Goal: Task Accomplishment & Management: Manage account settings

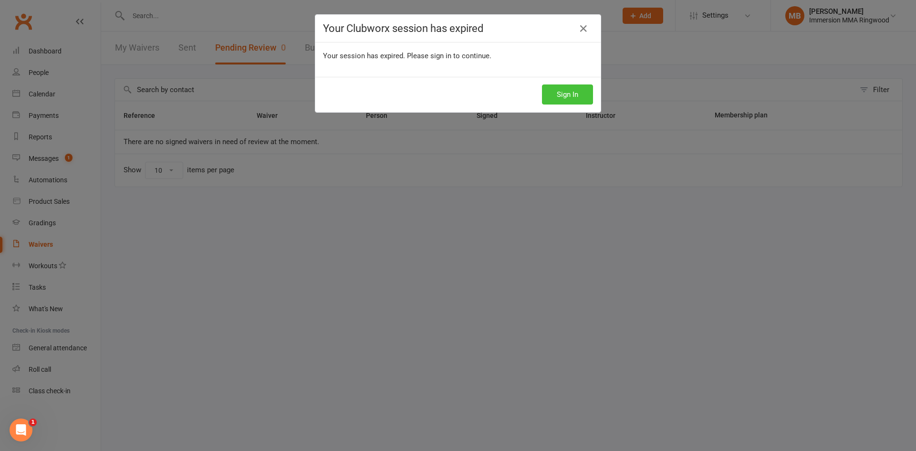
click at [571, 93] on button "Sign In" at bounding box center [567, 94] width 51 height 20
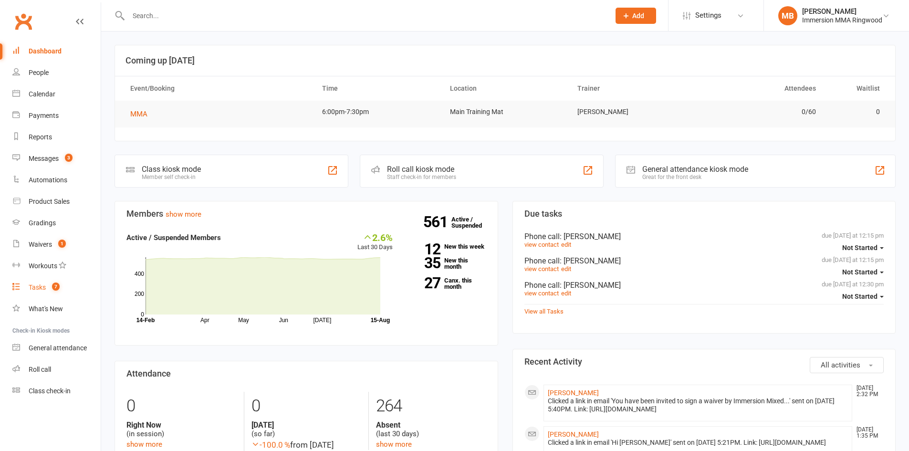
click at [51, 293] on link "Tasks 7" at bounding box center [56, 287] width 88 height 21
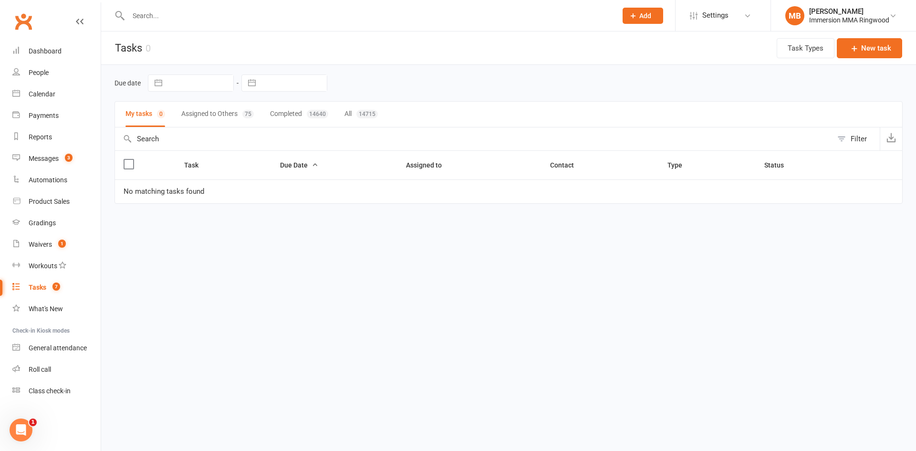
click at [207, 109] on button "Assigned to Others 75" at bounding box center [217, 114] width 73 height 25
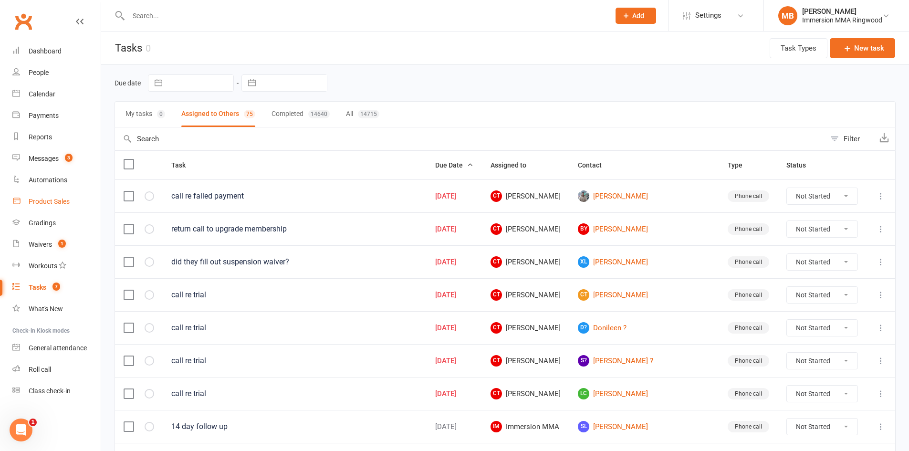
click at [48, 199] on div "Product Sales" at bounding box center [49, 202] width 41 height 8
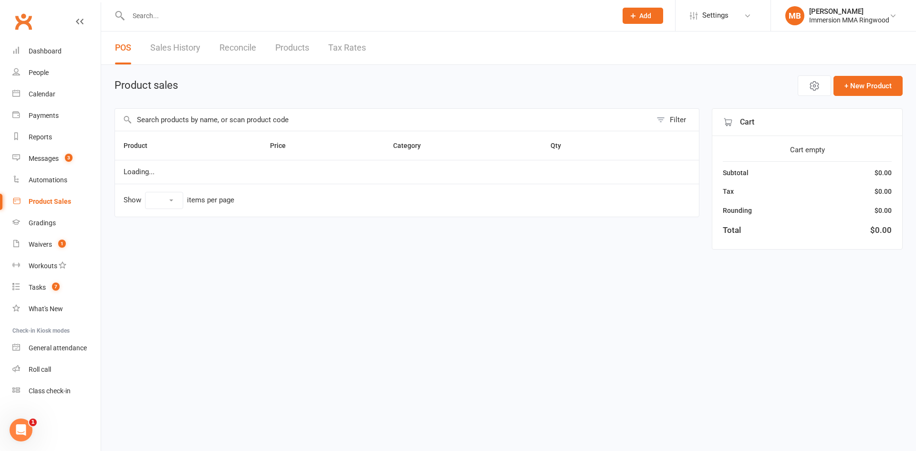
select select "10"
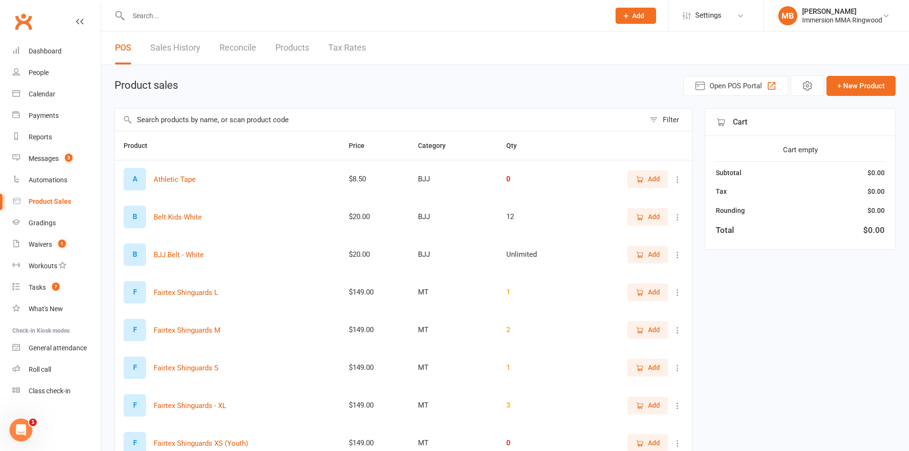
click at [317, 120] on input "text" at bounding box center [380, 120] width 530 height 22
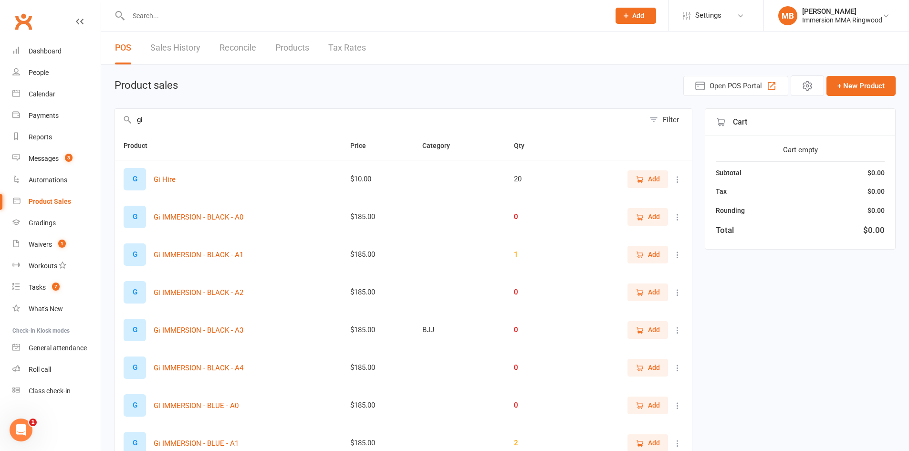
type input "gi"
click at [642, 250] on icon "button" at bounding box center [640, 254] width 9 height 9
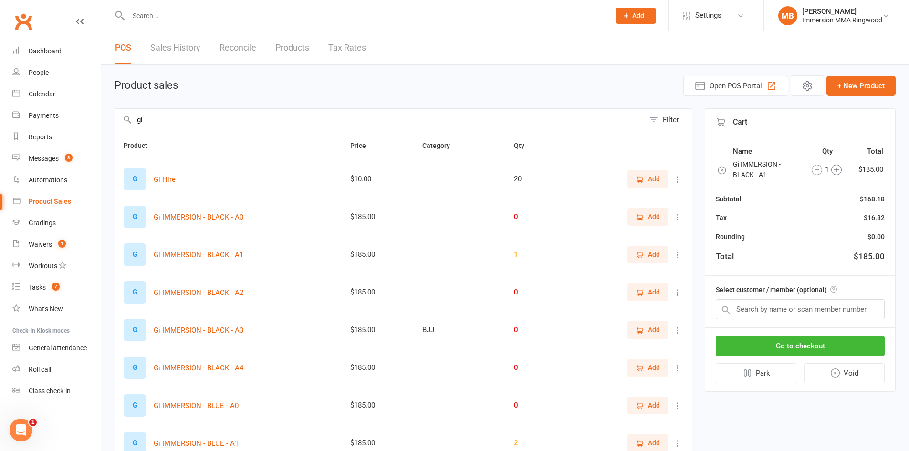
click at [720, 168] on icon "button" at bounding box center [722, 171] width 10 height 10
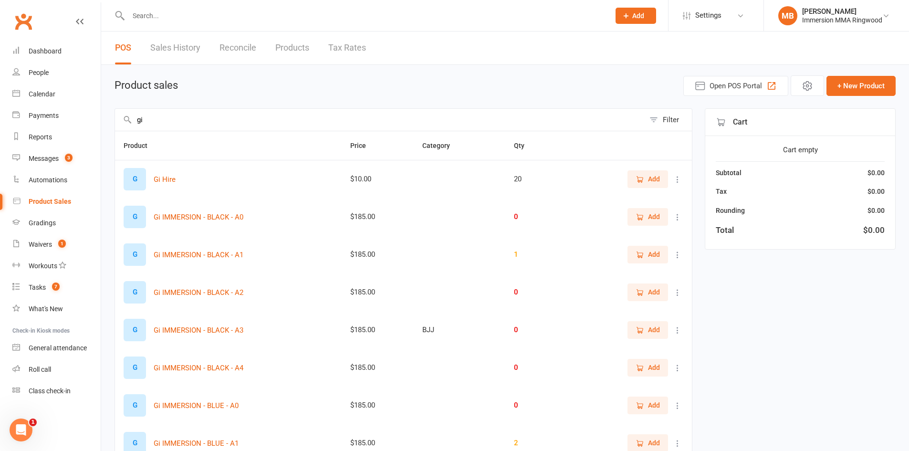
click at [682, 255] on button at bounding box center [677, 254] width 11 height 11
click at [648, 275] on link "View / Edit" at bounding box center [628, 273] width 94 height 19
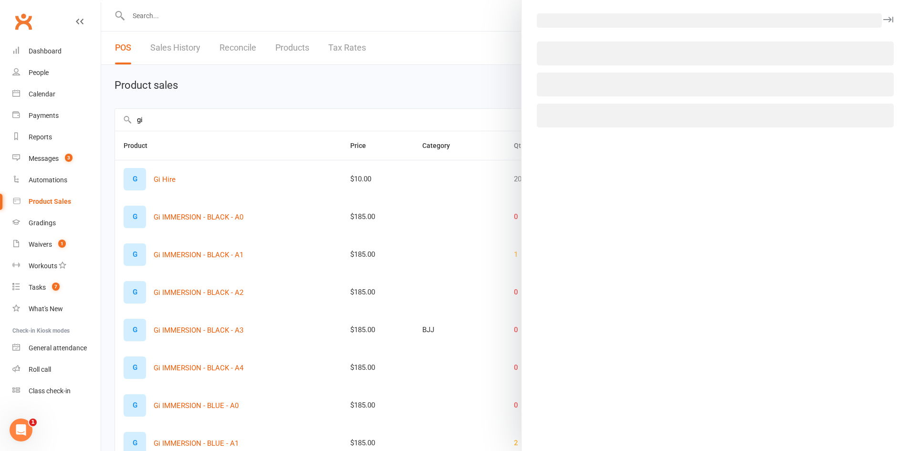
select select "305"
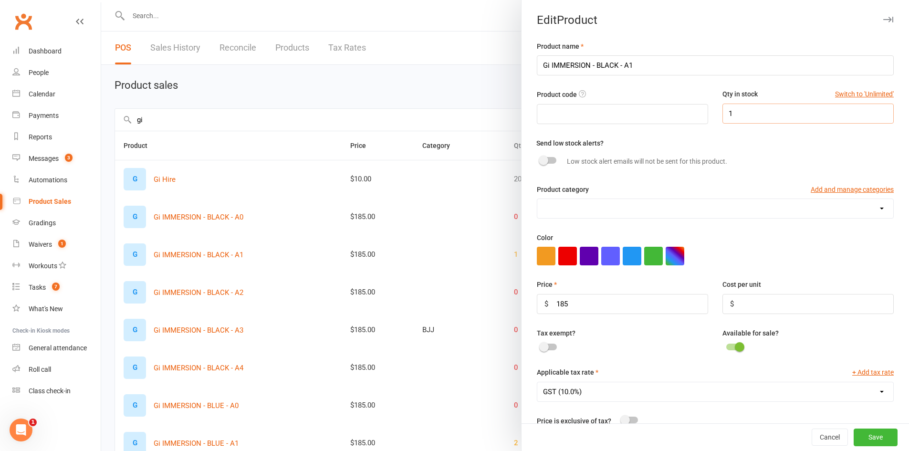
click at [741, 119] on input "1" at bounding box center [807, 114] width 171 height 20
type input "5"
click at [864, 435] on button "Save" at bounding box center [876, 437] width 44 height 17
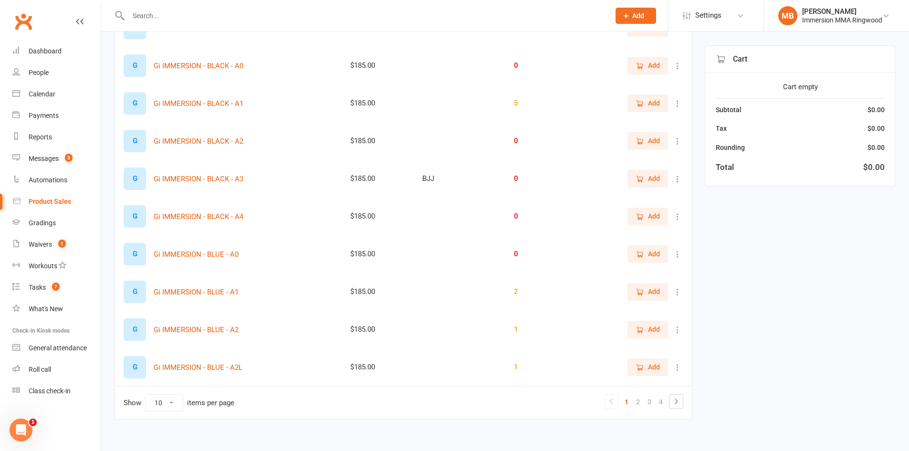
scroll to position [159, 0]
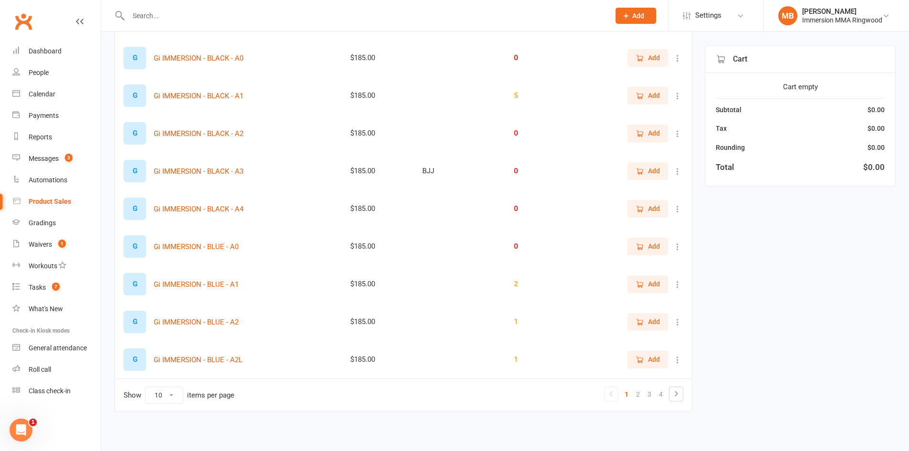
click at [680, 284] on icon at bounding box center [678, 285] width 10 height 10
click at [625, 305] on link "View / Edit" at bounding box center [628, 302] width 94 height 19
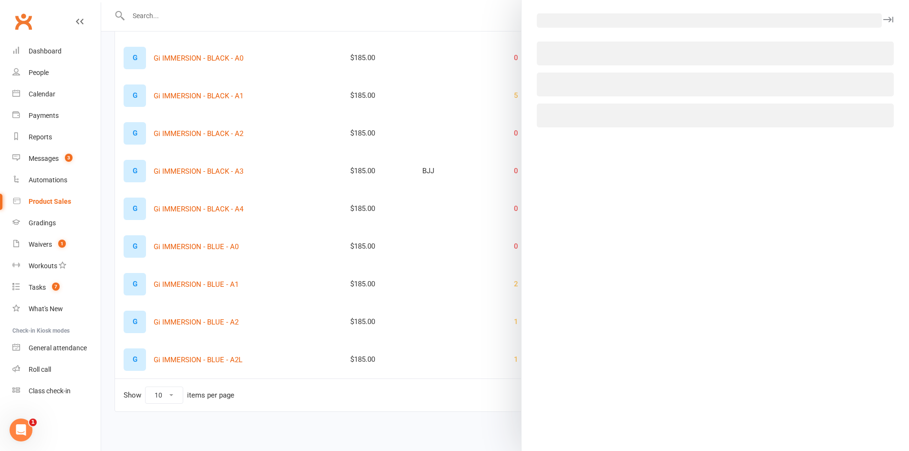
select select "305"
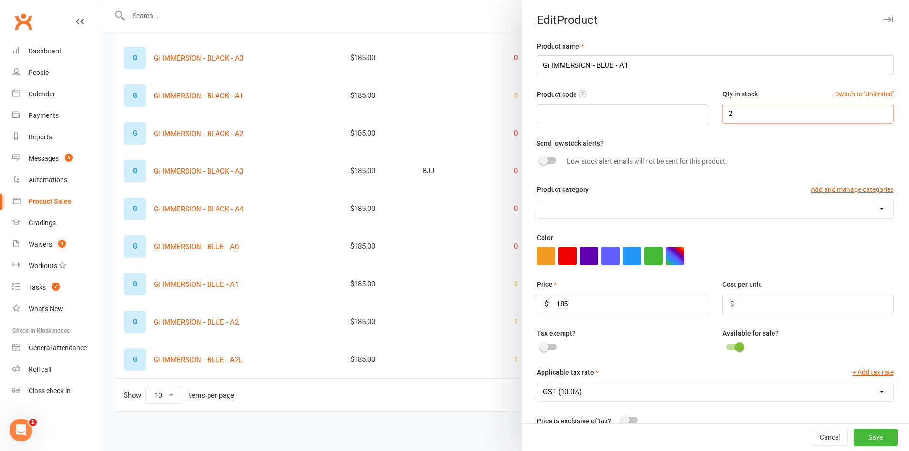
click at [741, 113] on input "2" at bounding box center [807, 114] width 171 height 20
type input "6"
click at [877, 437] on button "Save" at bounding box center [876, 437] width 44 height 17
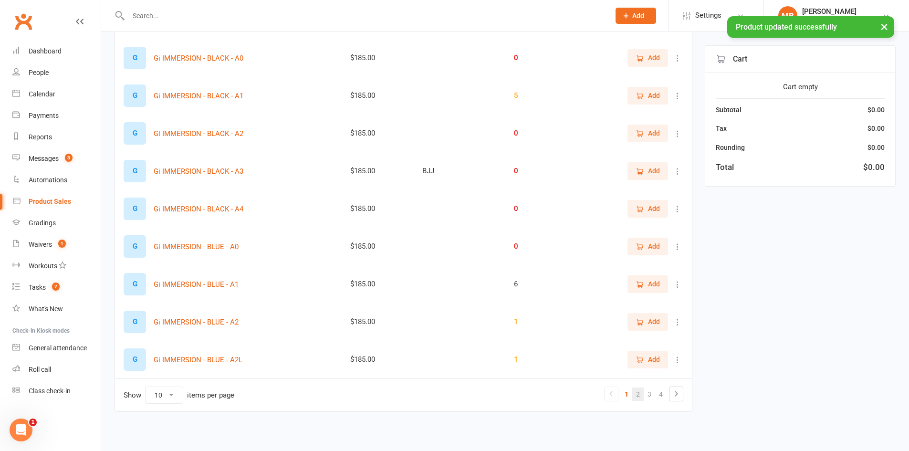
click at [635, 394] on link "2" at bounding box center [637, 393] width 11 height 13
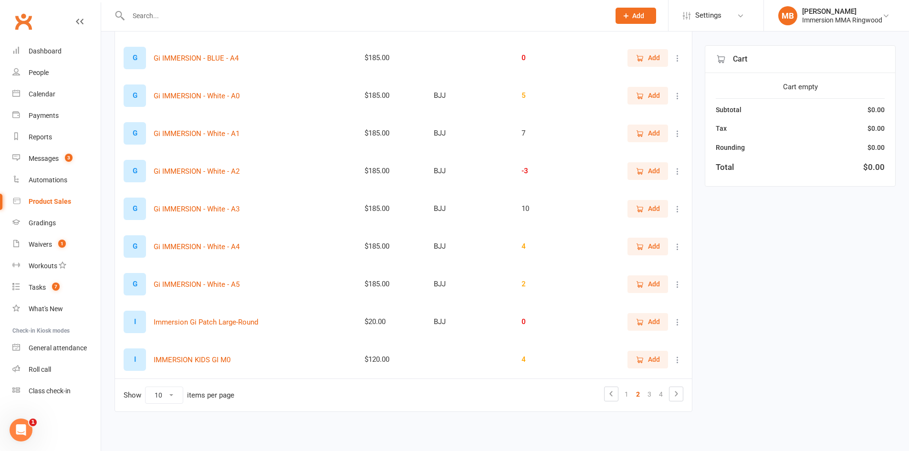
click at [645, 177] on button "Add" at bounding box center [647, 170] width 41 height 17
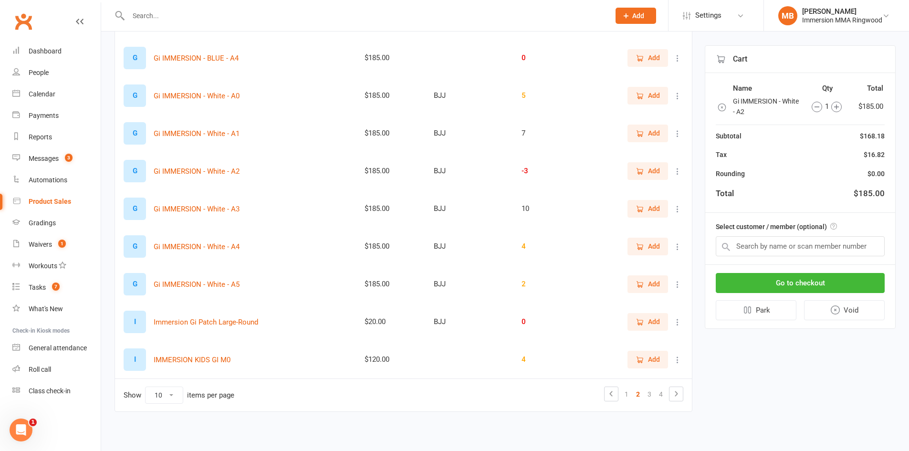
click at [812, 107] on icon "button" at bounding box center [817, 107] width 10 height 10
click at [719, 110] on icon "button" at bounding box center [722, 108] width 10 height 10
click at [720, 131] on div "Subtotal" at bounding box center [729, 136] width 26 height 10
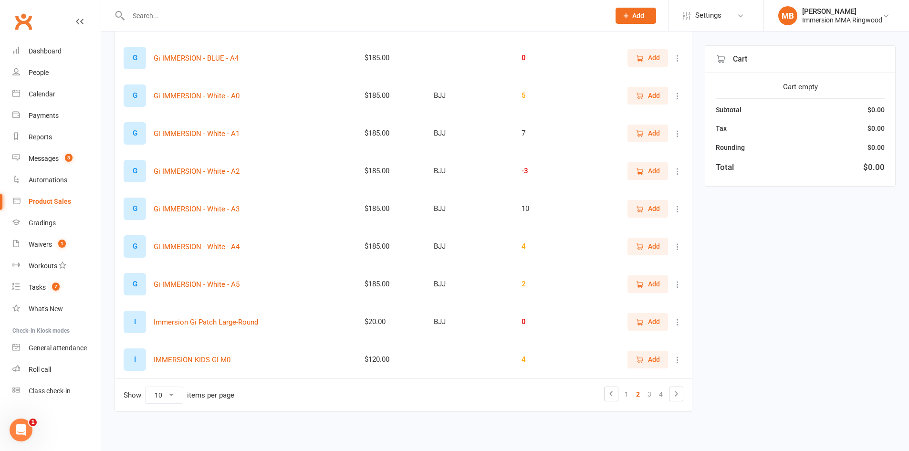
click at [615, 139] on div "Add" at bounding box center [632, 133] width 101 height 17
click at [673, 169] on icon at bounding box center [678, 172] width 10 height 10
click at [632, 184] on link "View / Edit" at bounding box center [628, 189] width 94 height 19
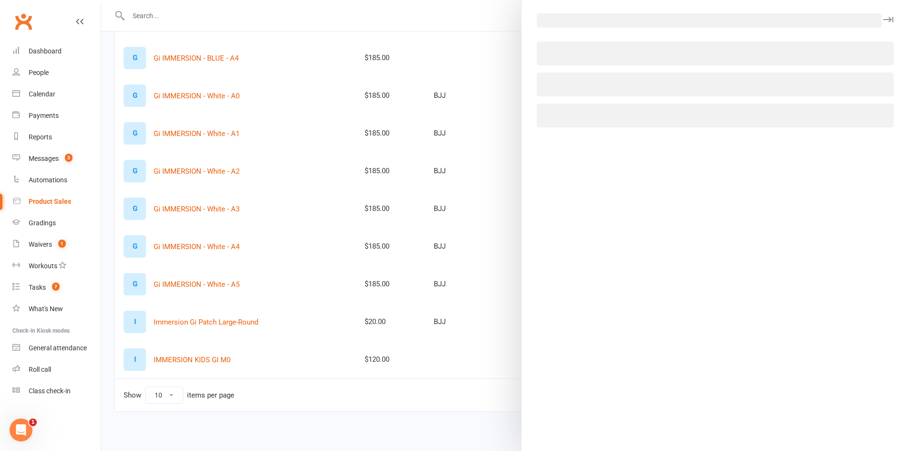
select select "335"
select select "305"
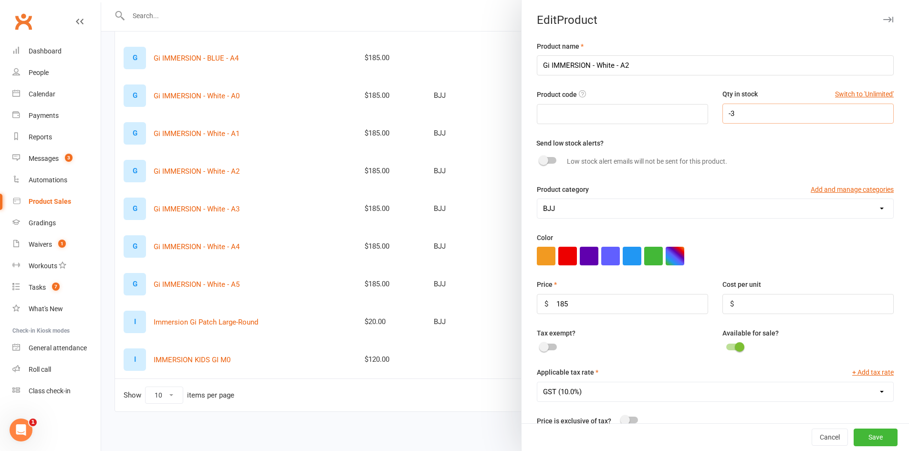
drag, startPoint x: 739, startPoint y: 115, endPoint x: 685, endPoint y: 112, distance: 54.0
click at [685, 112] on div "Product code Qty in stock Switch to 'Unlimited' -3" at bounding box center [715, 113] width 371 height 48
type input "8"
click at [870, 436] on button "Save" at bounding box center [876, 437] width 44 height 17
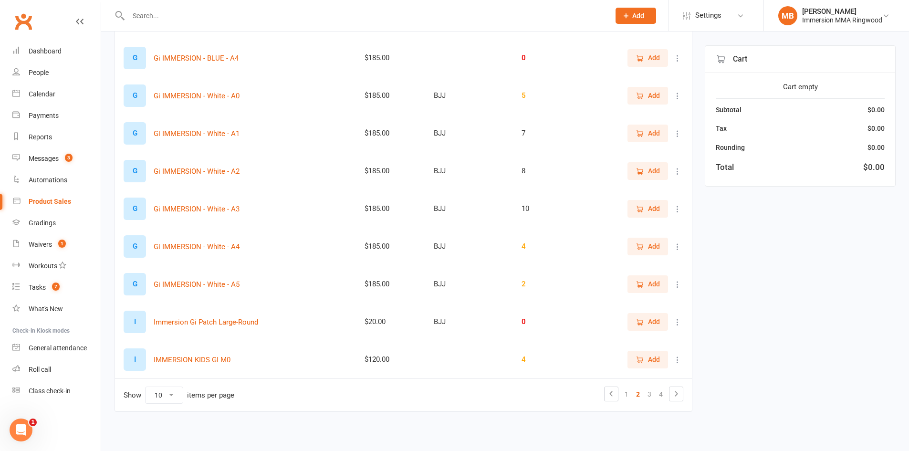
click at [657, 138] on span "Add" at bounding box center [654, 133] width 12 height 10
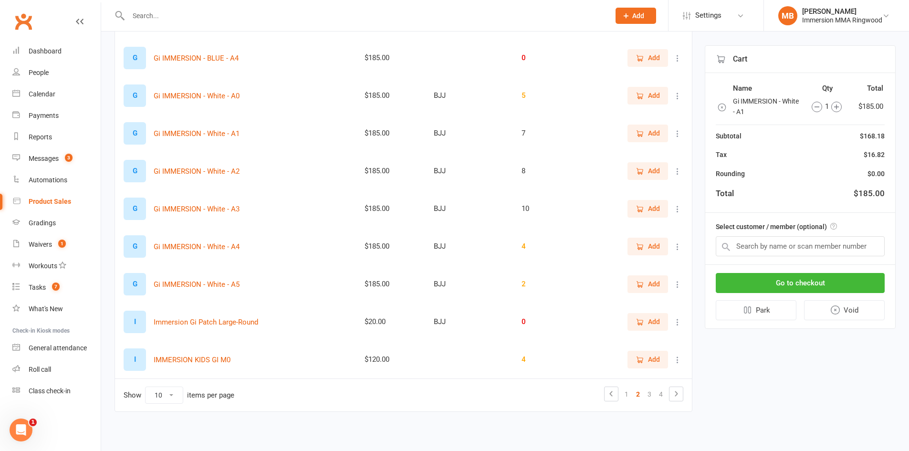
click at [721, 107] on icon "button" at bounding box center [721, 107] width 7 height 7
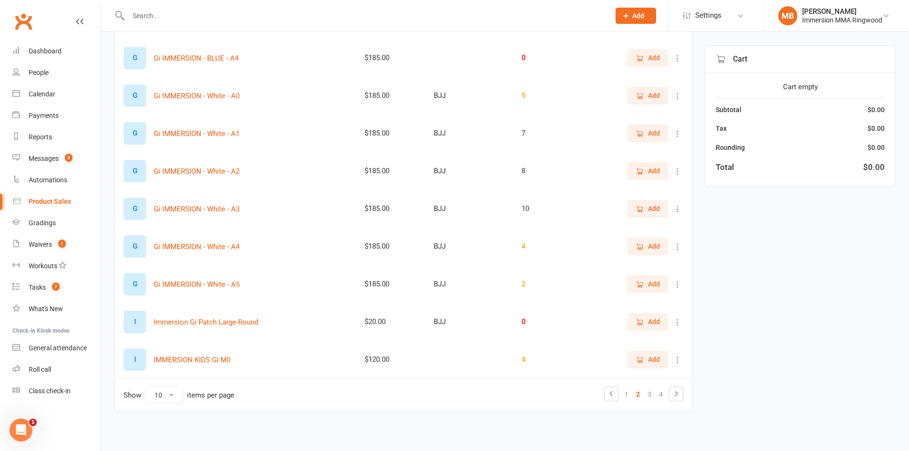
click at [677, 131] on icon at bounding box center [678, 134] width 10 height 10
click at [630, 157] on link "View / Edit" at bounding box center [628, 152] width 94 height 19
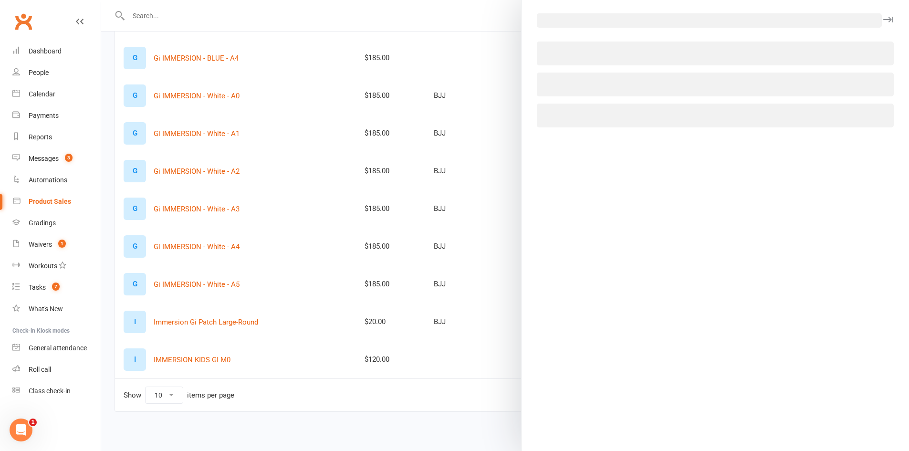
select select "335"
select select "305"
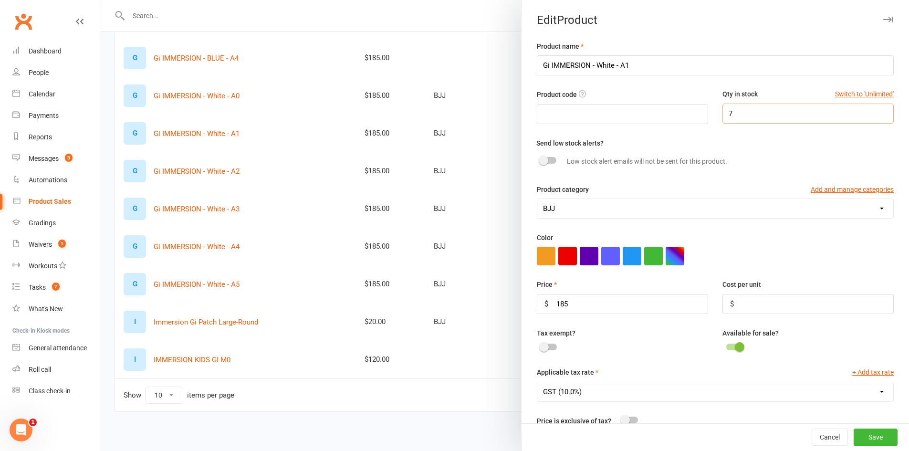
click at [729, 120] on input "7" at bounding box center [807, 114] width 171 height 20
type input "9"
click at [869, 440] on button "Save" at bounding box center [876, 437] width 44 height 17
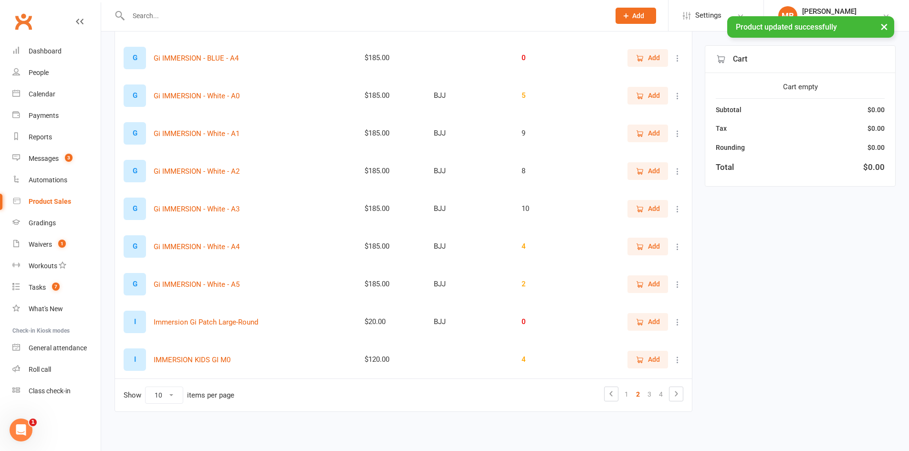
click at [655, 207] on span "Add" at bounding box center [654, 208] width 12 height 10
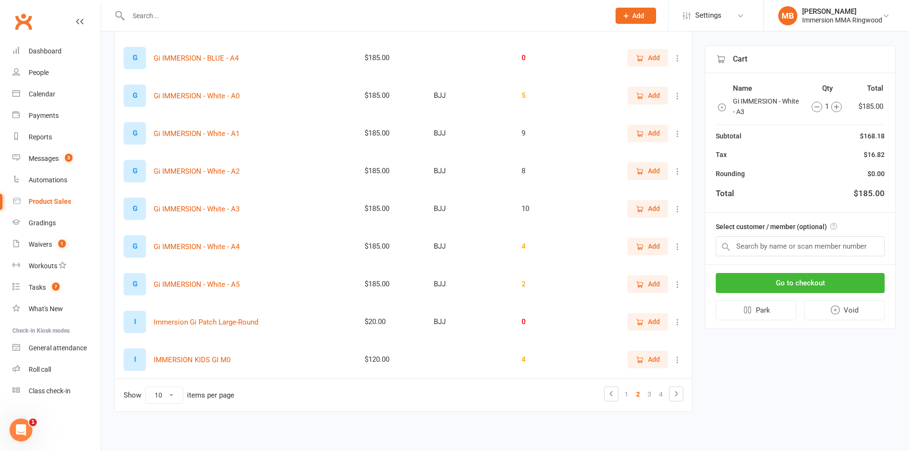
click at [723, 106] on icon "button" at bounding box center [722, 108] width 10 height 10
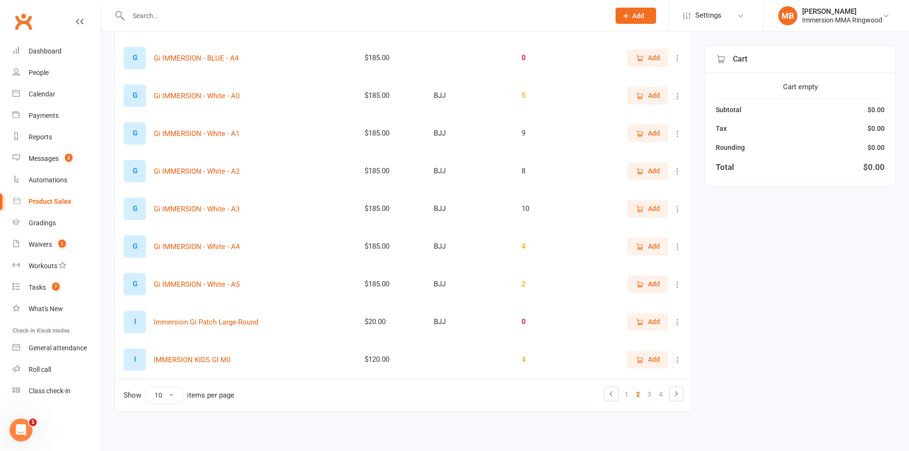
click at [678, 211] on icon at bounding box center [678, 209] width 10 height 10
click at [664, 233] on link "View / Edit" at bounding box center [628, 227] width 94 height 19
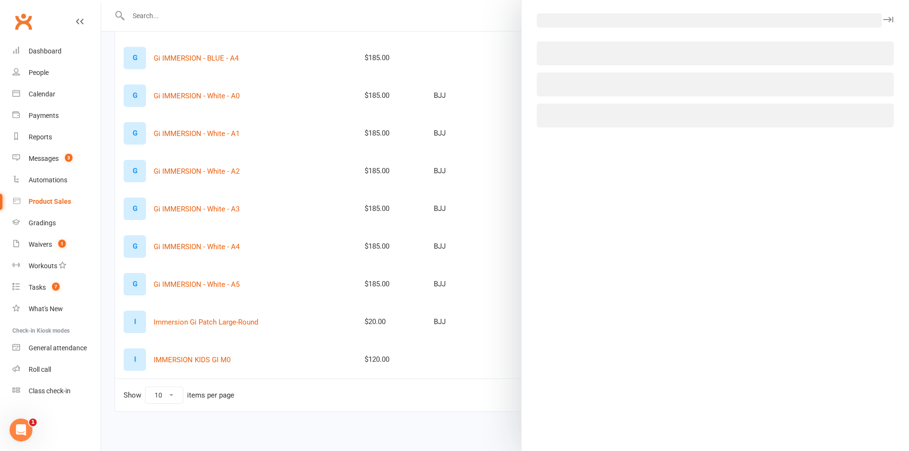
select select "335"
select select "305"
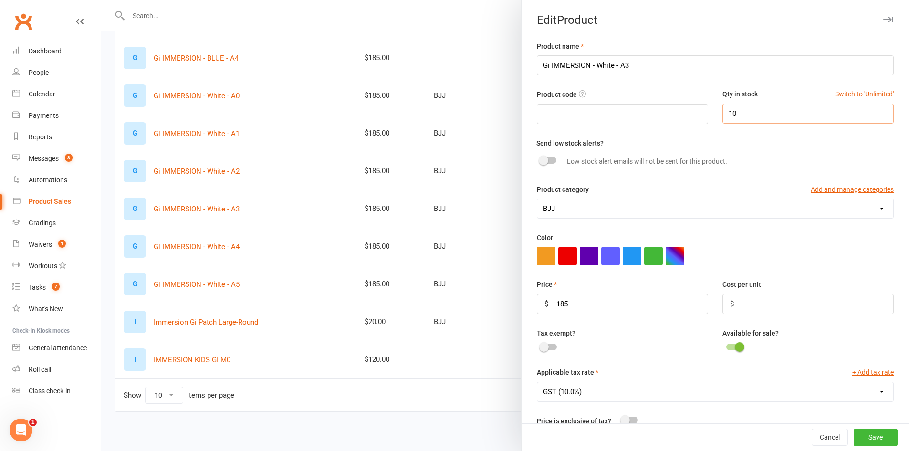
drag, startPoint x: 738, startPoint y: 123, endPoint x: 706, endPoint y: 121, distance: 32.0
click at [706, 121] on div "Product code Qty in stock Switch to 'Unlimited' 10" at bounding box center [715, 113] width 371 height 48
type input "12"
click at [866, 430] on button "Save" at bounding box center [876, 437] width 44 height 17
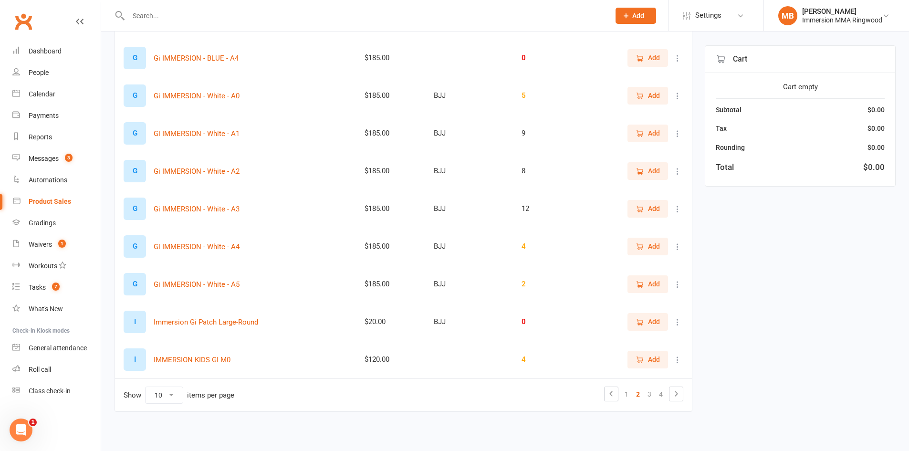
click at [675, 247] on icon at bounding box center [678, 247] width 10 height 10
click at [659, 271] on link "View / Edit" at bounding box center [628, 265] width 94 height 19
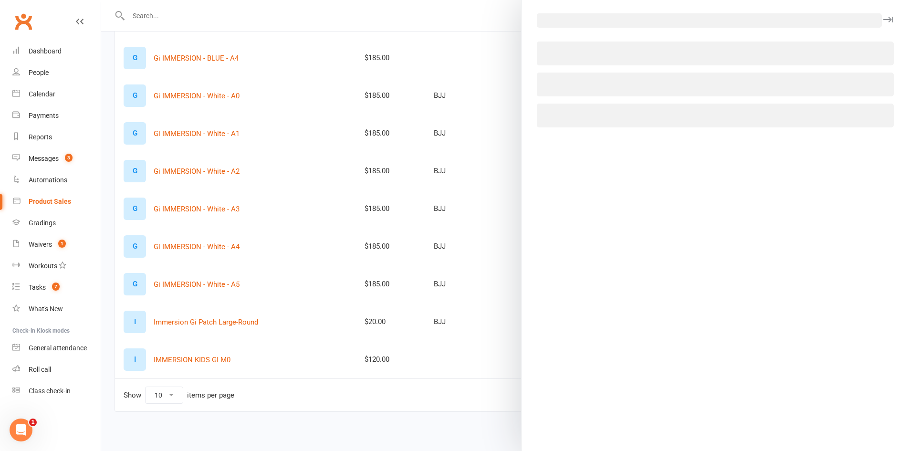
select select "335"
select select "305"
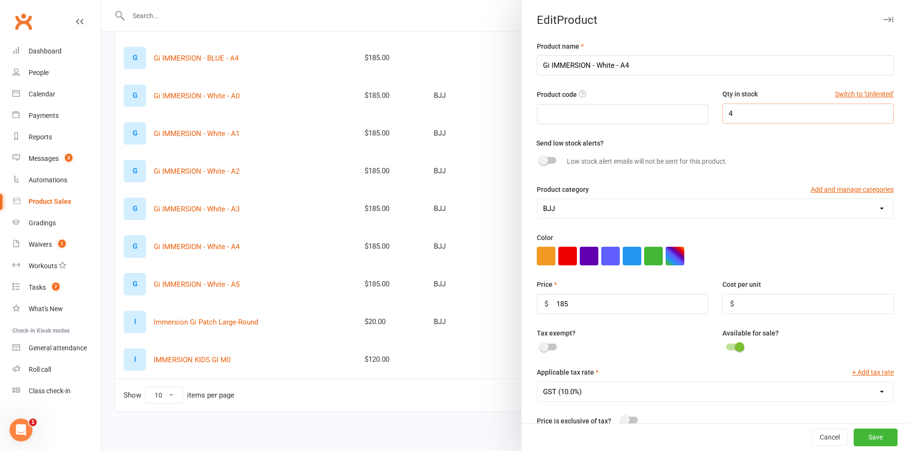
click at [739, 118] on input "4" at bounding box center [807, 114] width 171 height 20
type input "5"
click at [861, 433] on button "Save" at bounding box center [876, 437] width 44 height 17
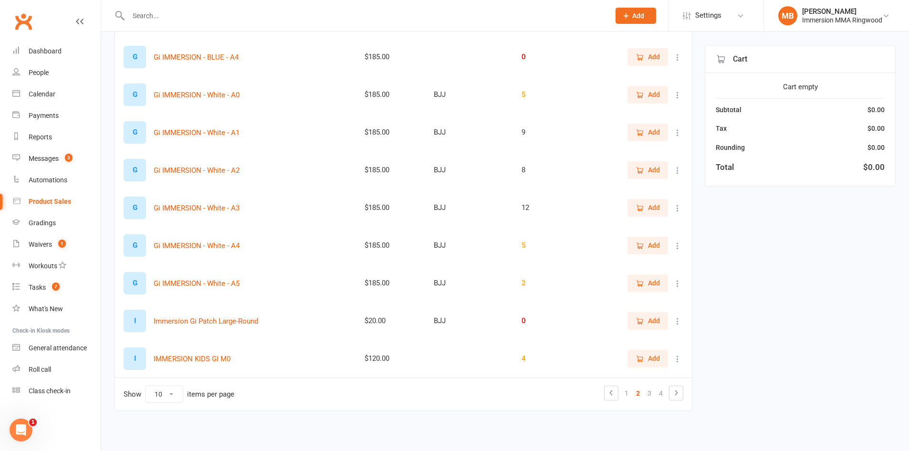
scroll to position [160, 0]
click at [675, 244] on icon at bounding box center [678, 245] width 10 height 10
click at [613, 261] on link "View / Edit" at bounding box center [628, 263] width 94 height 19
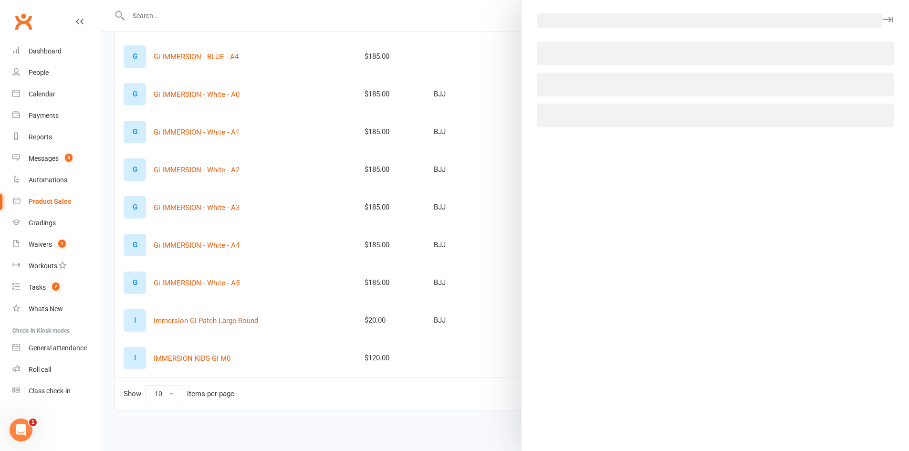
select select "335"
select select "305"
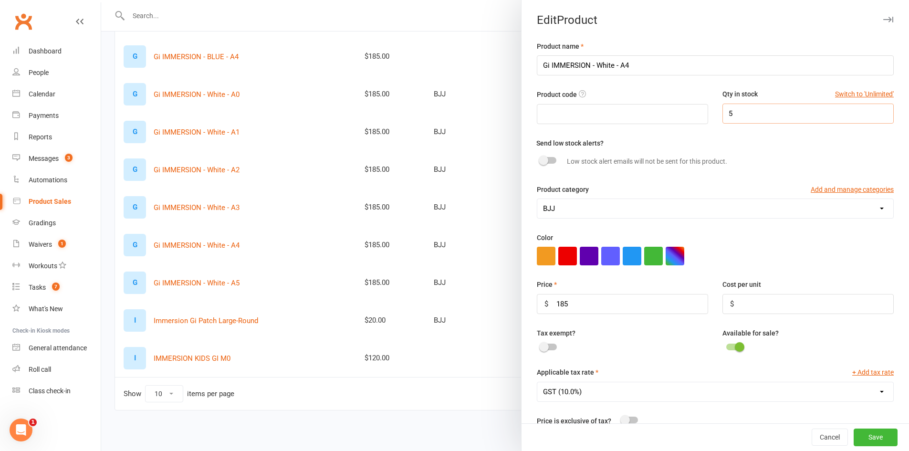
click at [728, 117] on input "5" at bounding box center [807, 114] width 171 height 20
type input "6"
click at [854, 431] on button "Save" at bounding box center [876, 437] width 44 height 17
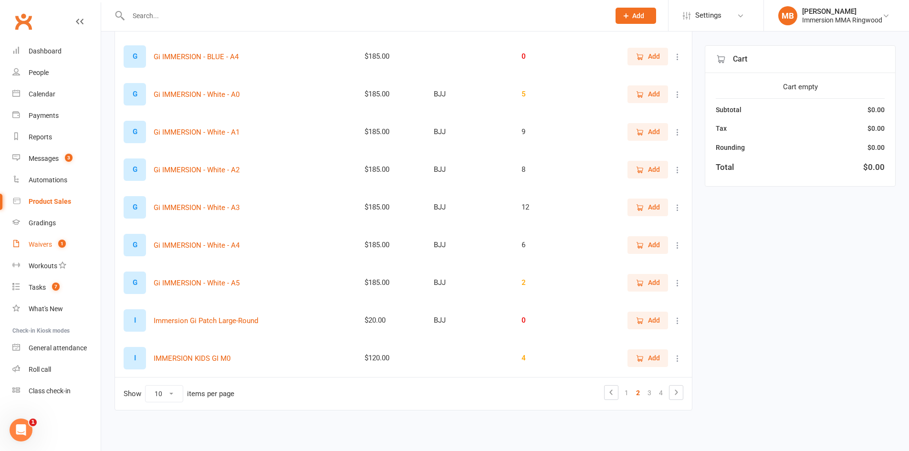
click at [75, 246] on link "Waivers 1" at bounding box center [56, 244] width 88 height 21
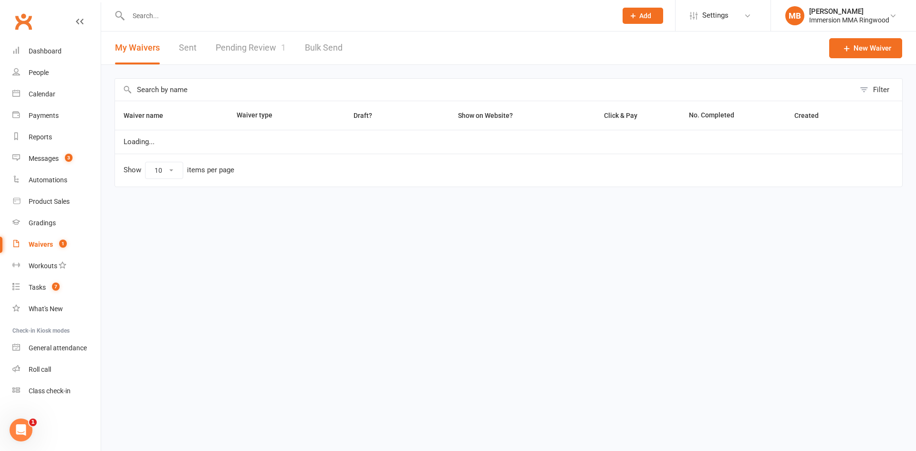
click at [250, 42] on link "Pending Review 1" at bounding box center [251, 47] width 70 height 33
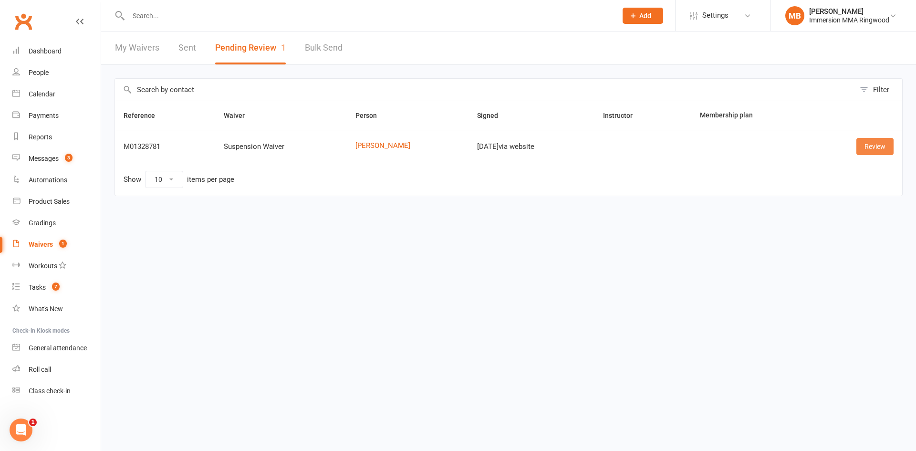
click at [864, 146] on link "Review" at bounding box center [874, 146] width 37 height 17
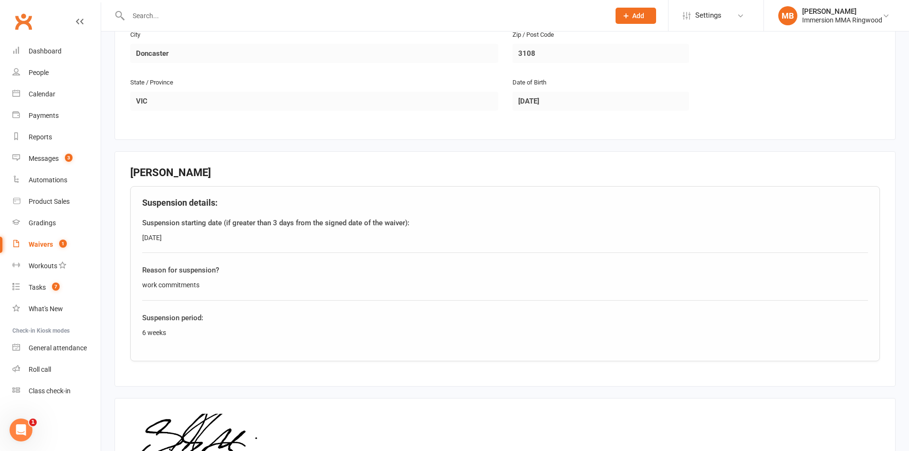
scroll to position [446, 0]
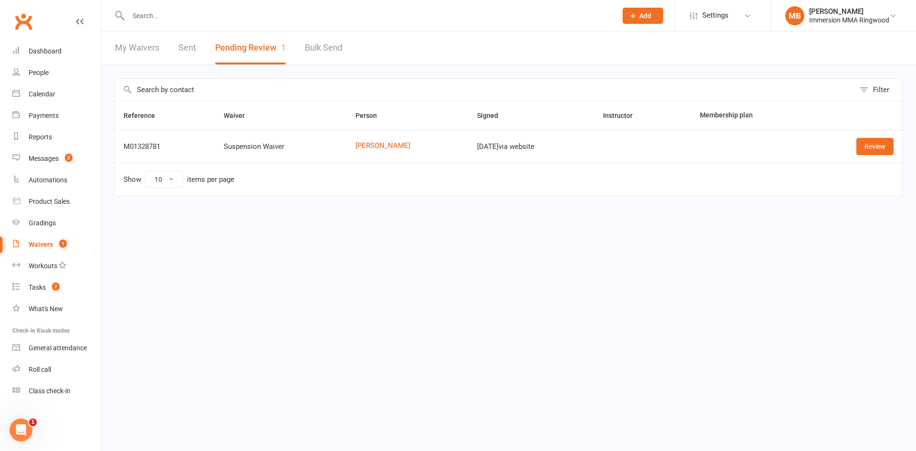
click at [126, 53] on link "My Waivers" at bounding box center [137, 47] width 44 height 33
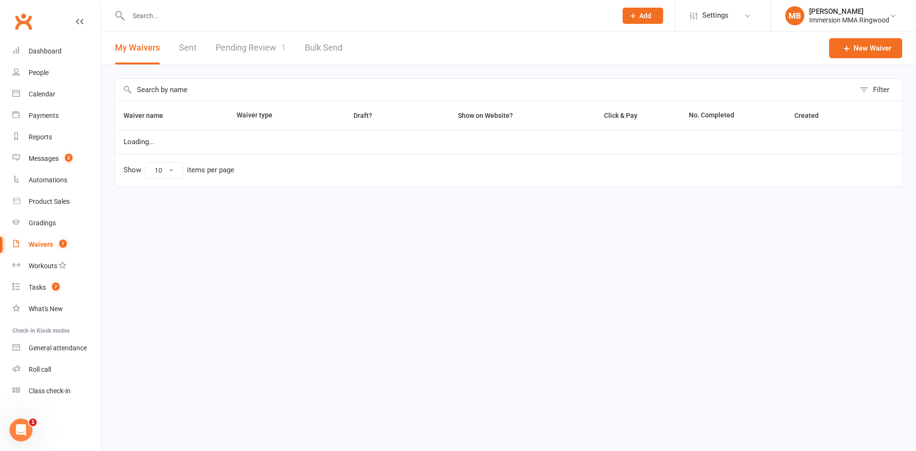
click at [148, 23] on div at bounding box center [363, 15] width 496 height 31
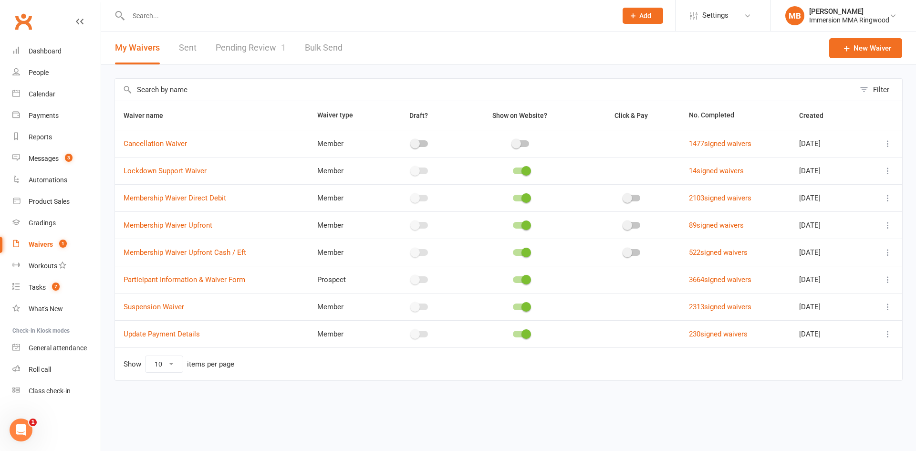
click at [149, 21] on input "text" at bounding box center [367, 15] width 485 height 13
click at [57, 206] on link "Product Sales" at bounding box center [56, 201] width 88 height 21
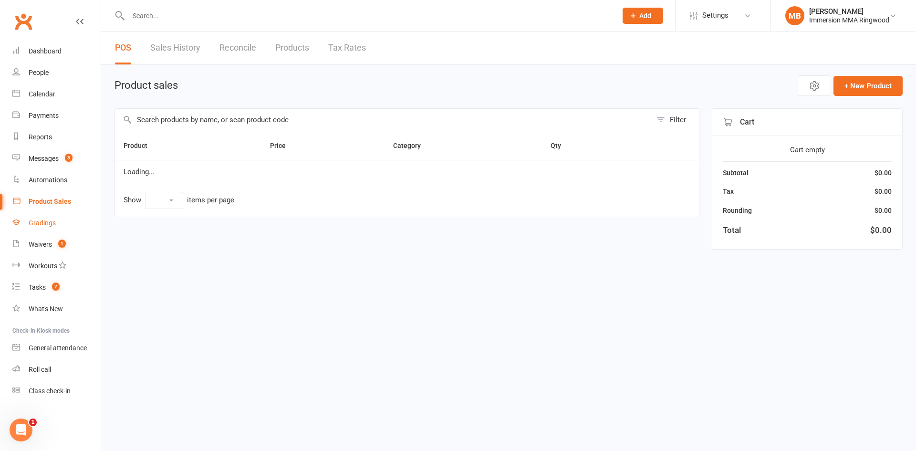
select select "10"
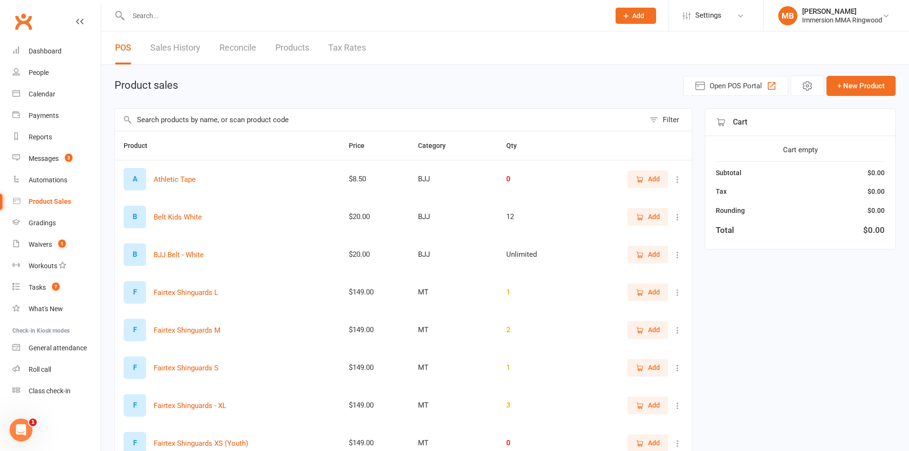
drag, startPoint x: 226, startPoint y: 122, endPoint x: 231, endPoint y: 122, distance: 5.3
click at [227, 122] on input "text" at bounding box center [380, 120] width 530 height 22
type input "t"
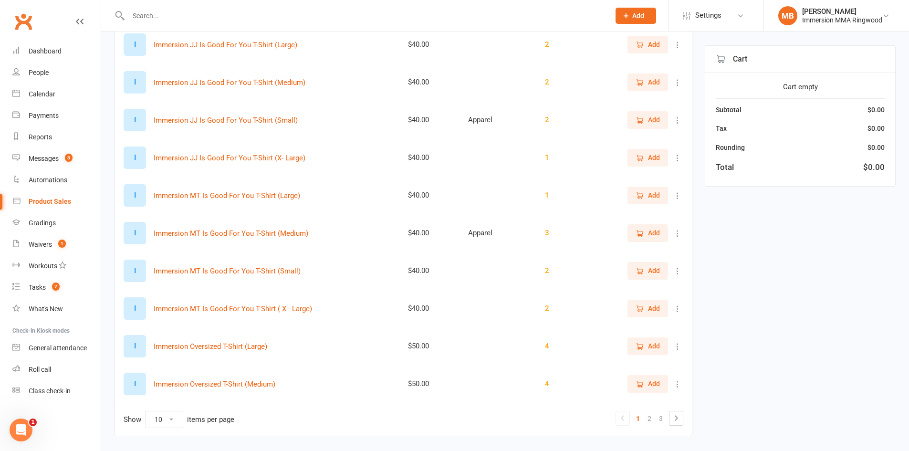
scroll to position [159, 0]
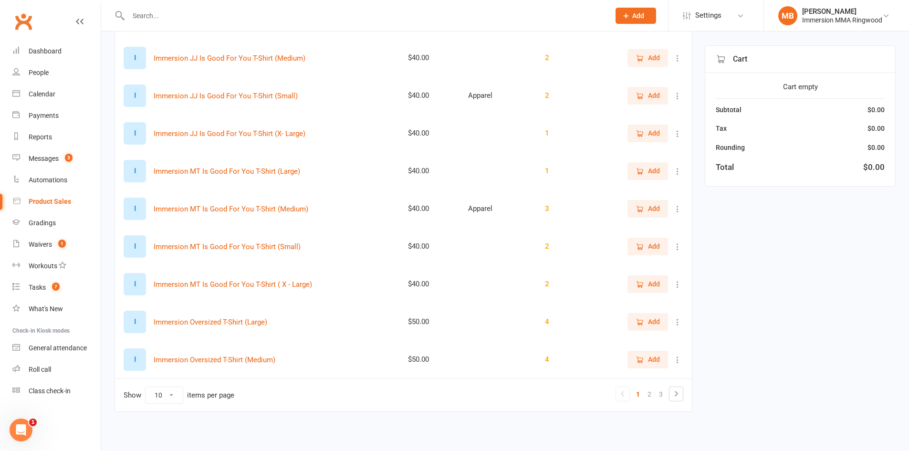
type input "shirt"
click at [648, 358] on span "Add" at bounding box center [654, 359] width 12 height 10
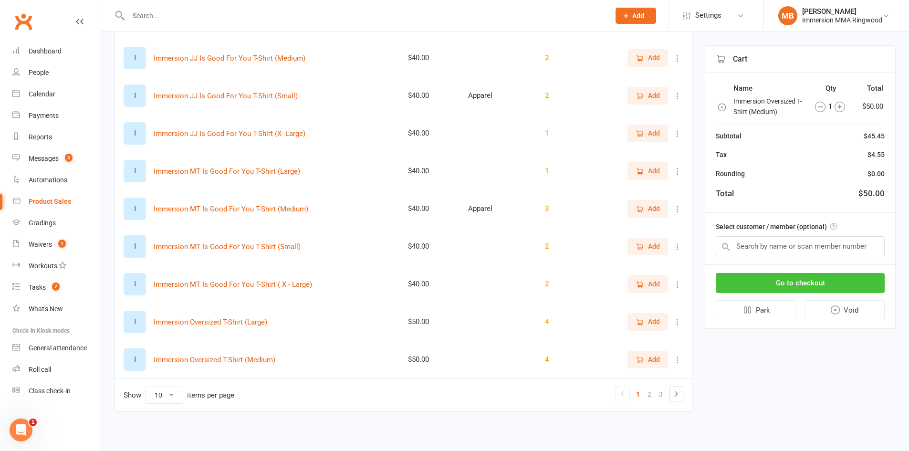
click at [786, 278] on button "Go to checkout" at bounding box center [800, 283] width 169 height 20
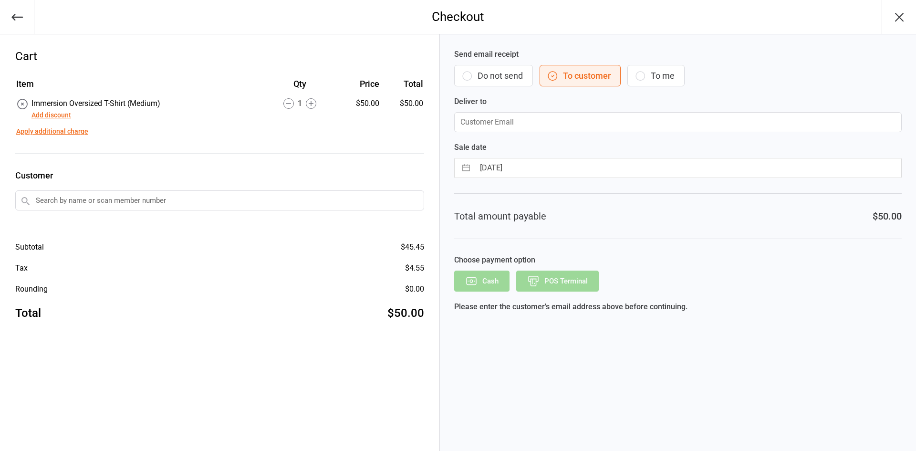
click at [503, 70] on button "Do not send" at bounding box center [493, 75] width 79 height 21
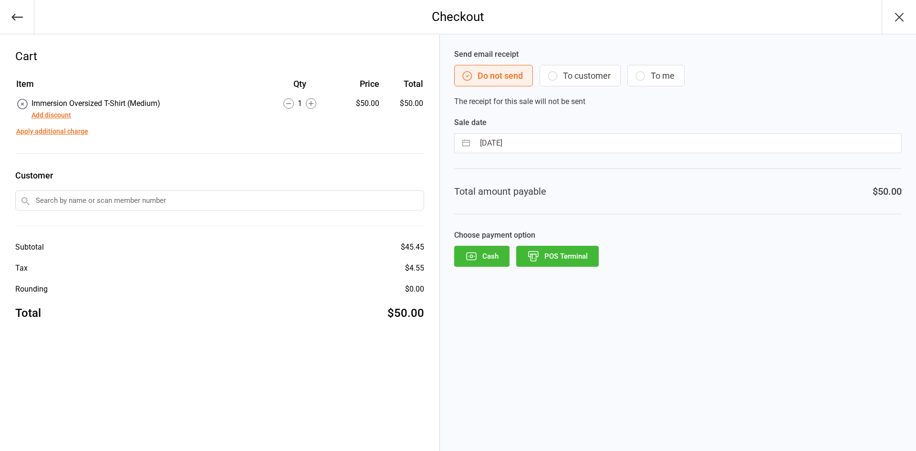
drag, startPoint x: 498, startPoint y: 253, endPoint x: 581, endPoint y: 247, distance: 83.3
click at [581, 247] on div "Cash POS Terminal" at bounding box center [678, 256] width 448 height 21
click at [576, 254] on button "POS Terminal" at bounding box center [557, 256] width 83 height 21
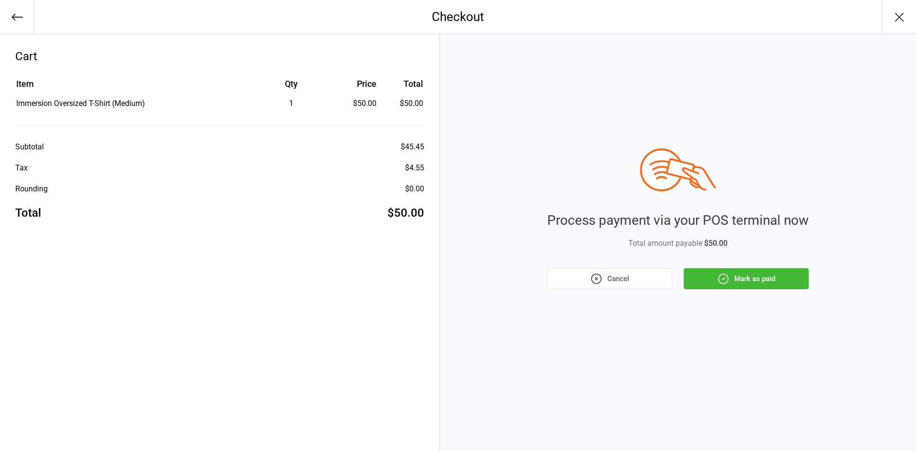
click at [753, 282] on button "Mark as paid" at bounding box center [746, 278] width 125 height 21
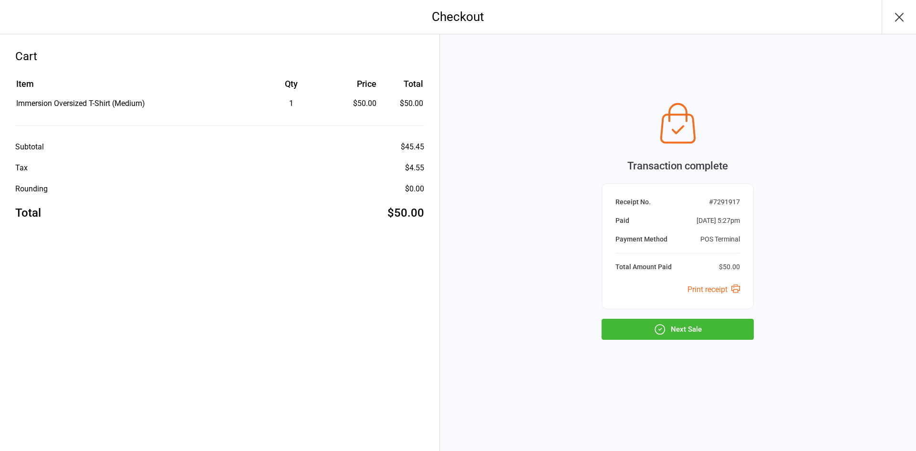
click at [674, 329] on button "Next Sale" at bounding box center [678, 329] width 152 height 21
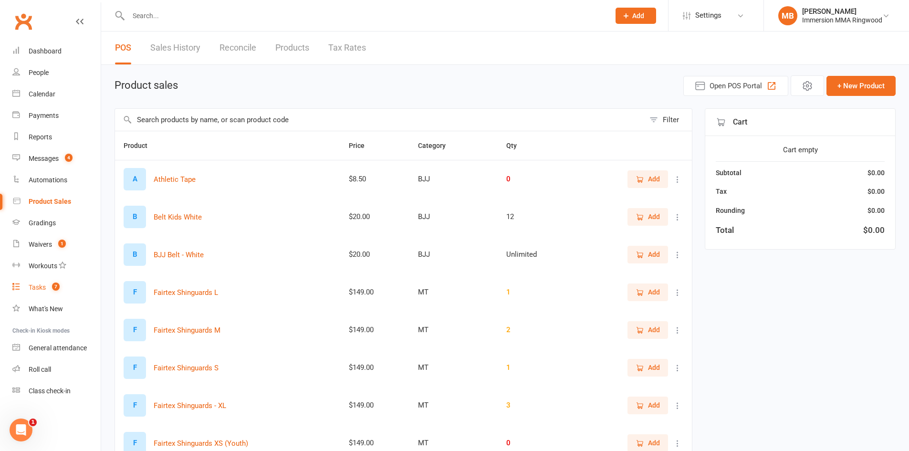
drag, startPoint x: 44, startPoint y: 289, endPoint x: 47, endPoint y: 284, distance: 6.2
click at [45, 288] on div "Tasks" at bounding box center [37, 287] width 17 height 8
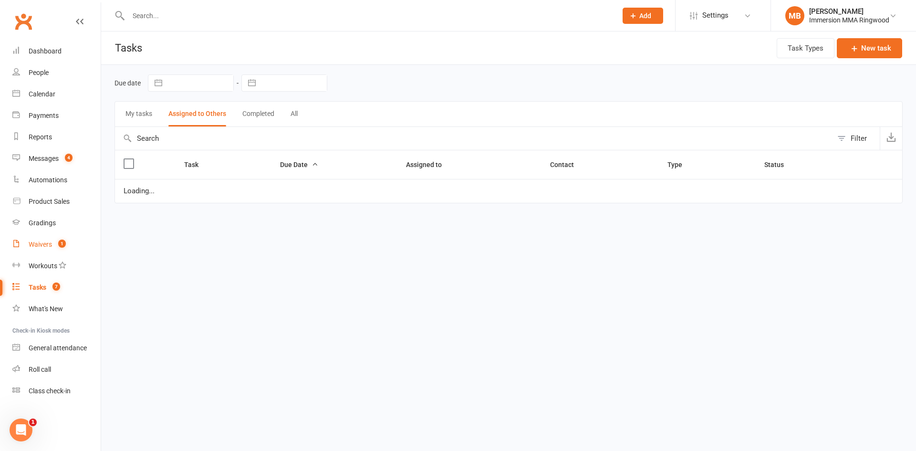
click at [47, 242] on div "Waivers" at bounding box center [40, 244] width 23 height 8
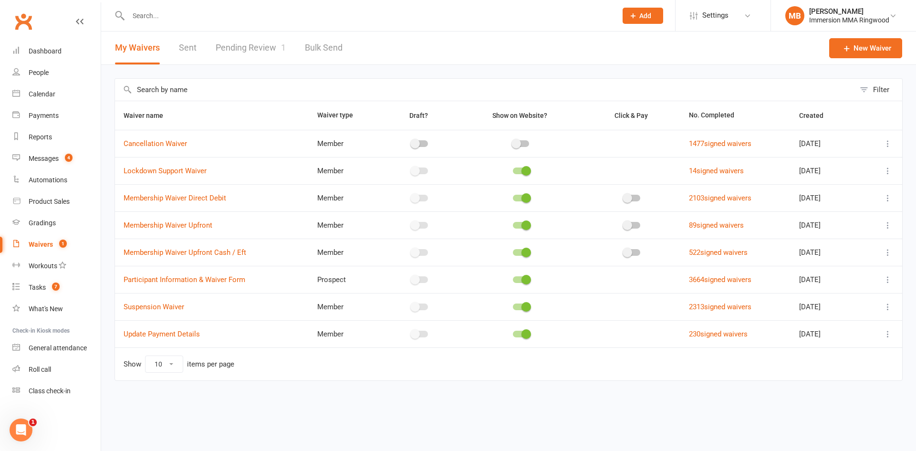
click at [236, 47] on link "Pending Review 1" at bounding box center [251, 47] width 70 height 33
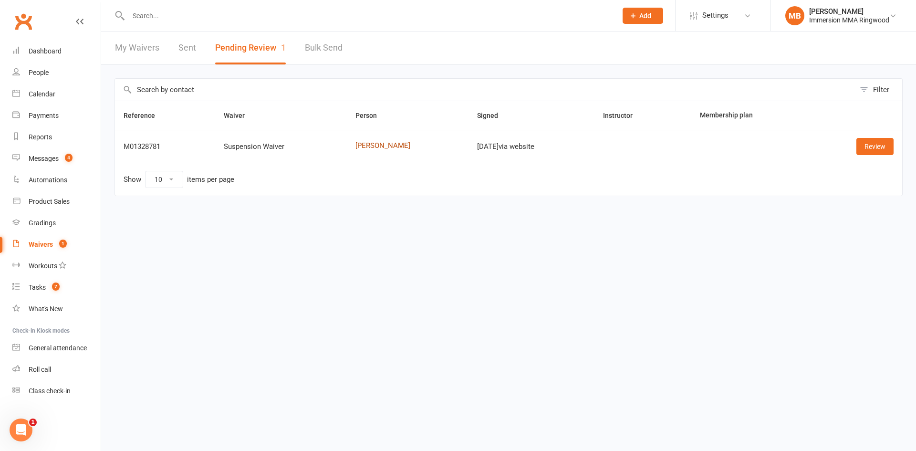
click at [355, 147] on link "[PERSON_NAME]" at bounding box center [407, 146] width 105 height 8
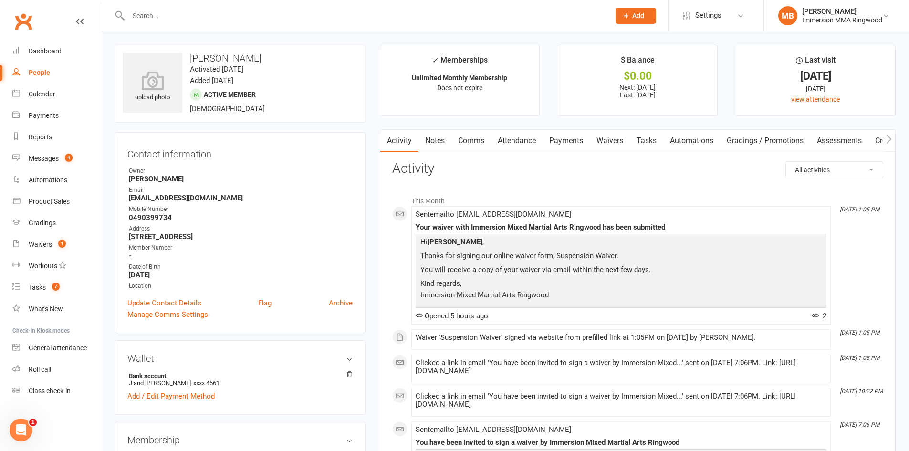
click at [442, 138] on link "Notes" at bounding box center [434, 141] width 33 height 22
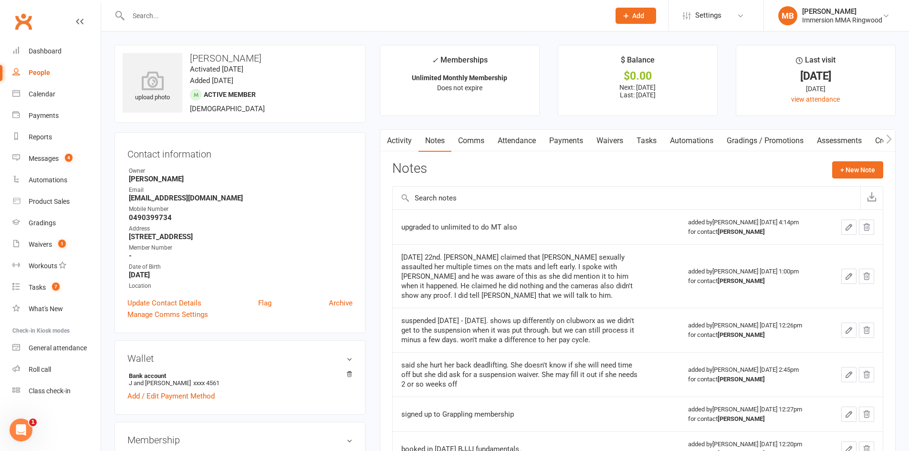
click at [607, 146] on link "Waivers" at bounding box center [610, 141] width 40 height 22
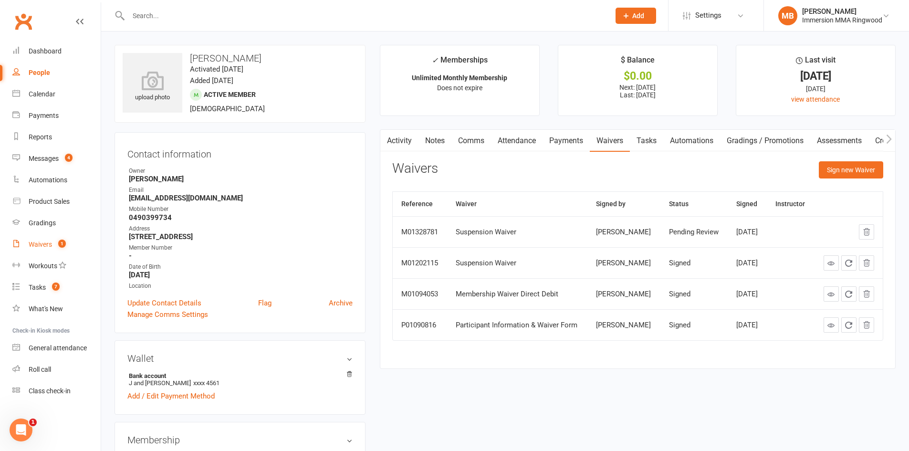
click at [60, 238] on link "Waivers 1" at bounding box center [56, 244] width 88 height 21
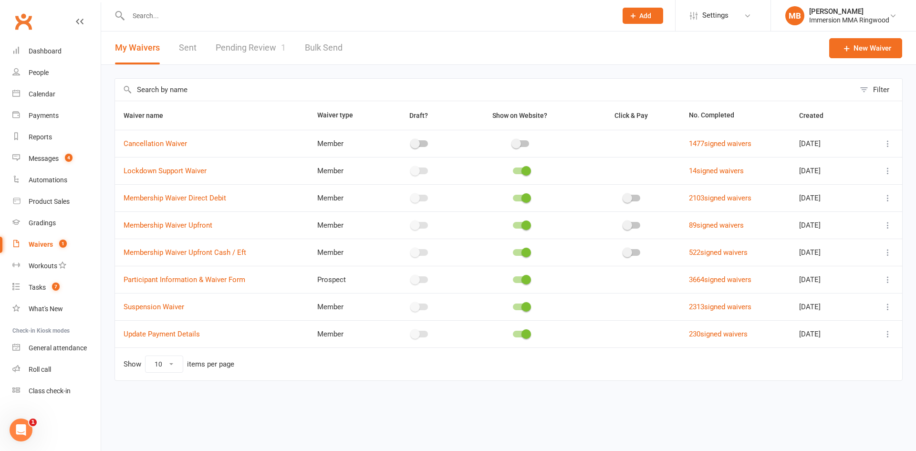
click at [243, 54] on link "Pending Review 1" at bounding box center [251, 47] width 70 height 33
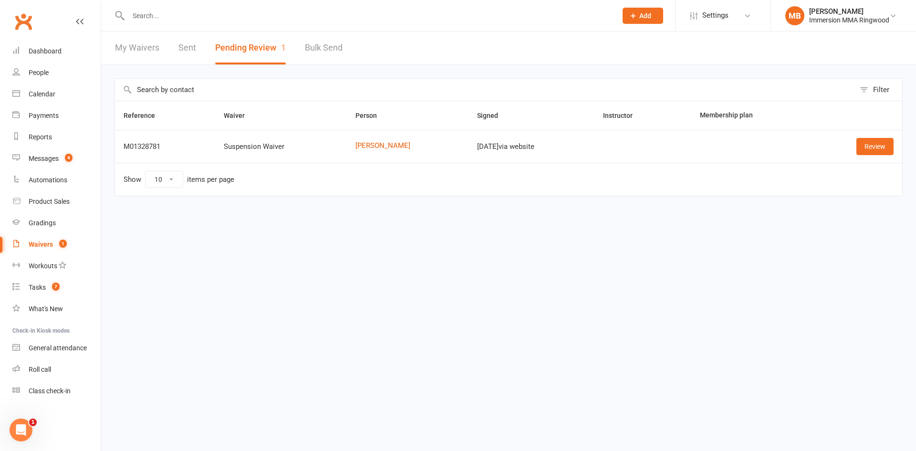
click at [354, 137] on td "[PERSON_NAME]" at bounding box center [408, 146] width 122 height 33
click at [358, 146] on link "[PERSON_NAME]" at bounding box center [407, 146] width 105 height 8
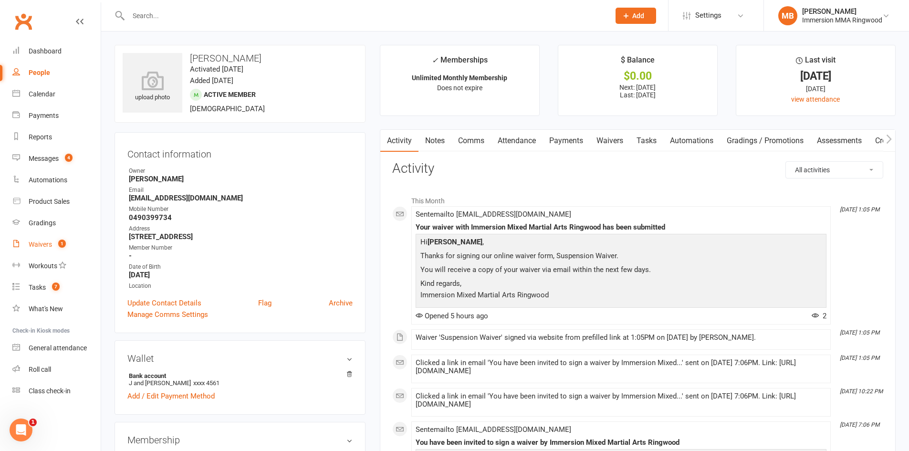
click at [51, 244] on div "Waivers" at bounding box center [40, 244] width 23 height 8
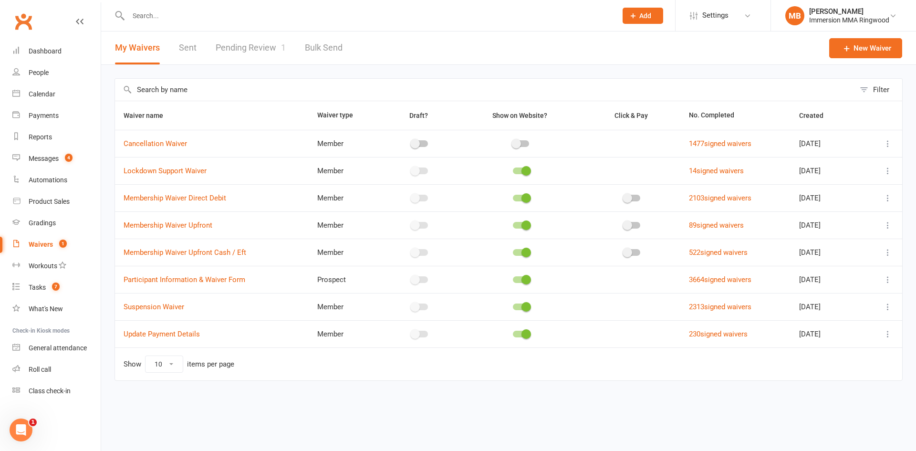
click at [258, 38] on link "Pending Review 1" at bounding box center [251, 47] width 70 height 33
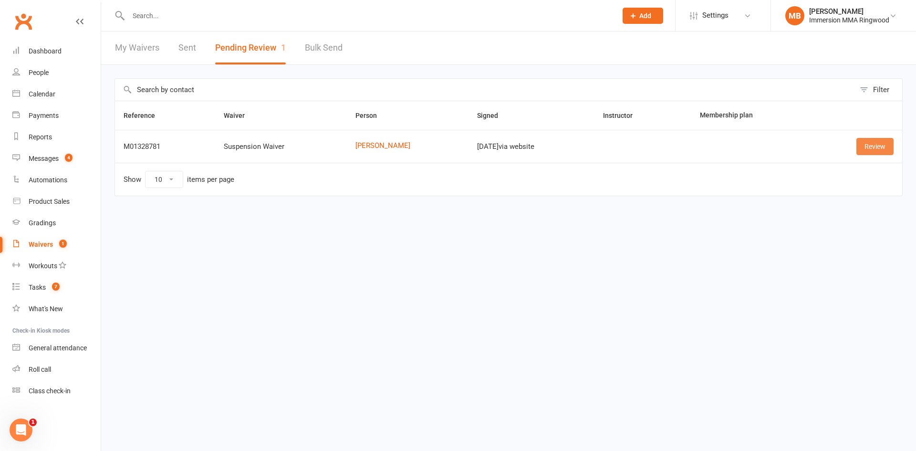
click at [885, 145] on link "Review" at bounding box center [874, 146] width 37 height 17
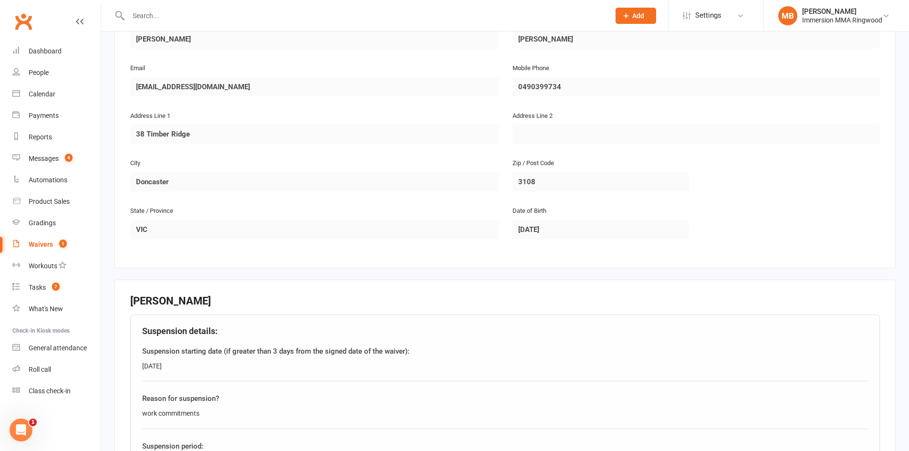
scroll to position [446, 0]
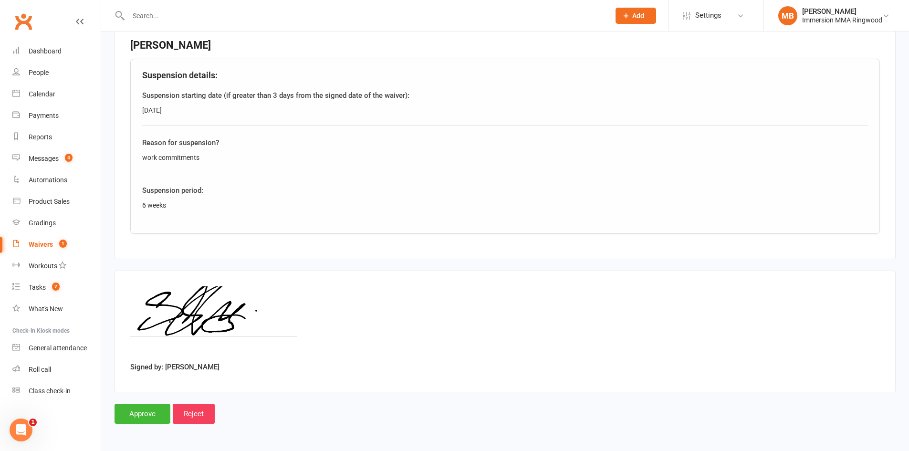
click at [139, 399] on main "Immersion Mixed Martial Arts Ringwood 74794221919 p: 8555 9881 ringwood@immersi…" at bounding box center [505, 27] width 781 height 794
click at [141, 419] on input "Approve" at bounding box center [143, 414] width 56 height 20
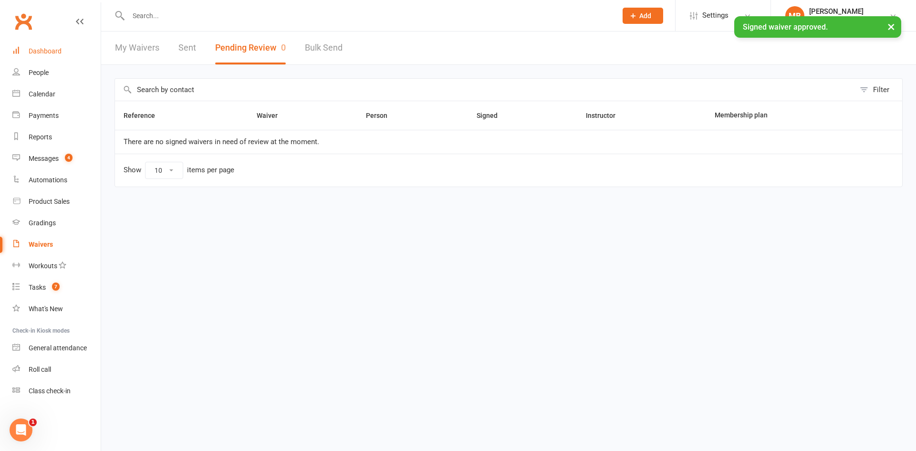
click at [52, 50] on div "Dashboard" at bounding box center [45, 51] width 33 height 8
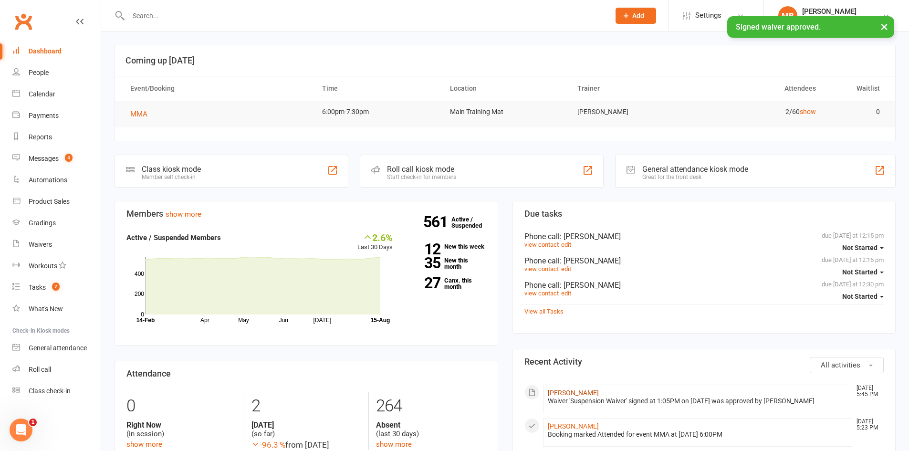
click at [563, 392] on link "[PERSON_NAME]" at bounding box center [573, 393] width 51 height 8
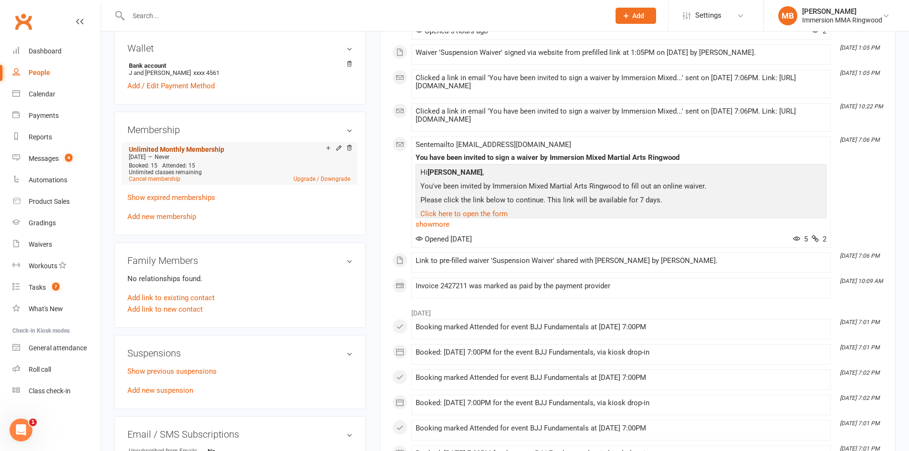
scroll to position [318, 0]
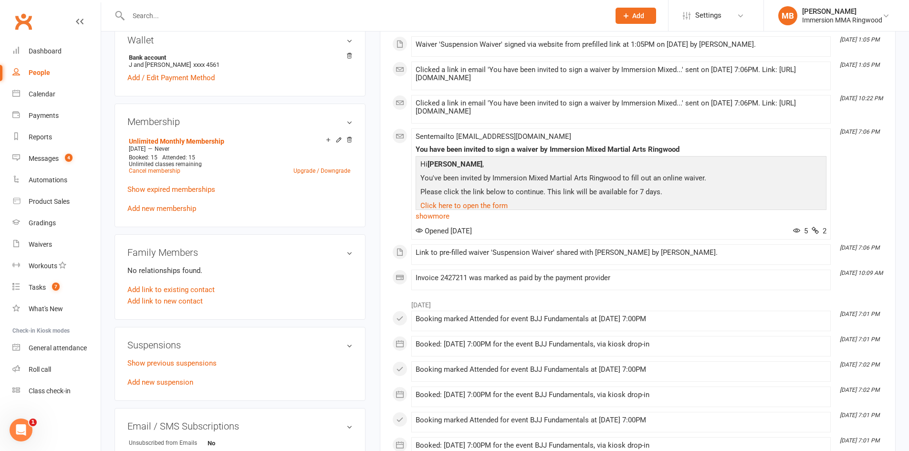
drag, startPoint x: 173, startPoint y: 365, endPoint x: 160, endPoint y: 372, distance: 14.9
click at [173, 368] on div "Show previous suspensions Add new suspension" at bounding box center [239, 372] width 225 height 31
drag, startPoint x: 181, startPoint y: 391, endPoint x: 178, endPoint y: 381, distance: 10.4
click at [179, 387] on div "Suspensions Show previous suspensions Add new suspension" at bounding box center [240, 364] width 251 height 74
click at [175, 380] on link "Add new suspension" at bounding box center [160, 382] width 66 height 9
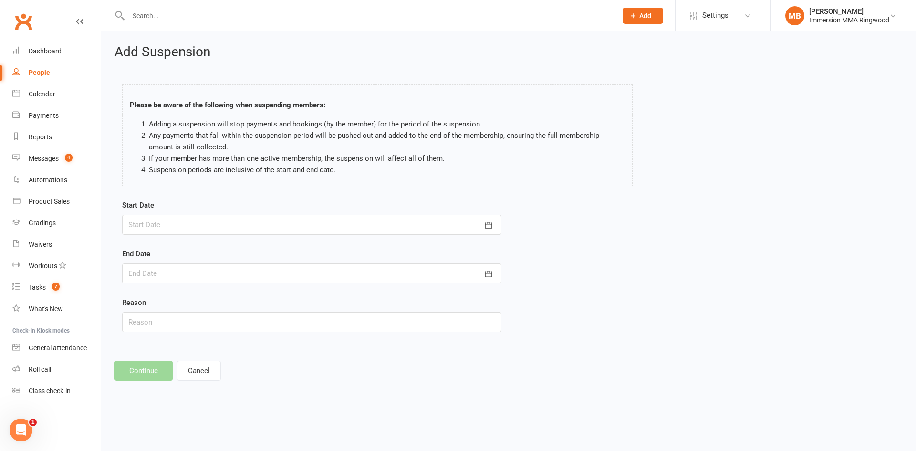
click at [203, 217] on div at bounding box center [311, 225] width 379 height 20
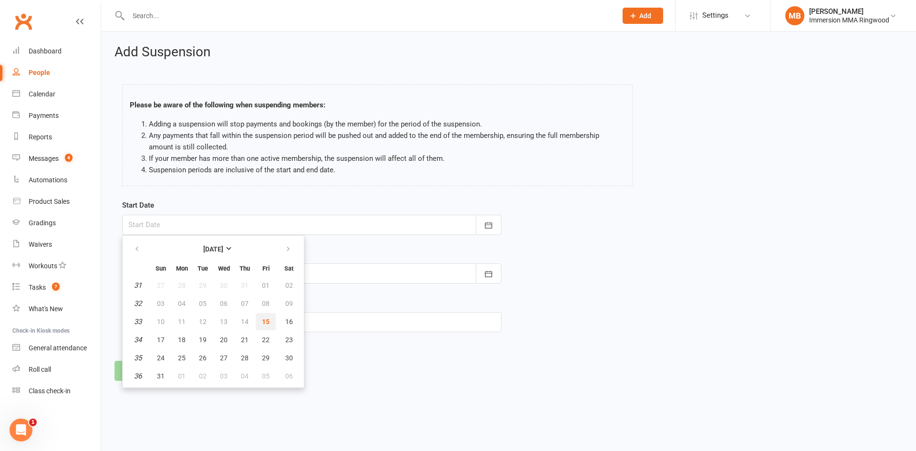
click at [265, 323] on span "15" at bounding box center [266, 322] width 8 height 8
type input "15 Aug 2025"
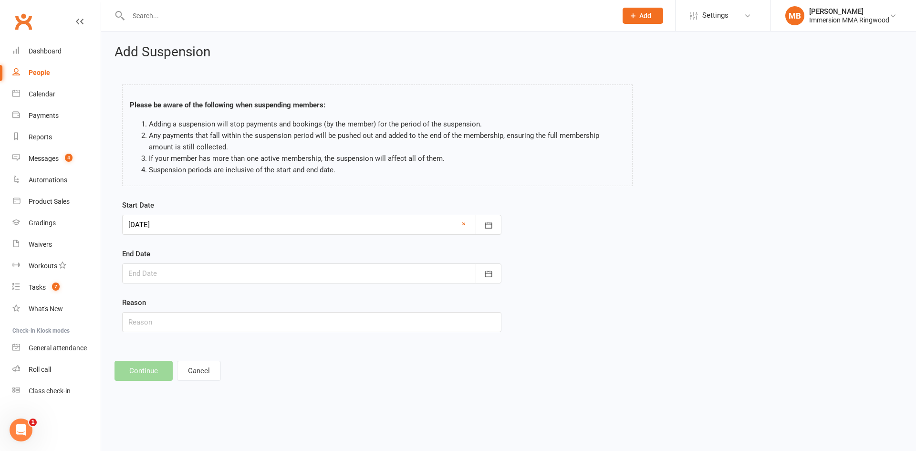
drag, startPoint x: 237, startPoint y: 282, endPoint x: 239, endPoint y: 276, distance: 5.4
click at [237, 280] on div at bounding box center [311, 273] width 379 height 20
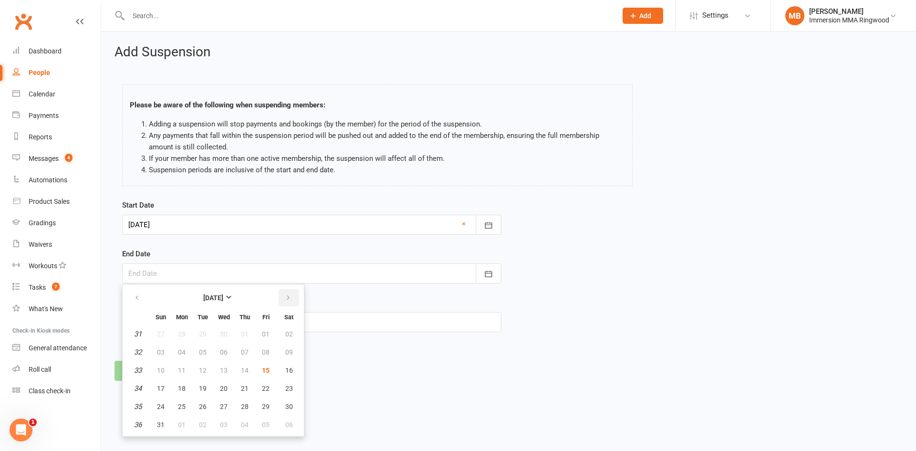
click at [292, 299] on button "button" at bounding box center [289, 297] width 21 height 17
click at [266, 385] on span "26" at bounding box center [266, 389] width 8 height 8
type input "26 Sep 2025"
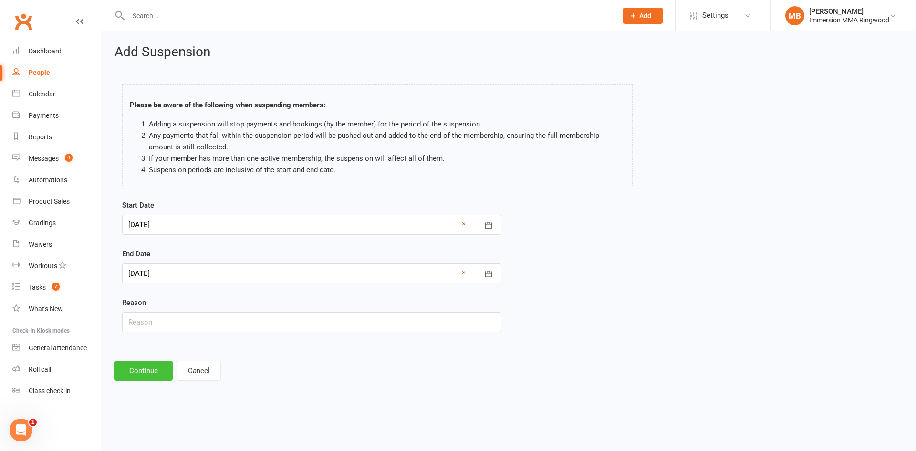
click at [139, 369] on button "Continue" at bounding box center [144, 371] width 58 height 20
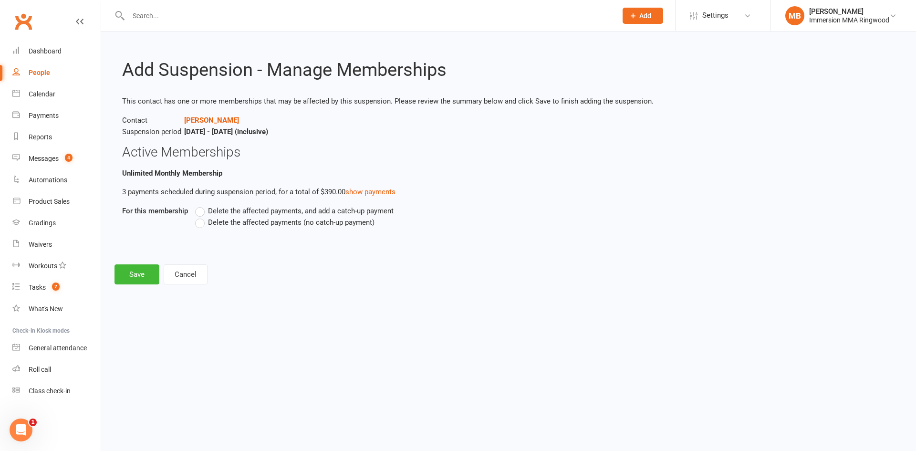
click at [203, 222] on label "Delete the affected payments (no catch-up payment)" at bounding box center [284, 222] width 179 height 11
click at [201, 217] on input "Delete the affected payments (no catch-up payment)" at bounding box center [198, 217] width 6 height 0
click at [125, 281] on button "Save" at bounding box center [137, 274] width 45 height 20
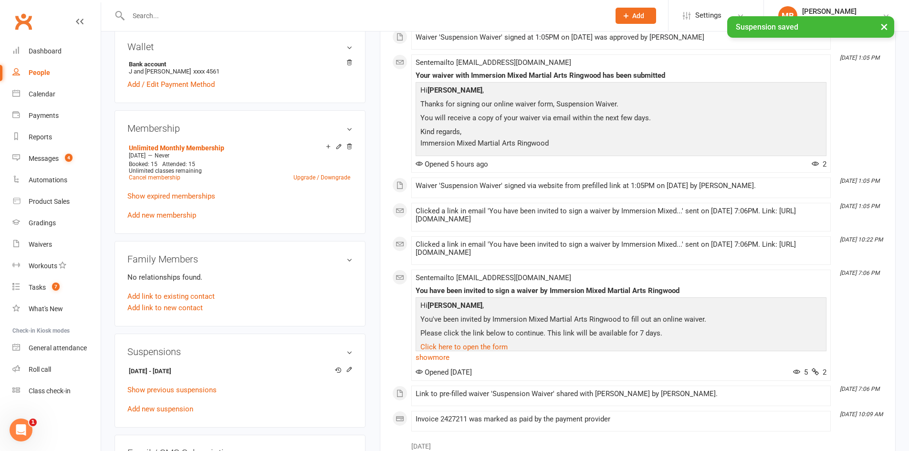
scroll to position [318, 0]
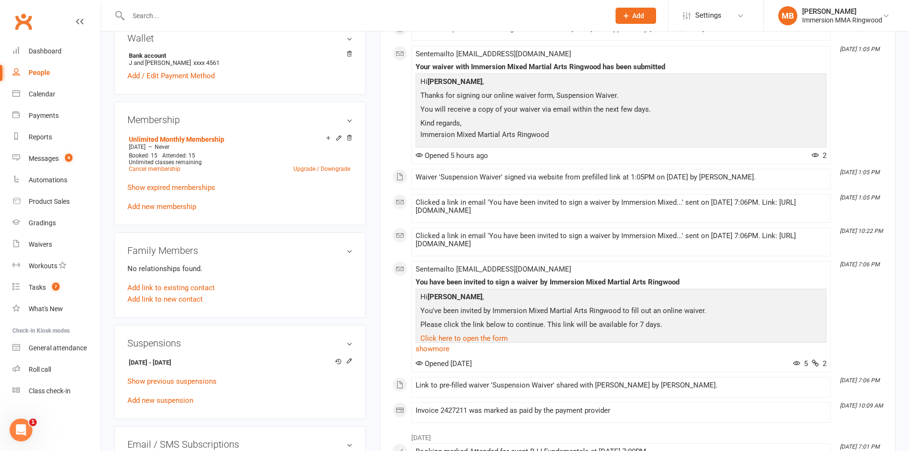
drag, startPoint x: 181, startPoint y: 361, endPoint x: 127, endPoint y: 356, distance: 54.1
click at [124, 359] on div "Suspensions 15 Aug 2025 - 26 Sep 2025 Show previous suspensions Add new suspens…" at bounding box center [240, 372] width 251 height 94
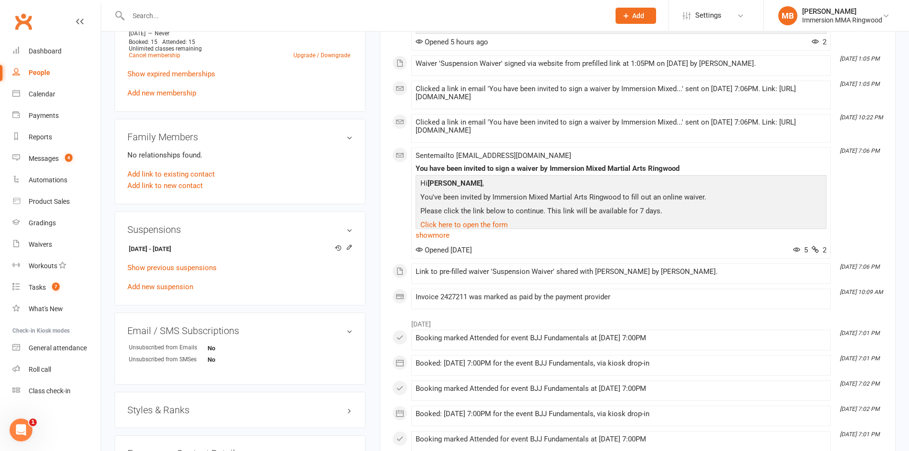
scroll to position [0, 0]
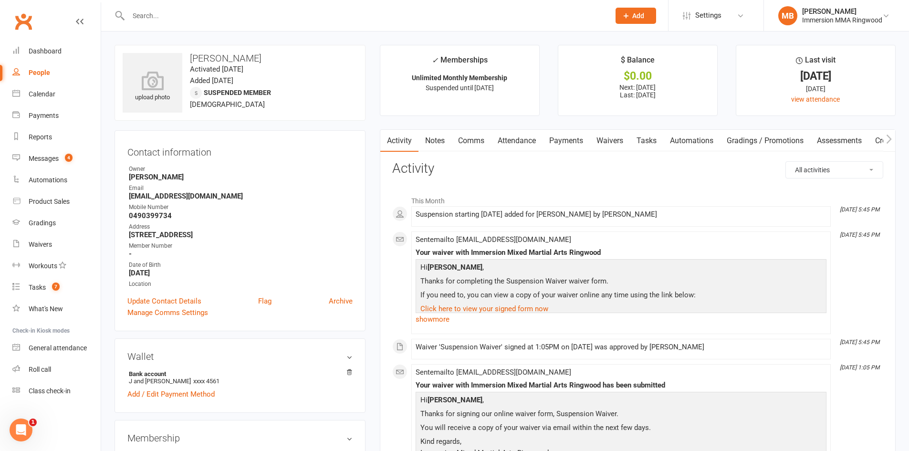
click at [485, 141] on link "Comms" at bounding box center [471, 141] width 40 height 22
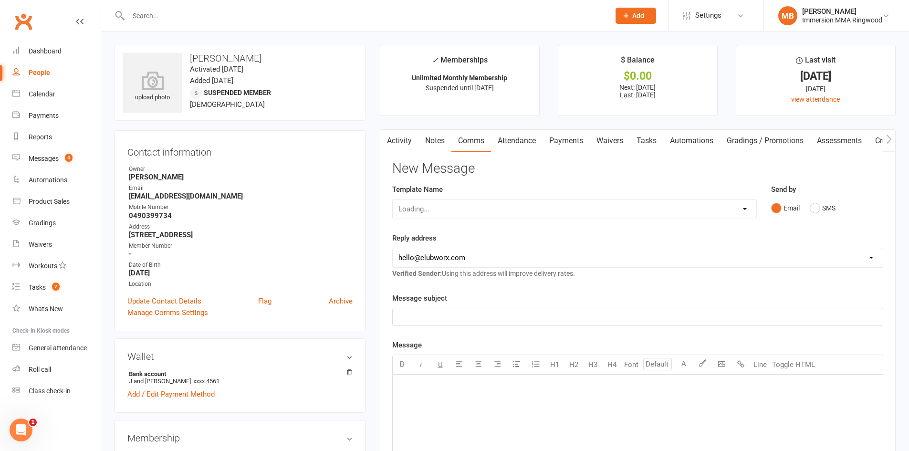
click at [545, 203] on select "Loading..." at bounding box center [575, 208] width 364 height 19
select select "19"
click at [393, 199] on select "Select Template [SMS] Chris - Call back message [SMS] Mark- Call back message […" at bounding box center [575, 208] width 364 height 19
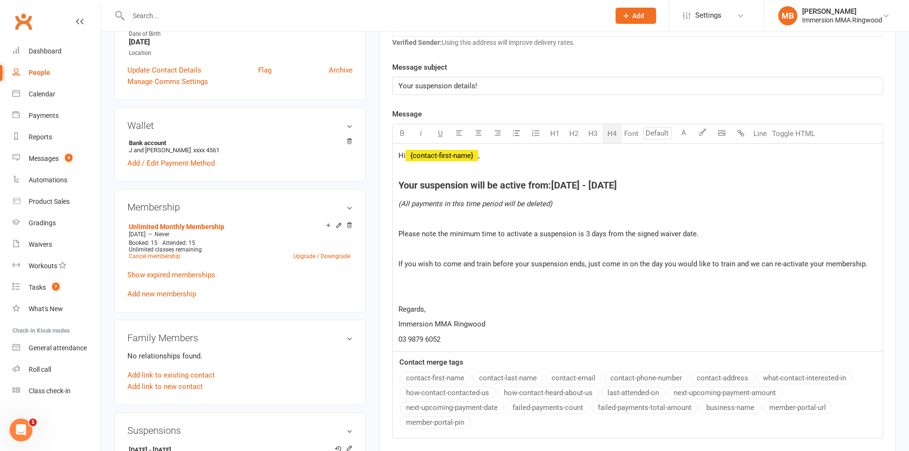
scroll to position [318, 0]
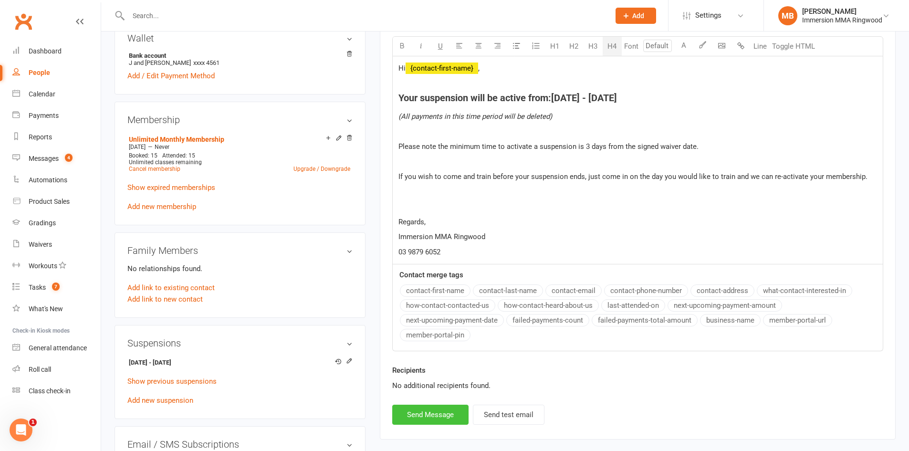
click at [453, 410] on button "Send Message" at bounding box center [430, 415] width 76 height 20
select select
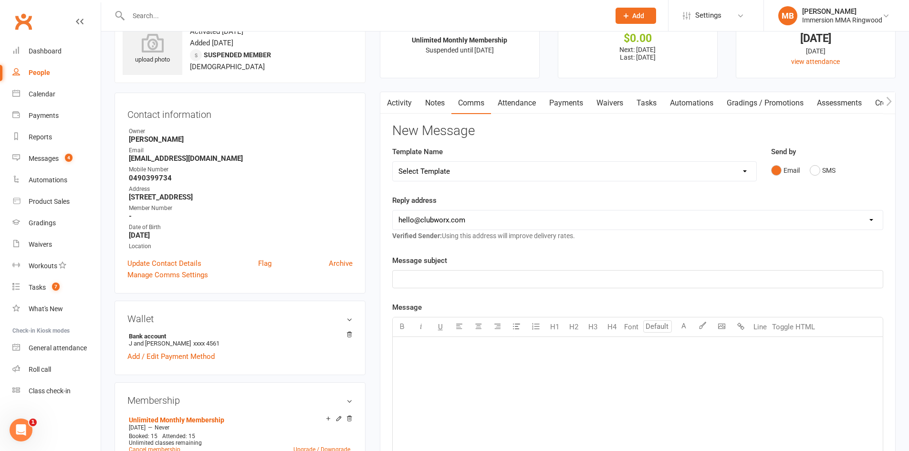
scroll to position [0, 0]
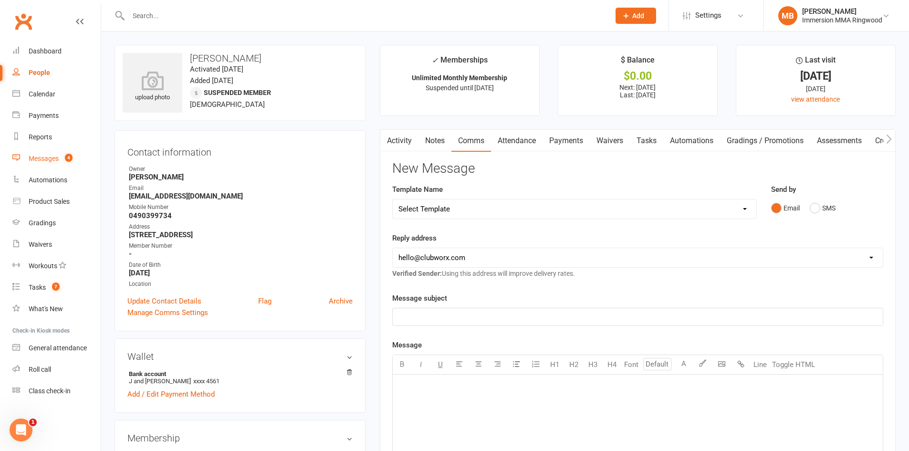
click at [57, 164] on link "Messages 4" at bounding box center [56, 158] width 88 height 21
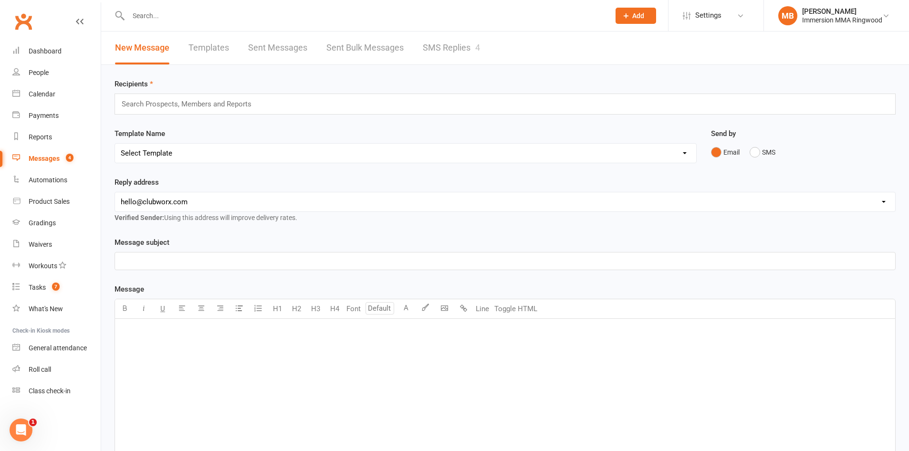
click at [430, 50] on link "SMS Replies 4" at bounding box center [451, 47] width 57 height 33
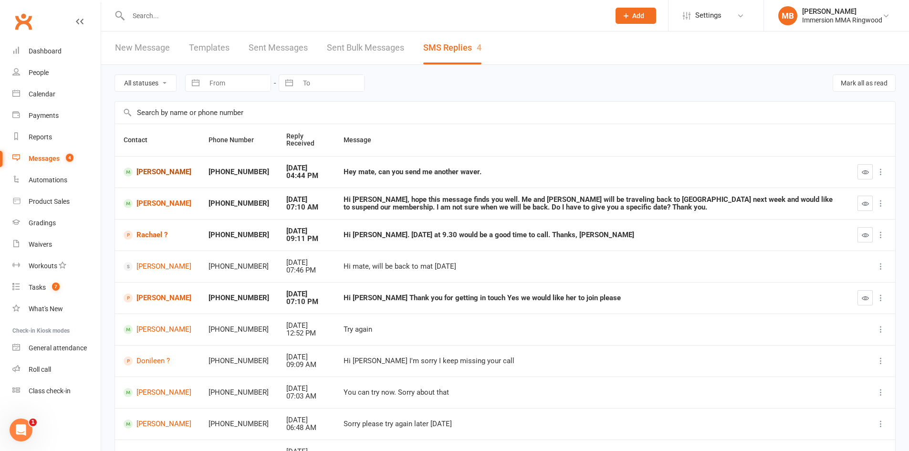
click at [159, 167] on link "Keenan Allen" at bounding box center [158, 171] width 68 height 9
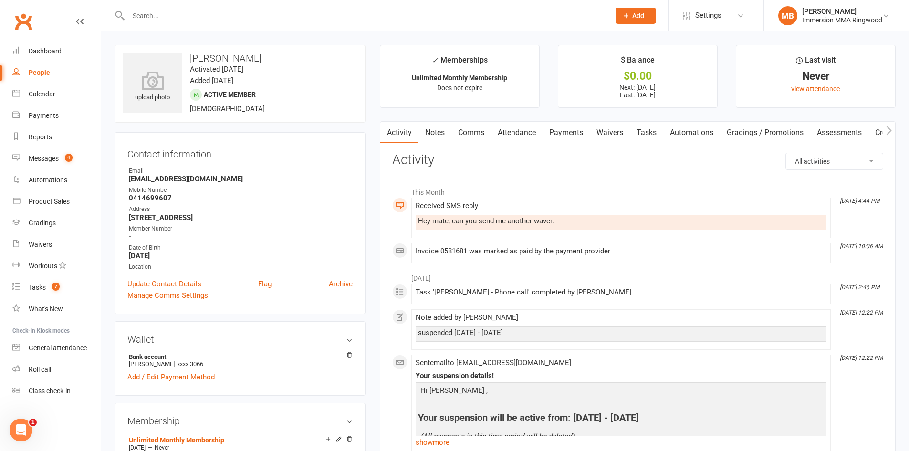
click at [452, 128] on link "Comms" at bounding box center [471, 133] width 40 height 22
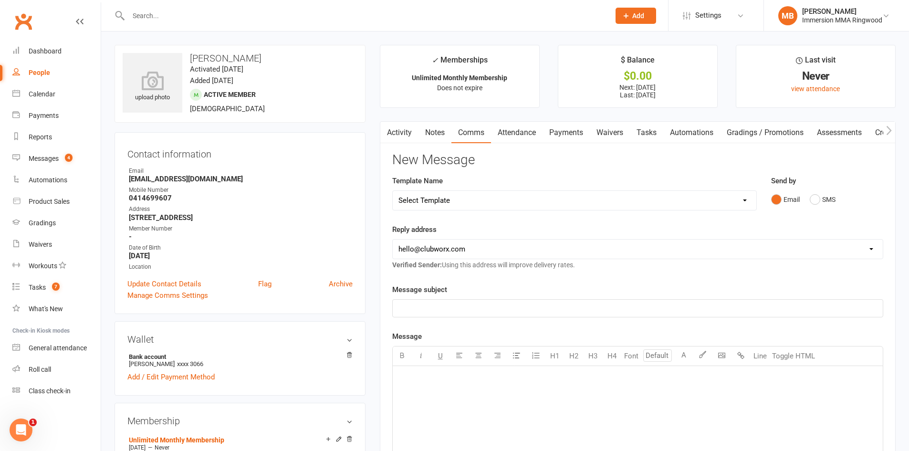
click at [610, 130] on link "Waivers" at bounding box center [610, 133] width 40 height 22
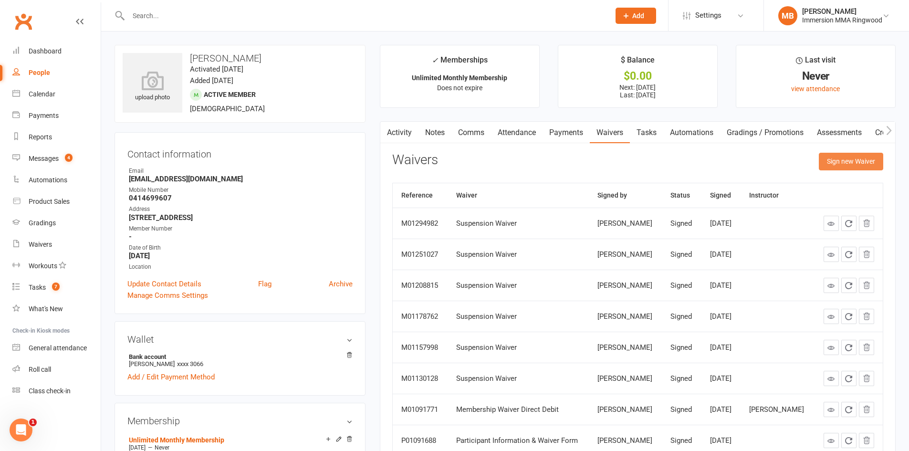
click at [866, 167] on button "Sign new Waiver" at bounding box center [851, 161] width 64 height 17
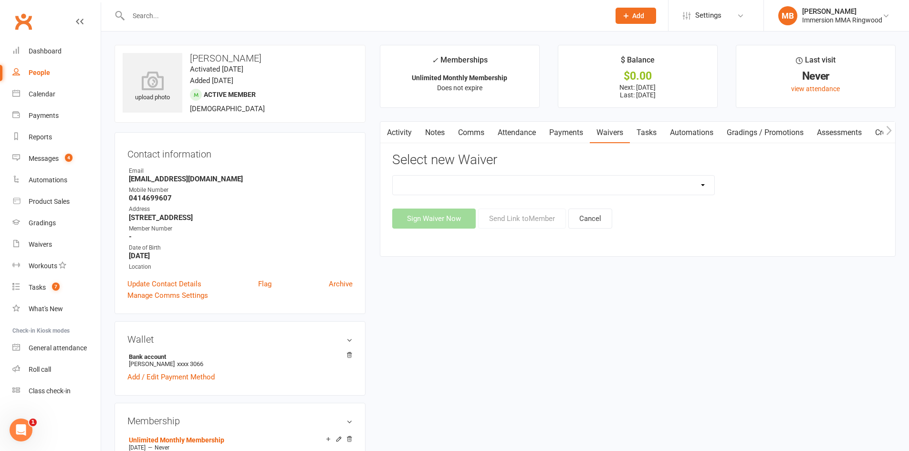
click at [536, 191] on select "Cancellation Waiver Lockdown Support Waiver Membership Waiver Direct Debit Memb…" at bounding box center [554, 185] width 322 height 19
select select "1168"
click at [393, 176] on select "Cancellation Waiver Lockdown Support Waiver Membership Waiver Direct Debit Memb…" at bounding box center [554, 185] width 322 height 19
click at [527, 216] on button "Send Link to Member" at bounding box center [522, 219] width 88 height 20
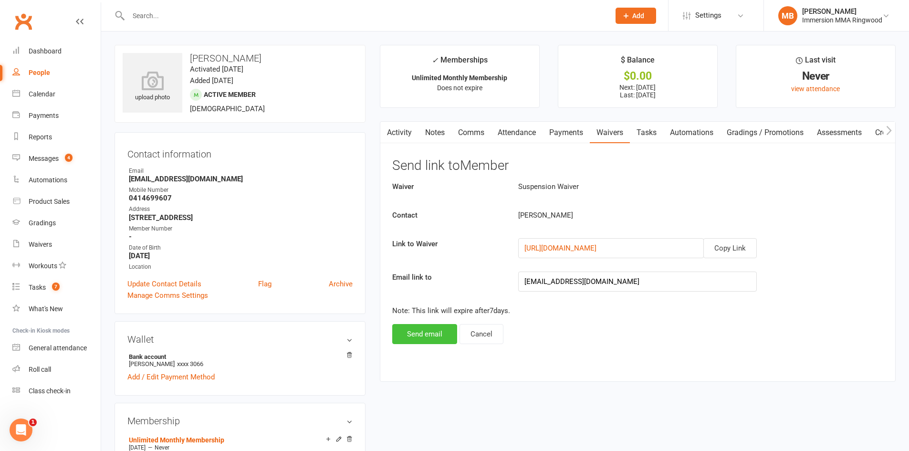
click at [406, 326] on button "Send email" at bounding box center [424, 334] width 65 height 20
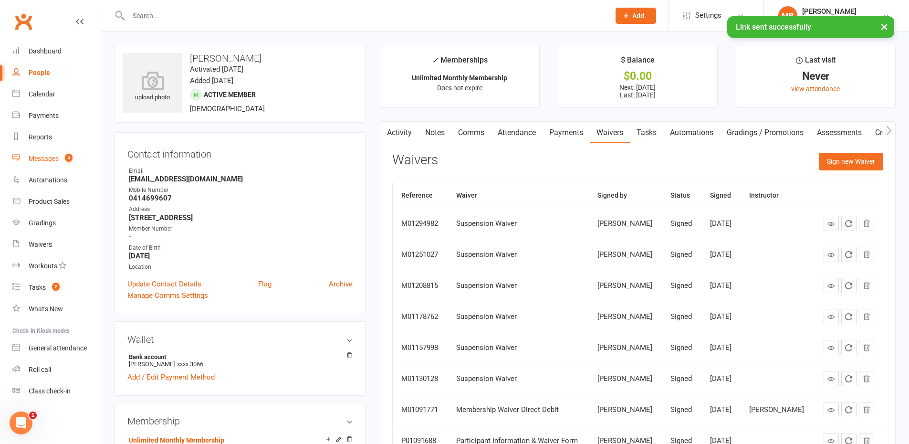
click at [41, 153] on link "Messages 4" at bounding box center [56, 158] width 88 height 21
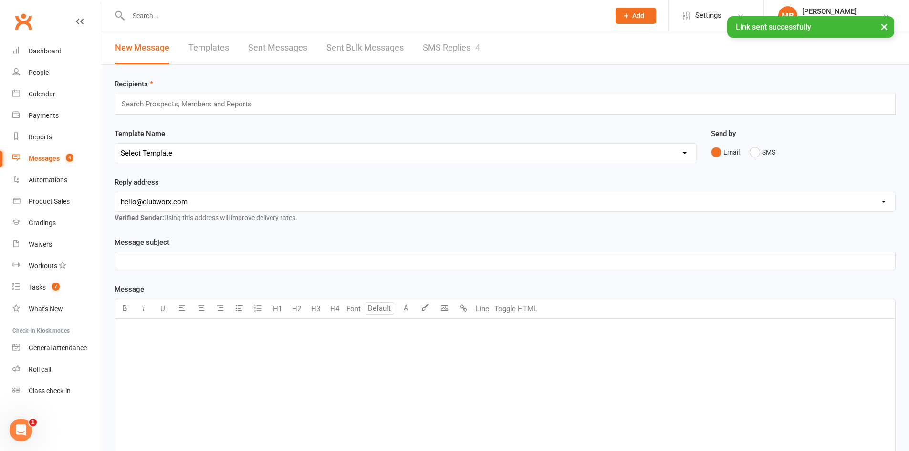
click at [427, 53] on link "SMS Replies 4" at bounding box center [451, 47] width 57 height 33
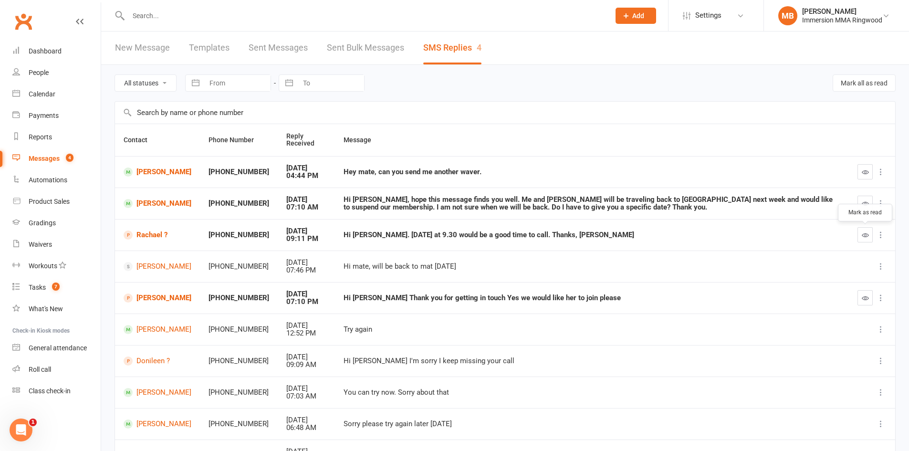
click at [860, 232] on button "button" at bounding box center [864, 234] width 15 height 15
click at [136, 236] on link "Rachael ?" at bounding box center [158, 234] width 68 height 9
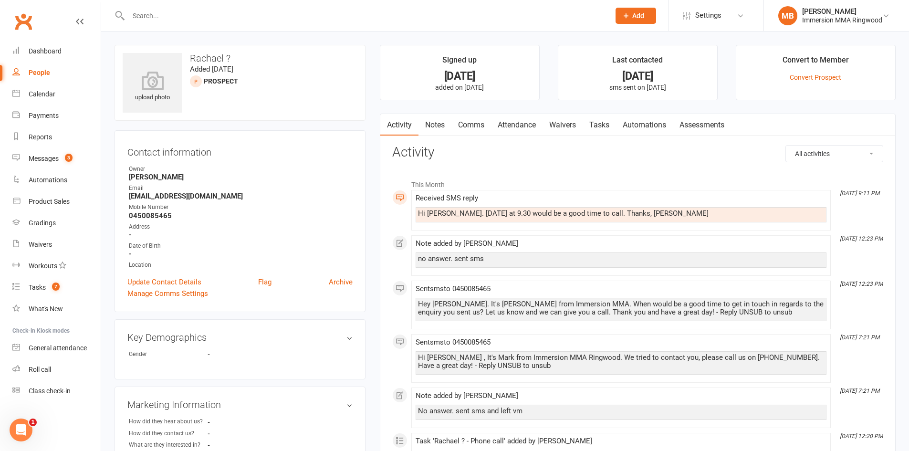
click at [604, 121] on link "Tasks" at bounding box center [599, 125] width 33 height 22
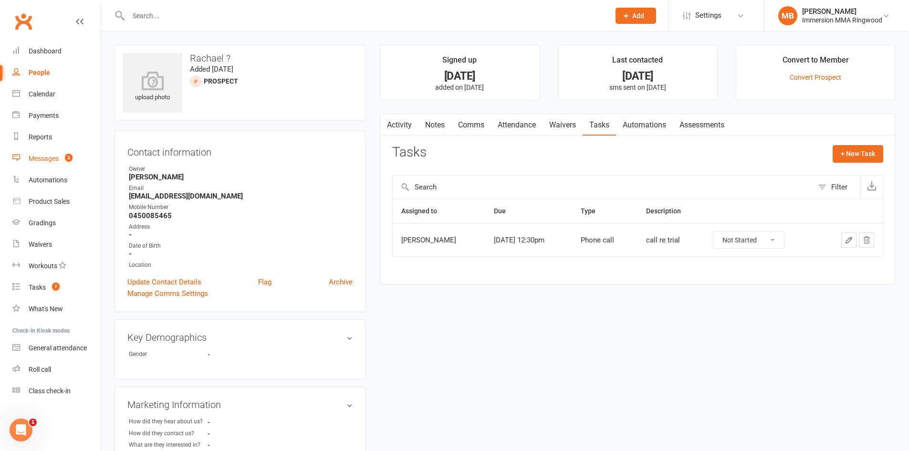
click at [63, 154] on link "Messages 3" at bounding box center [56, 158] width 88 height 21
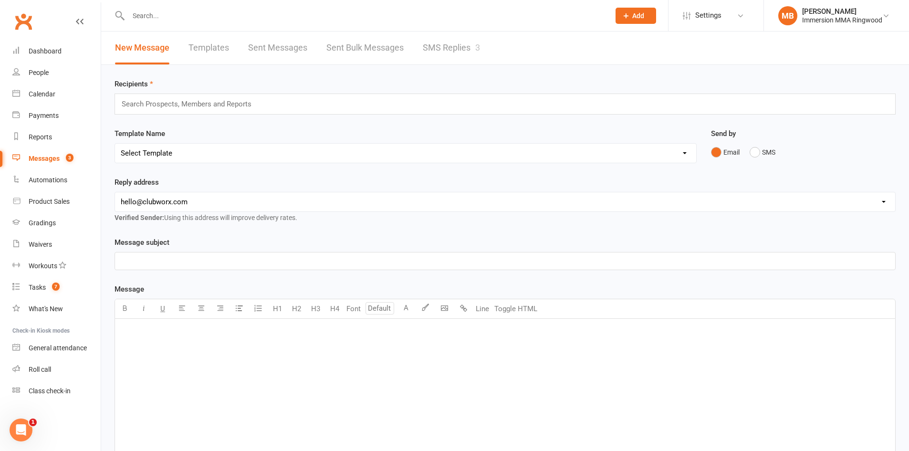
click at [429, 43] on link "SMS Replies 3" at bounding box center [451, 47] width 57 height 33
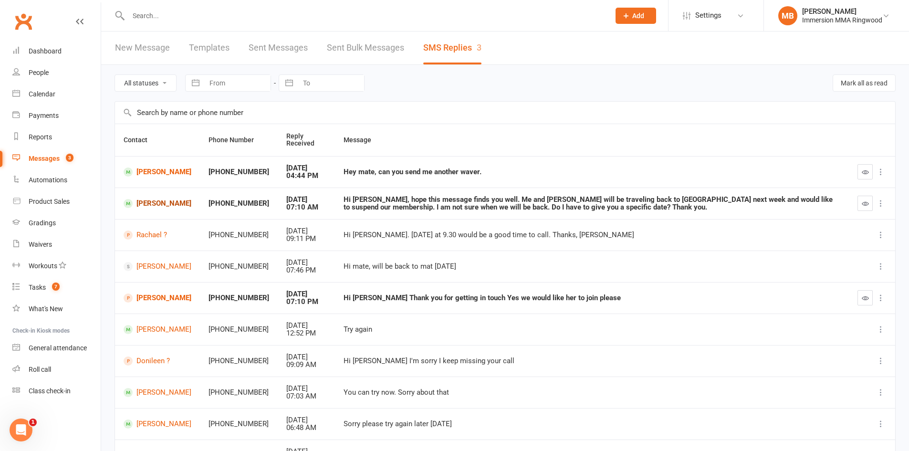
click at [146, 206] on link "[PERSON_NAME]" at bounding box center [158, 203] width 68 height 9
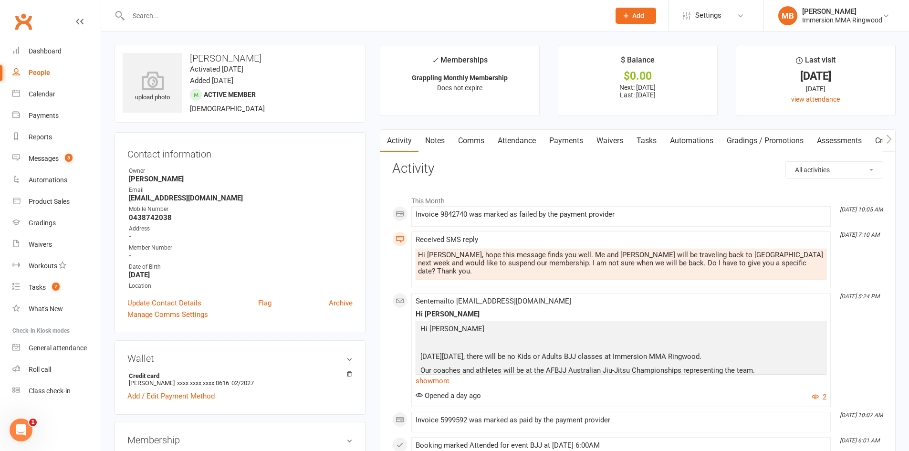
click at [469, 134] on link "Comms" at bounding box center [471, 141] width 40 height 22
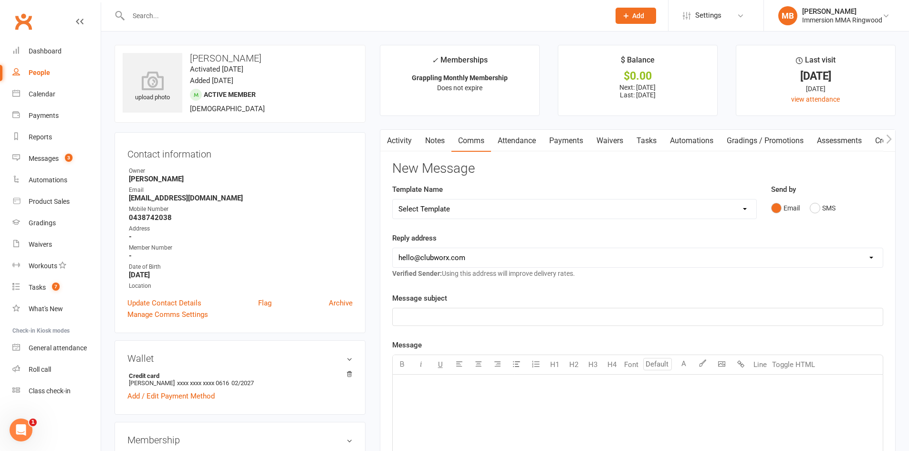
drag, startPoint x: 452, startPoint y: 289, endPoint x: 455, endPoint y: 298, distance: 9.1
click at [454, 294] on div "New Message Template Name Select Template [SMS] Chris - Call back message [SMS]…" at bounding box center [637, 419] width 491 height 517
click at [463, 284] on div "New Message Template Name Select Template [SMS] Chris - Call back message [SMS]…" at bounding box center [637, 419] width 491 height 517
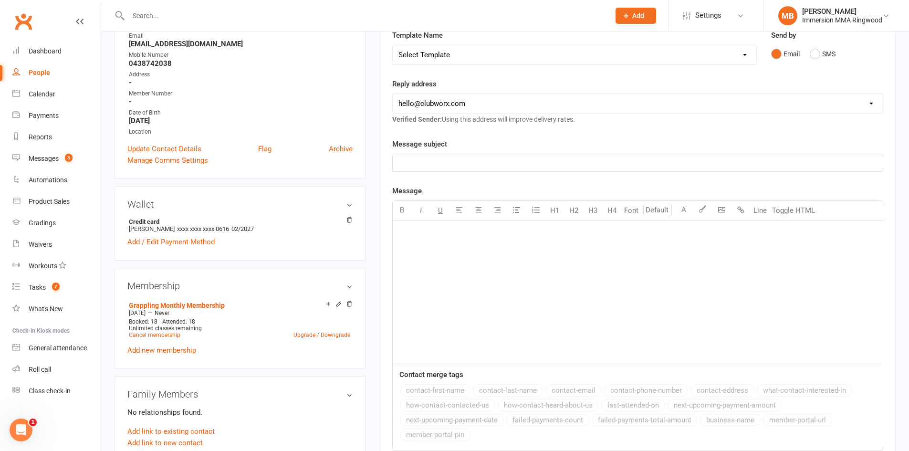
scroll to position [159, 0]
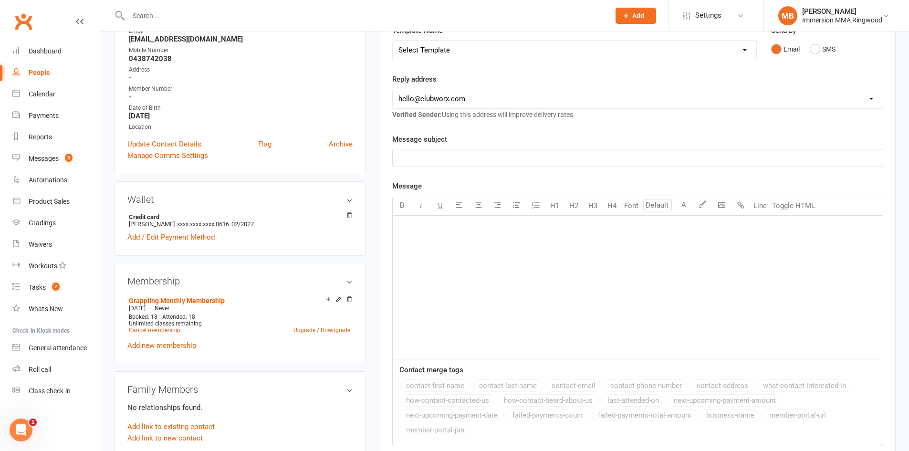
click at [426, 253] on div "﻿" at bounding box center [638, 287] width 490 height 143
click at [476, 43] on select "Select Template [SMS] Chris - Call back message [SMS] Mark- Call back message […" at bounding box center [575, 50] width 364 height 19
select select "0"
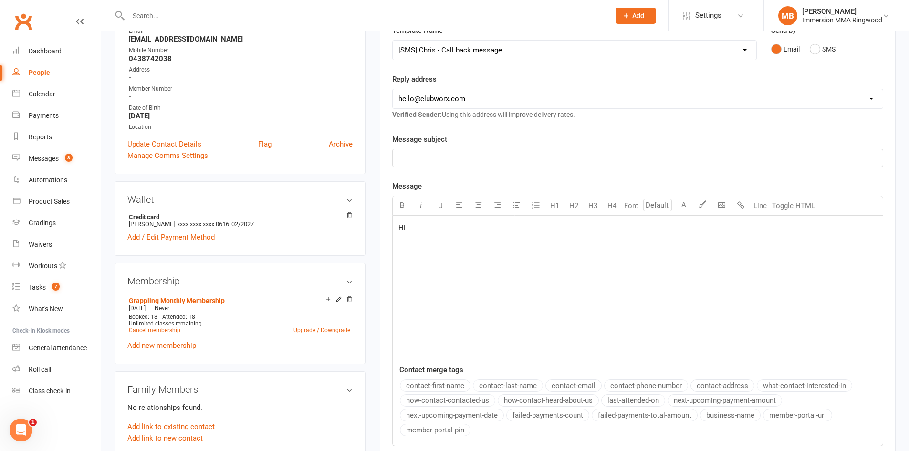
click at [393, 41] on select "Select Template [SMS] Chris - Call back message [SMS] Mark- Call back message […" at bounding box center [575, 50] width 364 height 19
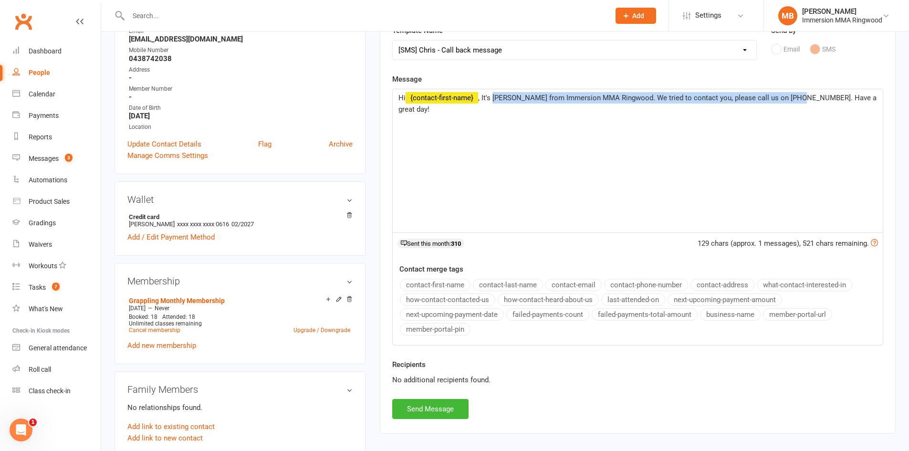
drag, startPoint x: 793, startPoint y: 96, endPoint x: 496, endPoint y: 114, distance: 298.3
click at [496, 114] on div "Hi ﻿ {contact-first-name} , It's Chris from Immersion MMA Ringwood. We tried to…" at bounding box center [638, 160] width 490 height 143
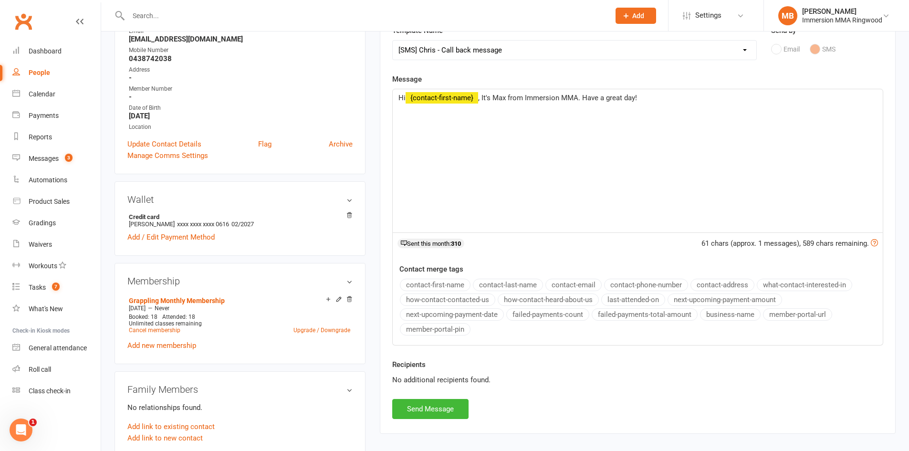
click at [583, 97] on span ", It's Max from Immersion MMA. Have a great day!" at bounding box center [557, 98] width 159 height 9
click at [502, 242] on div "140 chars (approx. 1 messages), 510 chars remaining. Sent this month: 310" at bounding box center [637, 246] width 491 height 26
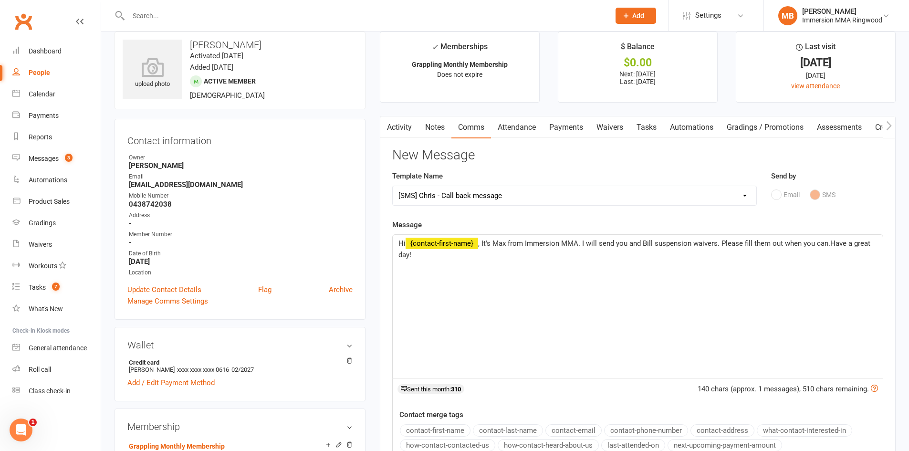
scroll to position [0, 0]
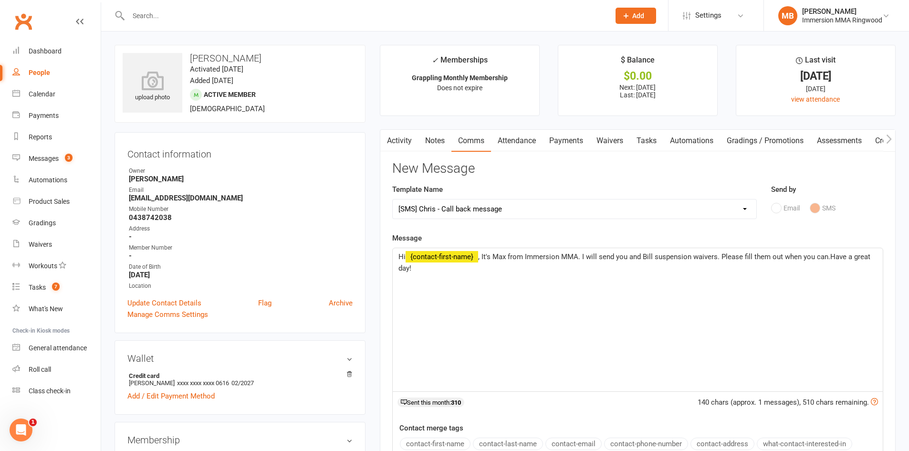
click at [529, 236] on div "Message Hi ﻿ {contact-first-name} , It's Max from Immersion MMA. I will send yo…" at bounding box center [637, 368] width 491 height 272
click at [828, 255] on span ", It's Max from Immersion MMA. I will send you and Bill suspension waivers. Ple…" at bounding box center [635, 262] width 474 height 20
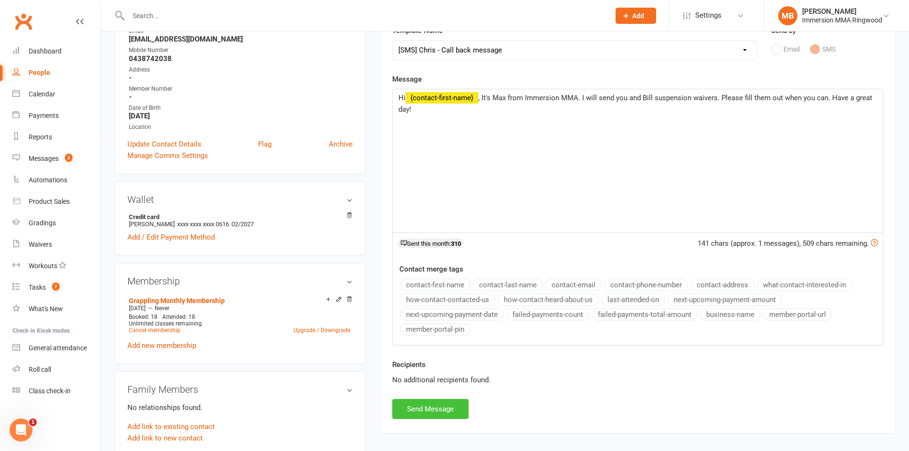
click at [440, 411] on button "Send Message" at bounding box center [430, 409] width 76 height 20
select select
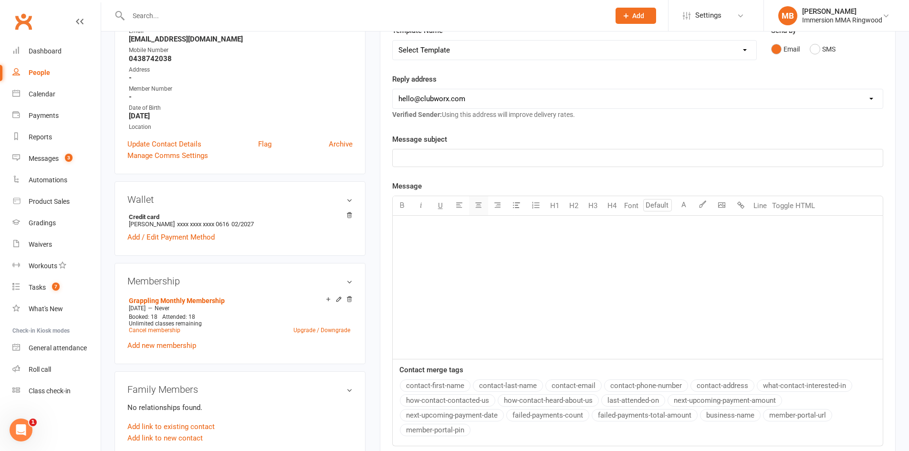
scroll to position [0, 0]
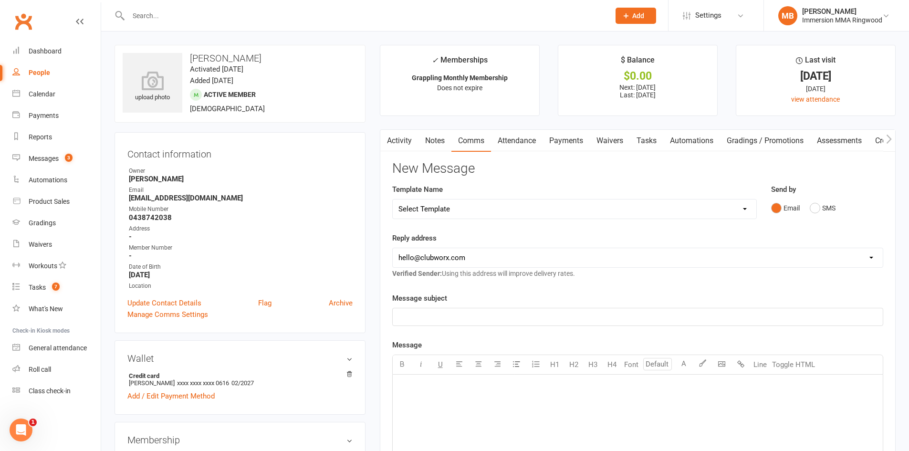
click at [625, 144] on link "Waivers" at bounding box center [610, 141] width 40 height 22
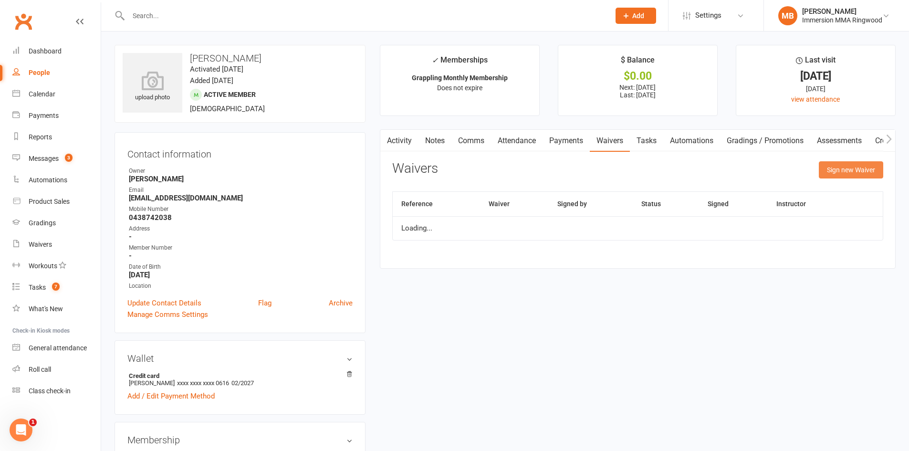
click at [845, 175] on button "Sign new Waiver" at bounding box center [851, 169] width 64 height 17
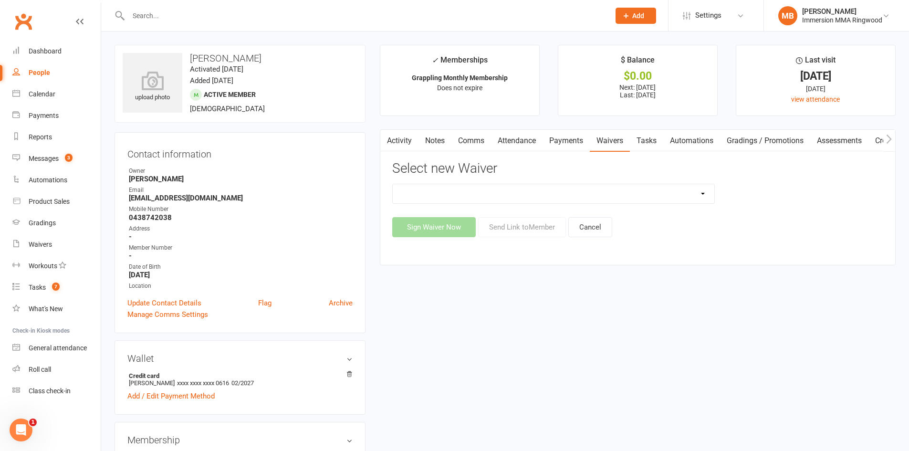
click at [553, 189] on select "Cancellation Waiver Lockdown Support Waiver Membership Waiver Direct Debit Memb…" at bounding box center [554, 193] width 322 height 19
select select "1168"
click at [393, 184] on select "Cancellation Waiver Lockdown Support Waiver Membership Waiver Direct Debit Memb…" at bounding box center [554, 193] width 322 height 19
click at [513, 230] on button "Send Link to Member" at bounding box center [522, 227] width 88 height 20
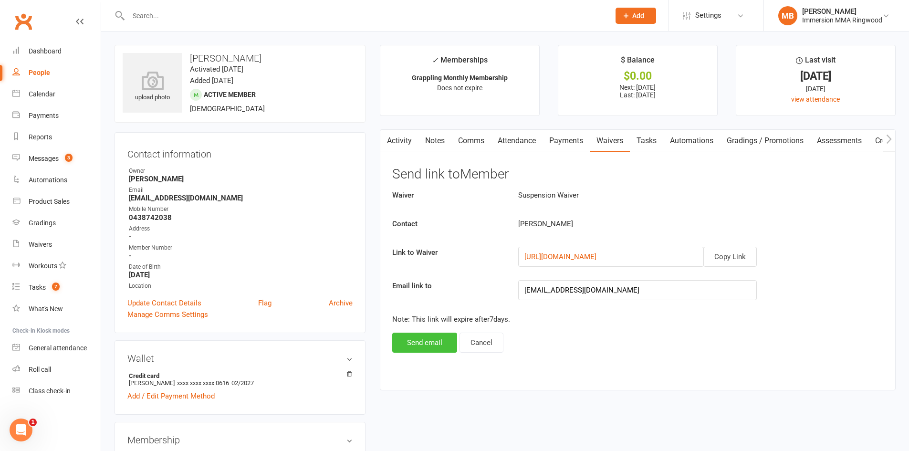
click at [435, 339] on button "Send email" at bounding box center [424, 343] width 65 height 20
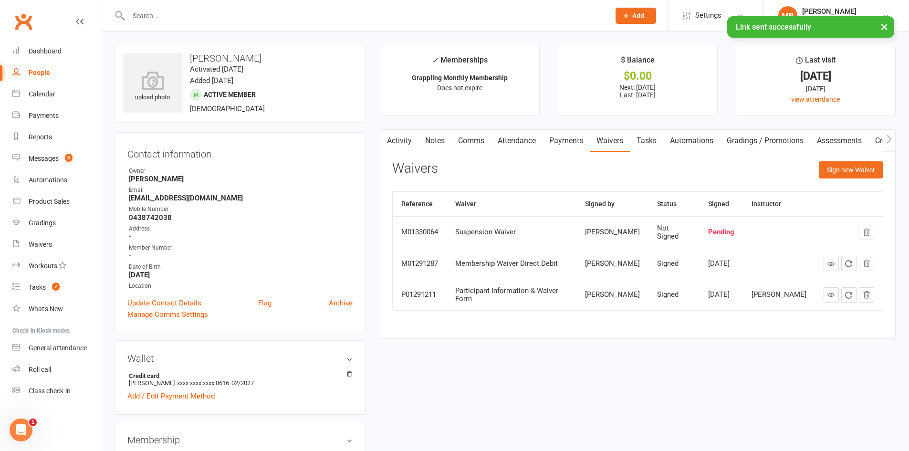
drag, startPoint x: 250, startPoint y: 4, endPoint x: 245, endPoint y: 8, distance: 6.1
click at [247, 6] on div at bounding box center [359, 15] width 489 height 31
click at [243, 10] on input "text" at bounding box center [364, 15] width 478 height 13
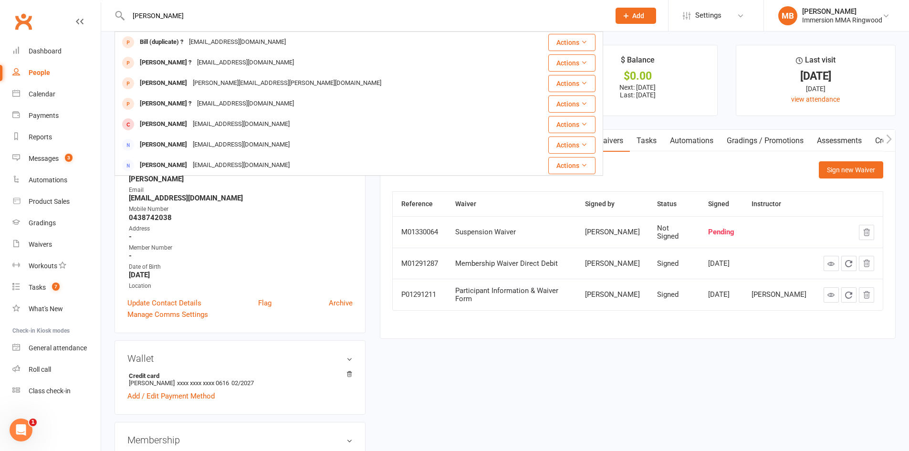
type input "bill zhang"
drag, startPoint x: 171, startPoint y: 14, endPoint x: 69, endPoint y: -4, distance: 103.7
type input "Bill"
click at [210, 227] on div "Address" at bounding box center [241, 228] width 224 height 9
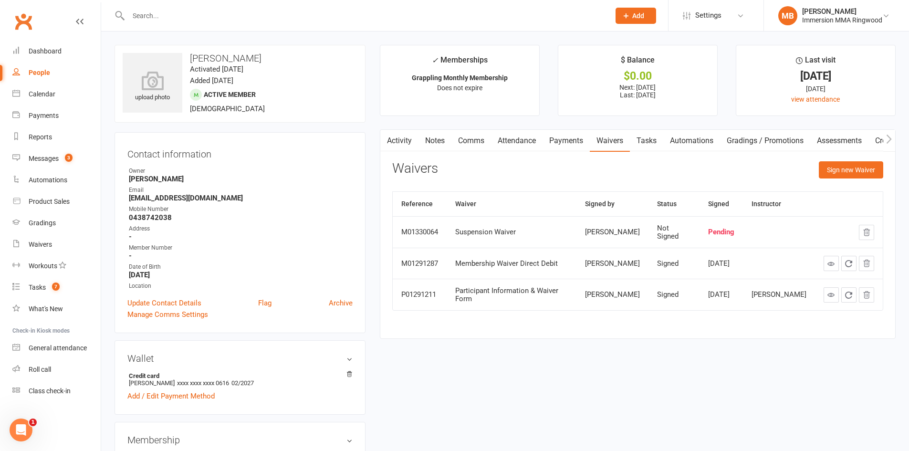
click at [436, 147] on link "Notes" at bounding box center [434, 141] width 33 height 22
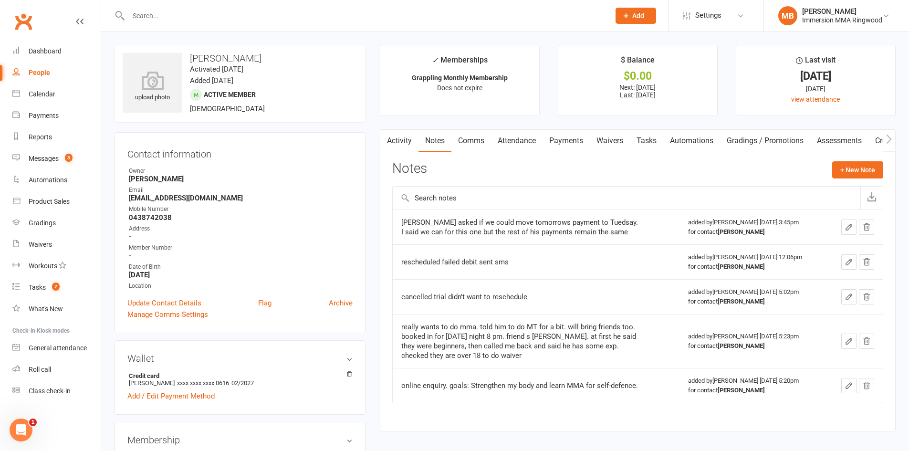
click at [203, 12] on input "text" at bounding box center [364, 15] width 478 height 13
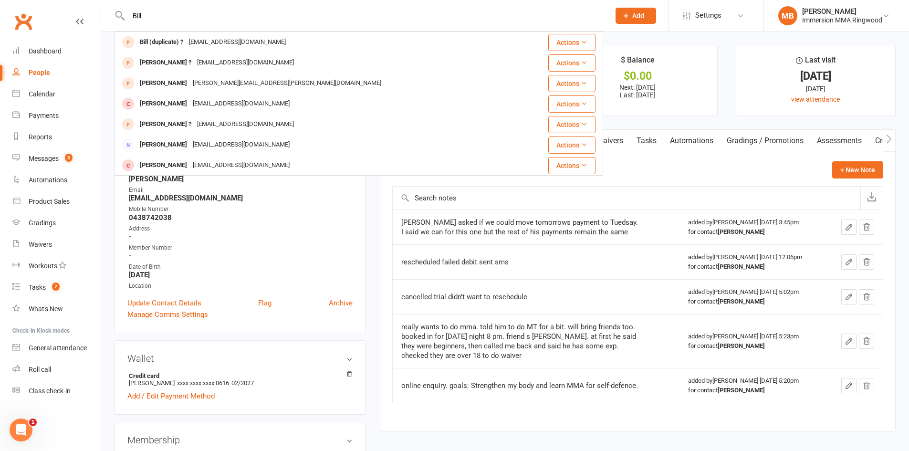
type input "Bill"
click at [356, 217] on div "Contact information Owner Nikki Lloyd-Griffiths Email 138346111@qq.com Mobile N…" at bounding box center [240, 232] width 251 height 201
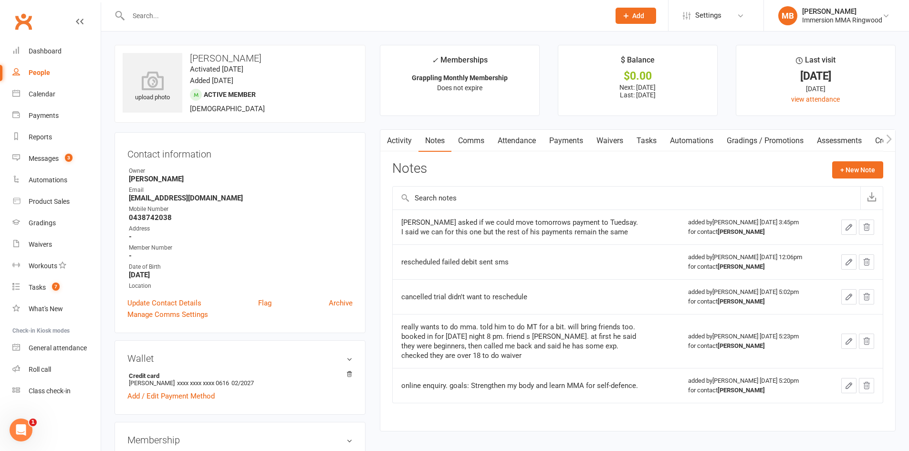
click at [373, 212] on main "✓ Memberships Grappling Monthly Membership Does not expire $ Balance $0.00 Next…" at bounding box center [638, 243] width 530 height 396
click at [392, 137] on link "Activity" at bounding box center [399, 141] width 38 height 22
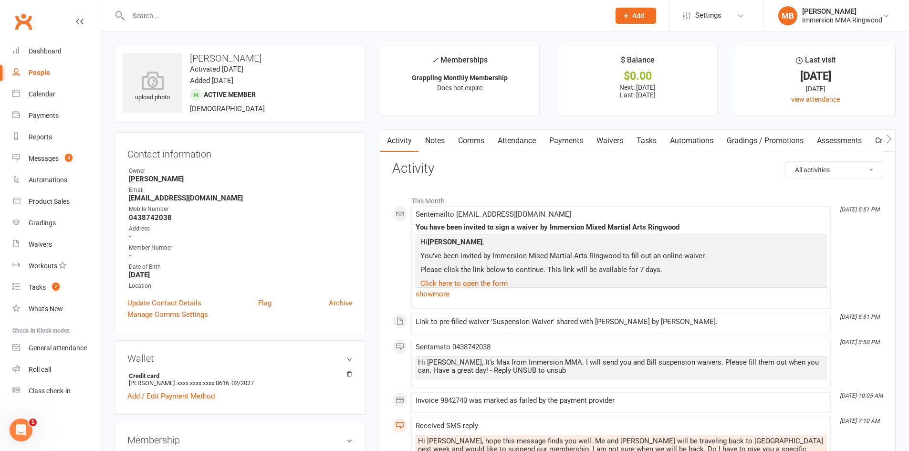
click at [477, 139] on link "Comms" at bounding box center [471, 141] width 40 height 22
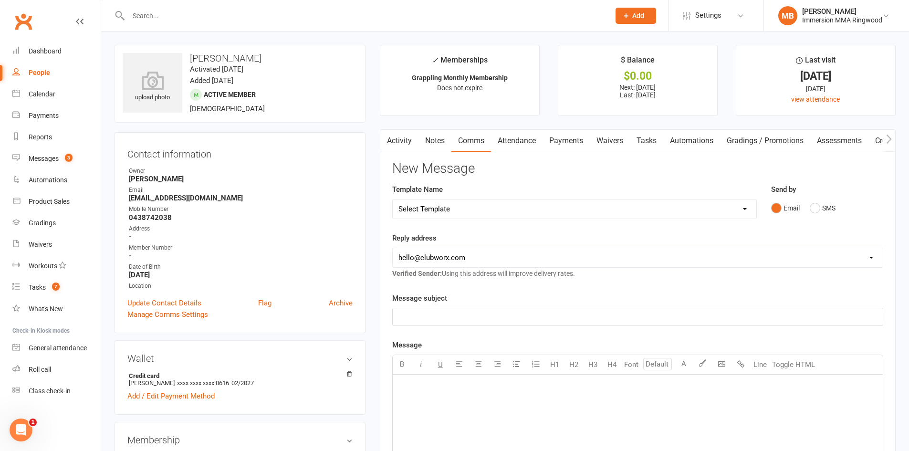
click at [505, 199] on select "Select Template [SMS] Chris - Call back message [SMS] Mark- Call back message […" at bounding box center [575, 208] width 364 height 19
click at [360, 139] on div "Contact information Owner Nikki Lloyd-Griffiths Email 138346111@qq.com Mobile N…" at bounding box center [240, 232] width 251 height 201
click at [408, 207] on select "Select Template [SMS] Chris - Call back message [SMS] Mark- Call back message […" at bounding box center [575, 208] width 364 height 19
click at [378, 187] on main "✓ Memberships Grappling Monthly Membership Does not expire $ Balance $0.00 Next…" at bounding box center [638, 374] width 530 height 658
click at [222, 17] on input "text" at bounding box center [364, 15] width 478 height 13
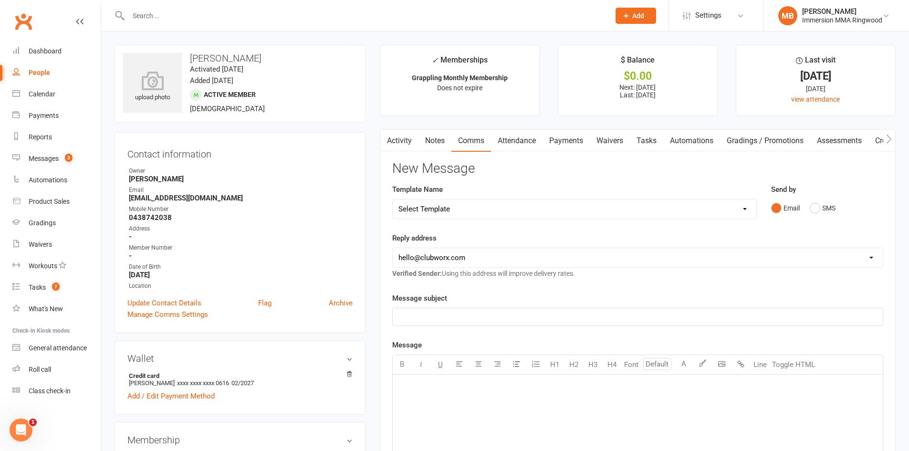
click at [475, 205] on select "Select Template [SMS] Chris - Call back message [SMS] Mark- Call back message […" at bounding box center [575, 208] width 364 height 19
click at [244, 16] on input "text" at bounding box center [364, 15] width 478 height 13
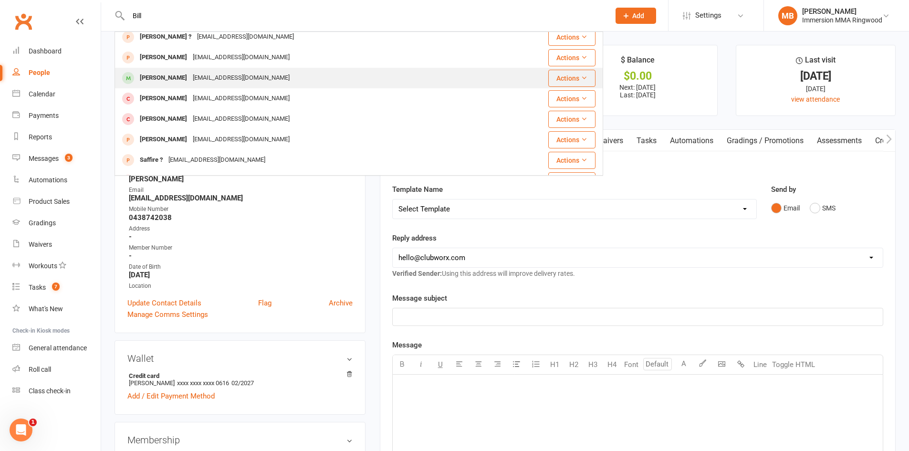
scroll to position [267, 0]
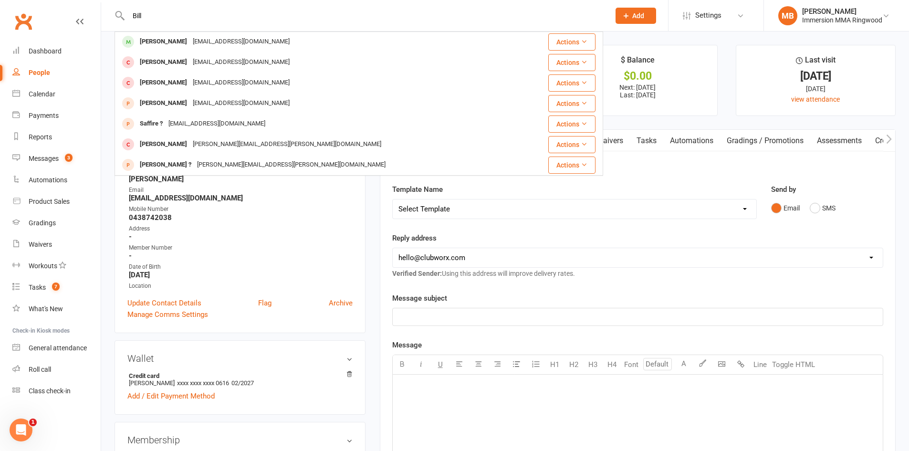
type input "Bill"
click at [379, 245] on main "✓ Memberships Grappling Monthly Membership Does not expire $ Balance $0.00 Next…" at bounding box center [638, 374] width 530 height 658
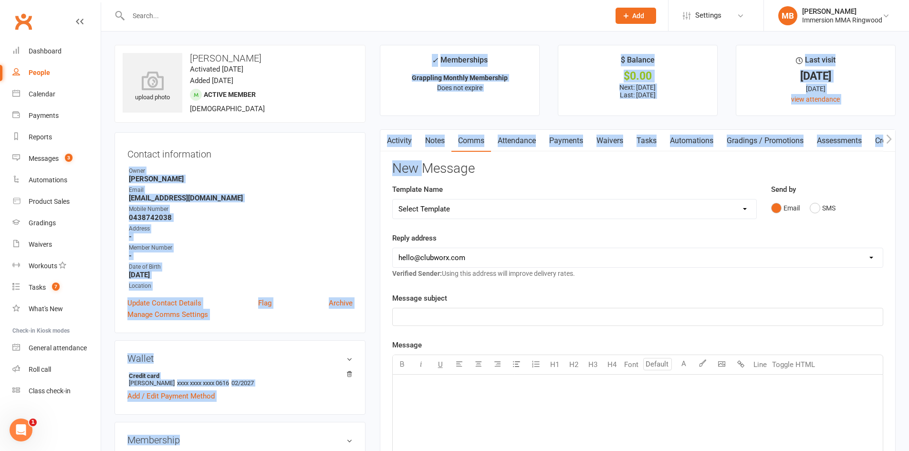
drag, startPoint x: 389, startPoint y: 147, endPoint x: 422, endPoint y: 152, distance: 33.3
click at [397, 133] on link "Activity" at bounding box center [399, 141] width 38 height 22
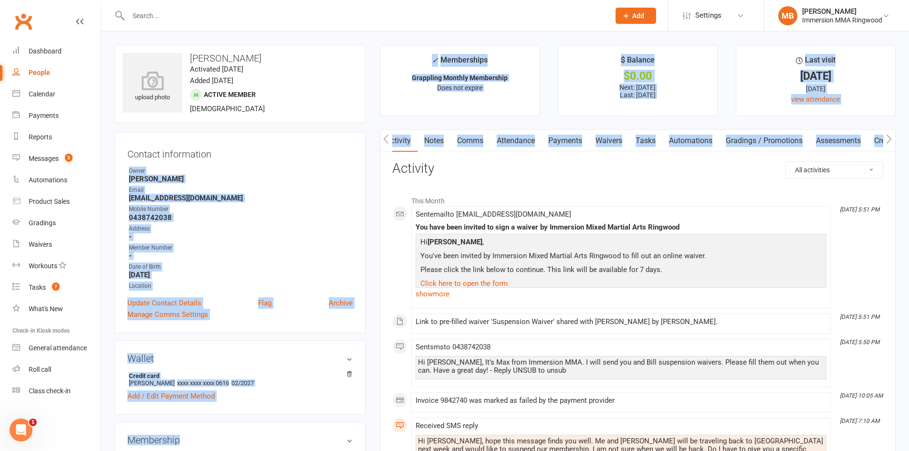
drag, startPoint x: 382, startPoint y: 105, endPoint x: 376, endPoint y: 103, distance: 5.8
click at [381, 105] on li "✓ Memberships Grappling Monthly Membership Does not expire" at bounding box center [460, 80] width 160 height 71
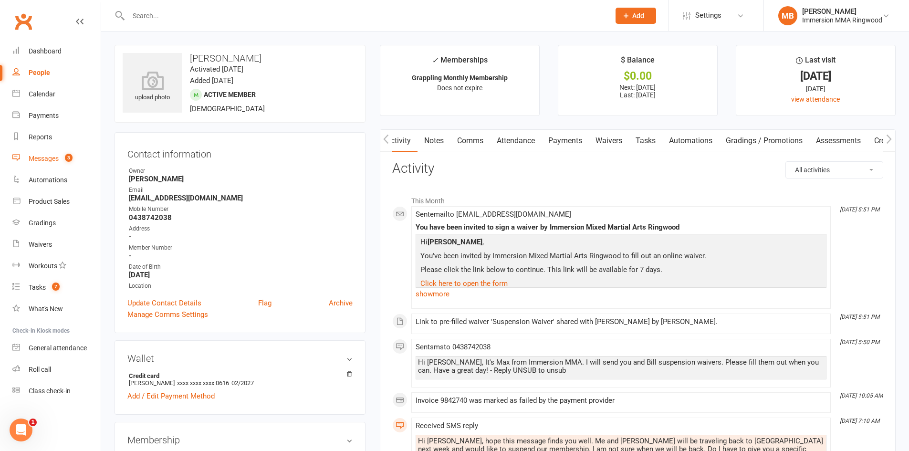
click at [51, 167] on link "Messages 3" at bounding box center [56, 158] width 88 height 21
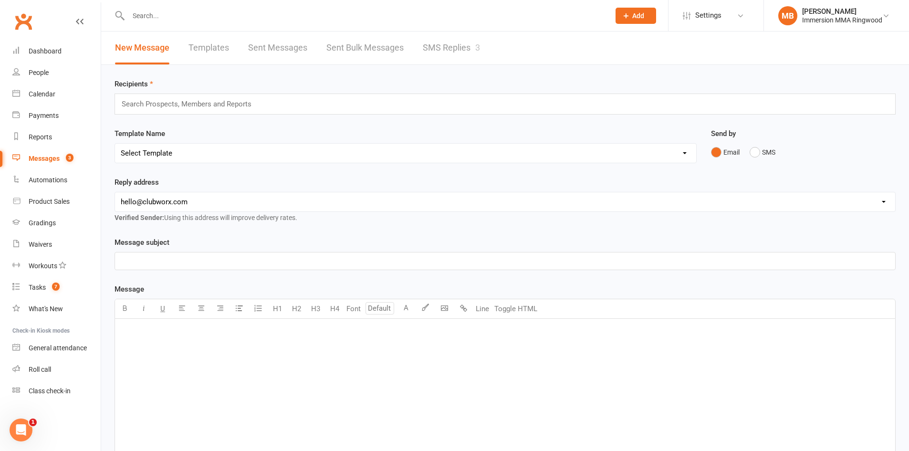
click at [430, 57] on link "SMS Replies 3" at bounding box center [451, 47] width 57 height 33
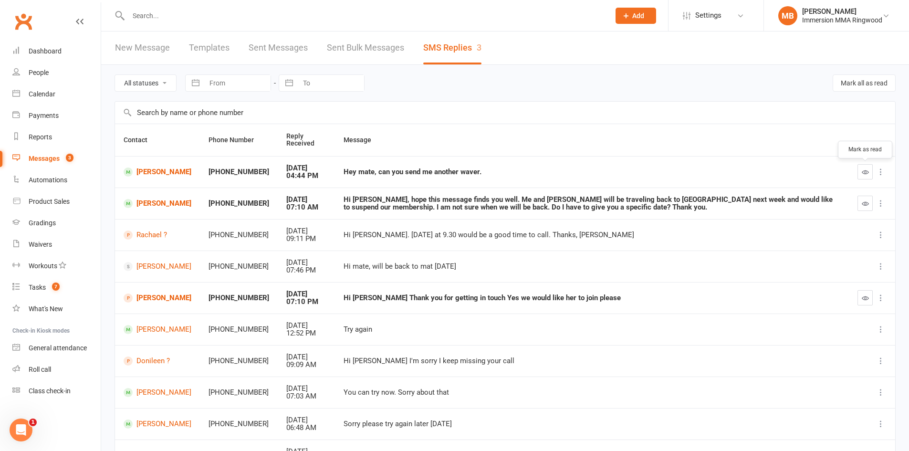
click at [864, 170] on icon "button" at bounding box center [865, 171] width 7 height 7
click at [862, 201] on icon "button" at bounding box center [865, 203] width 7 height 7
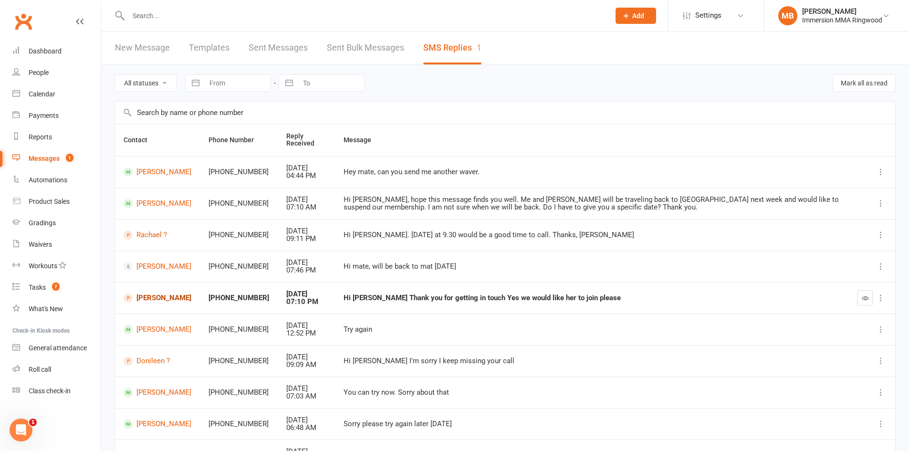
click at [158, 294] on link "[PERSON_NAME]" at bounding box center [158, 297] width 68 height 9
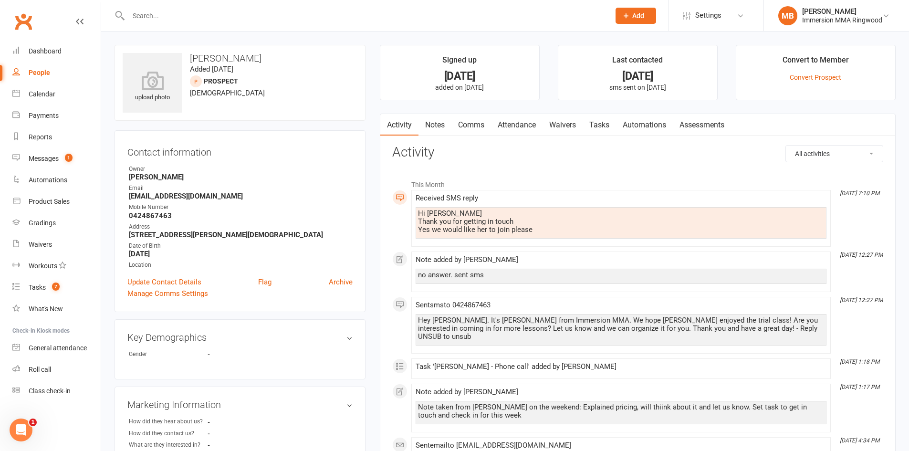
click at [431, 114] on link "Notes" at bounding box center [434, 125] width 33 height 22
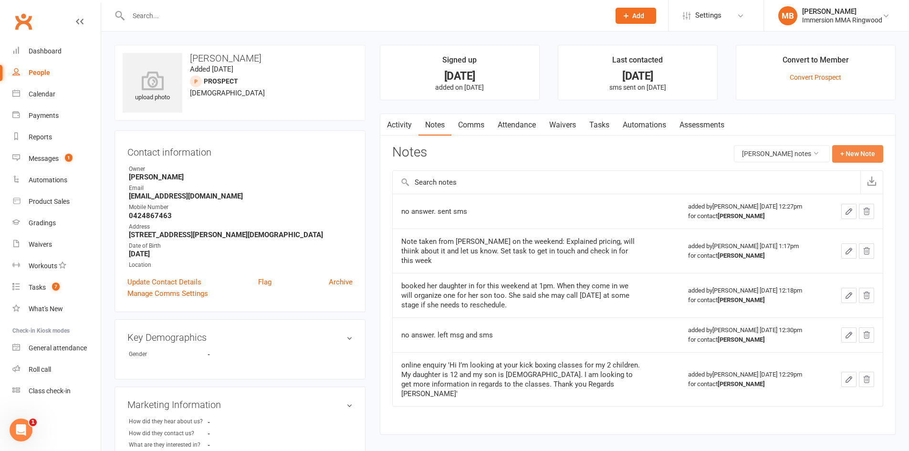
click at [857, 153] on button "+ New Note" at bounding box center [857, 153] width 51 height 17
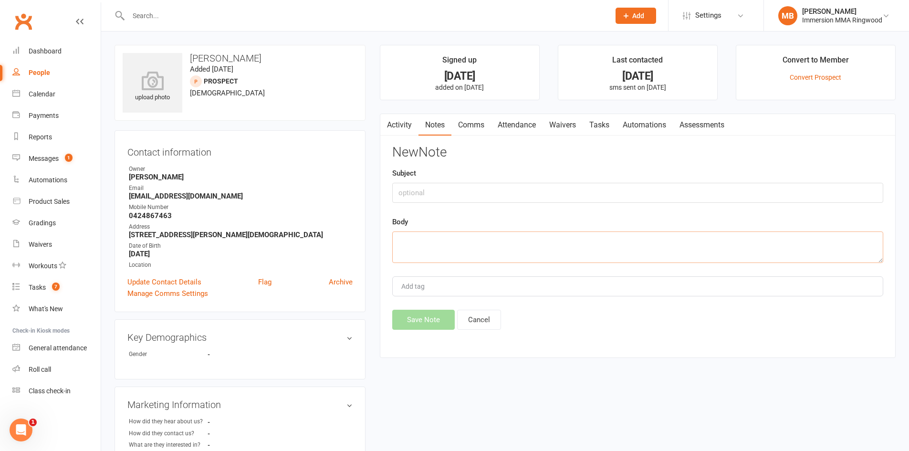
click at [551, 232] on textarea at bounding box center [637, 246] width 491 height 31
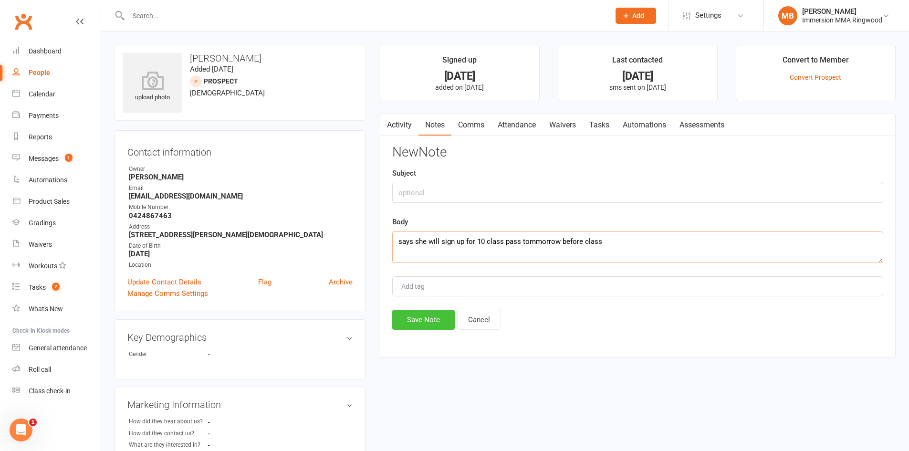
type textarea "says she will sign up for 10 class pass tommorrow before class"
click at [446, 318] on button "Save Note" at bounding box center [423, 320] width 63 height 20
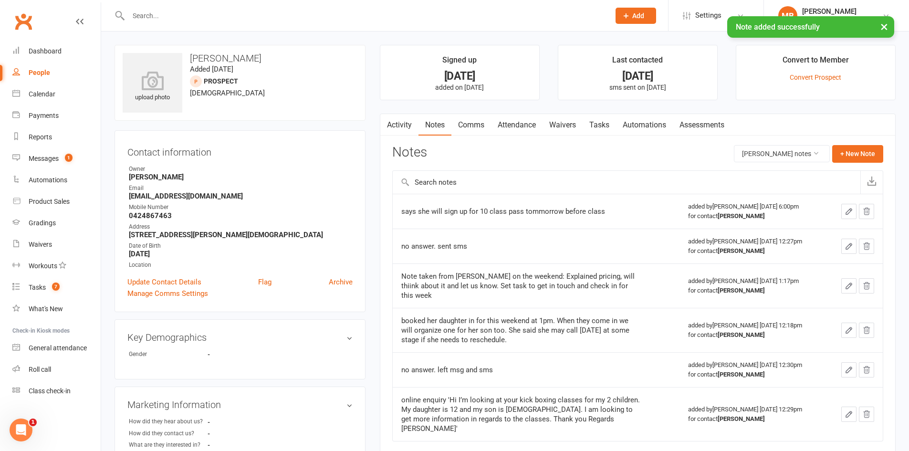
click at [599, 120] on link "Tasks" at bounding box center [599, 125] width 33 height 22
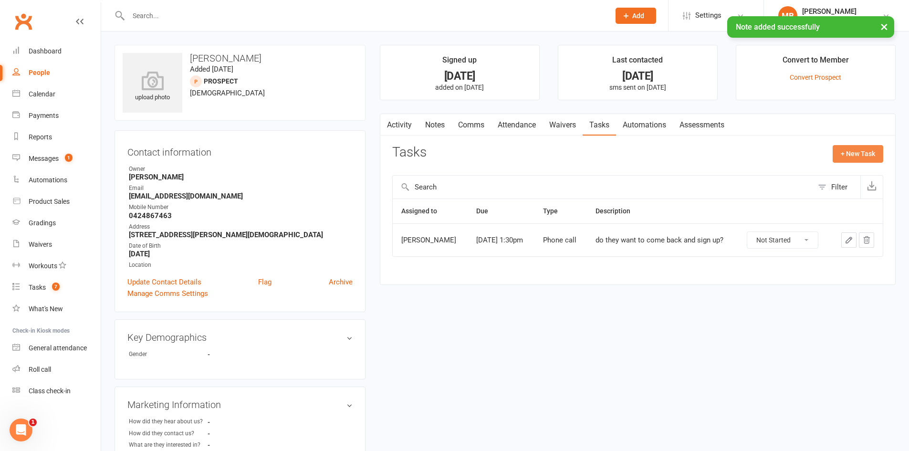
click at [869, 157] on button "+ New Task" at bounding box center [858, 153] width 51 height 17
select select "51778"
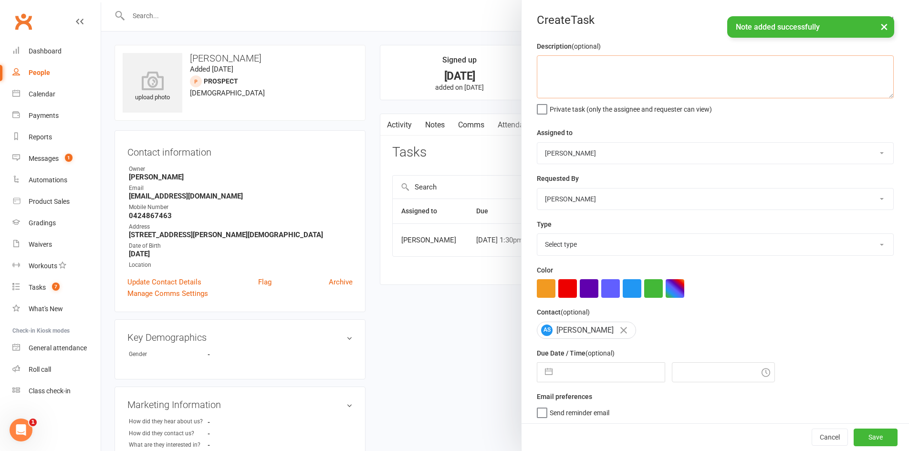
click at [635, 70] on textarea at bounding box center [715, 76] width 357 height 43
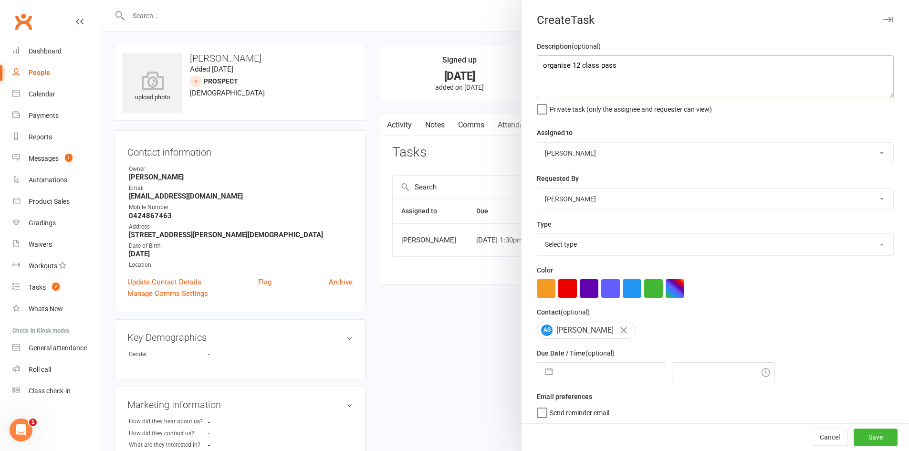
type textarea "organise 12 class pass"
click at [623, 371] on input "text" at bounding box center [610, 372] width 107 height 19
select select "6"
select select "2025"
select select "7"
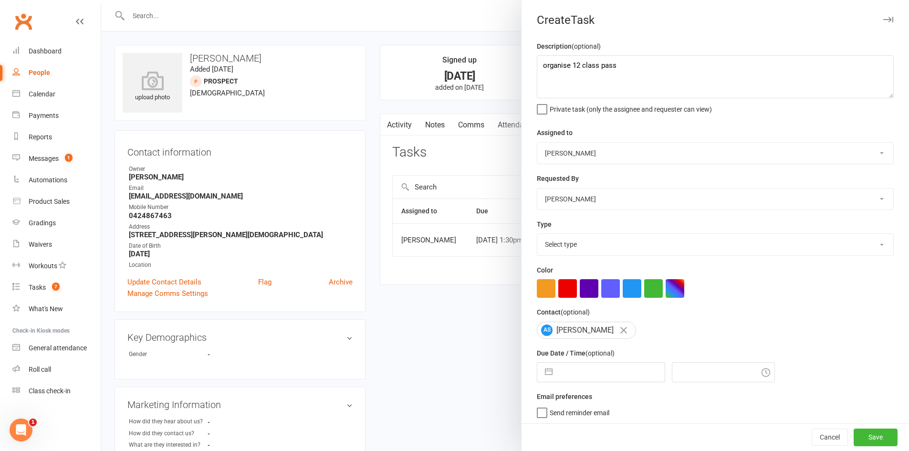
select select "2025"
select select "8"
select select "2025"
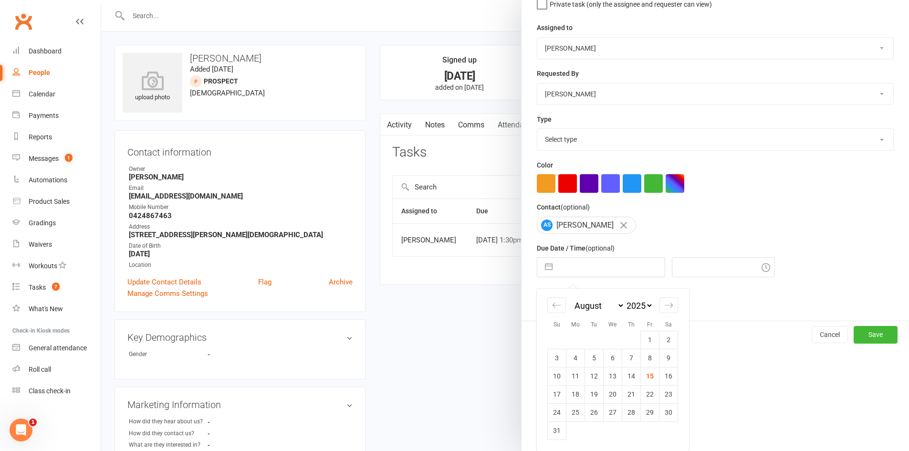
drag, startPoint x: 660, startPoint y: 377, endPoint x: 678, endPoint y: 379, distance: 18.3
click at [662, 377] on td "16" at bounding box center [668, 376] width 19 height 18
type input "16 Aug 2025"
type input "6:00pm"
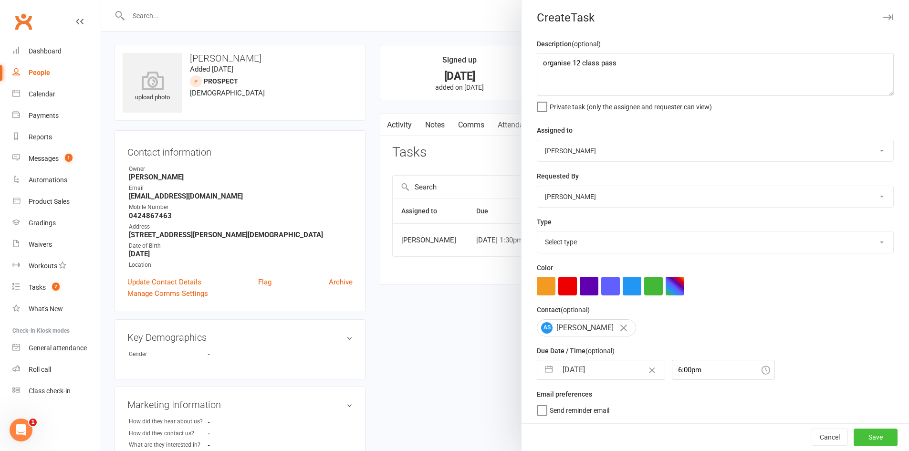
click at [855, 435] on button "Save" at bounding box center [876, 436] width 44 height 17
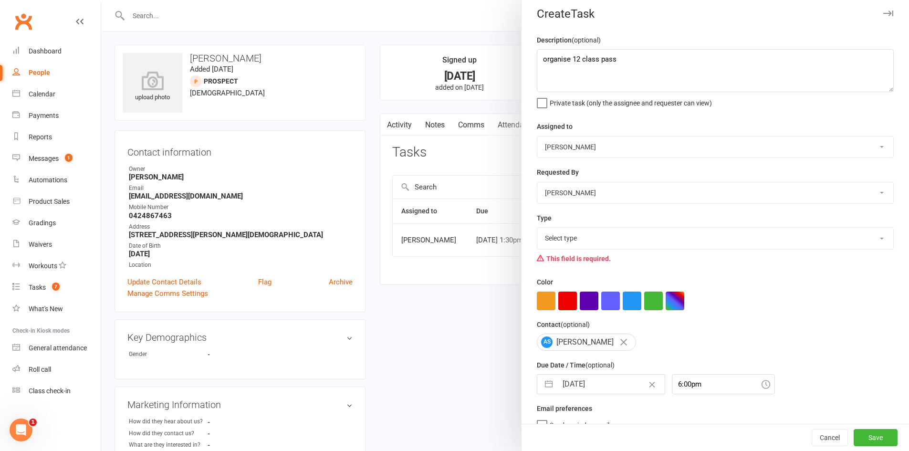
click at [673, 241] on select "Select type Cmonnnn E-mail Financial Follow-up Help Just do it Letting ya know …" at bounding box center [715, 238] width 356 height 21
select select "28903"
click at [537, 230] on select "Select type Cmonnnn E-mail Financial Follow-up Help Just do it Letting ya know …" at bounding box center [715, 238] width 356 height 21
drag, startPoint x: 871, startPoint y: 435, endPoint x: 858, endPoint y: 440, distance: 14.2
click at [870, 435] on button "Save" at bounding box center [876, 437] width 44 height 17
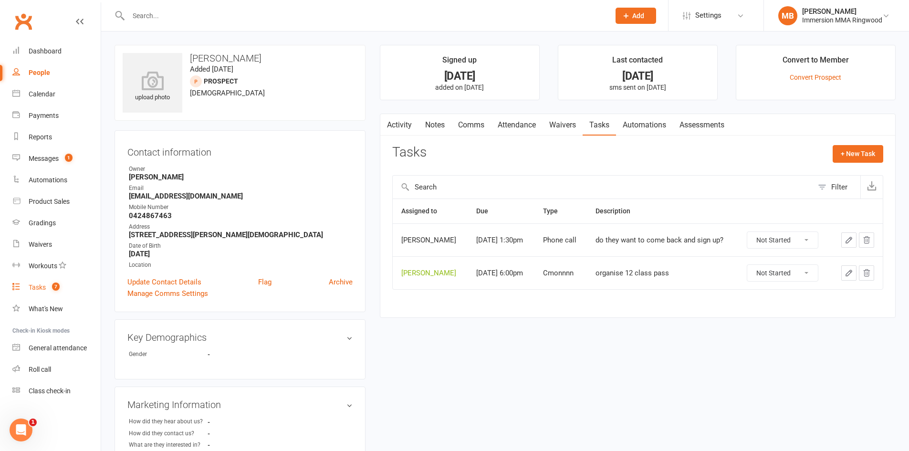
click at [39, 283] on div "Tasks" at bounding box center [37, 287] width 17 height 8
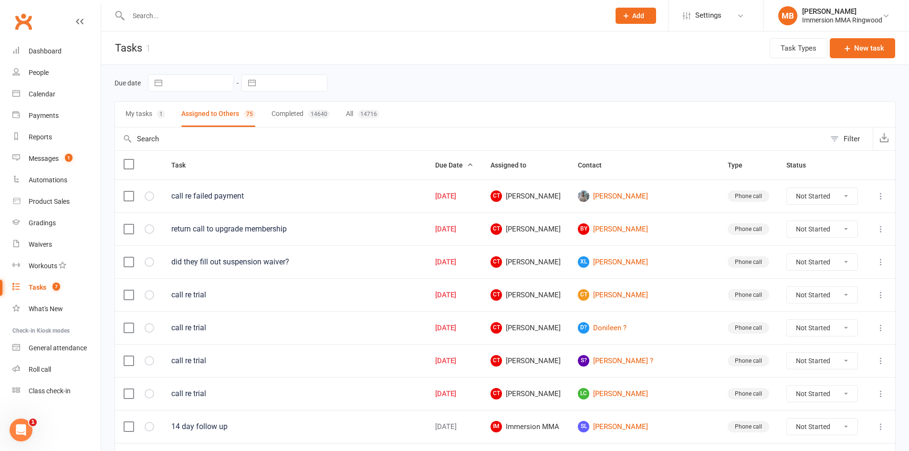
click at [881, 196] on icon at bounding box center [881, 196] width 10 height 10
click at [835, 228] on link "Edit" at bounding box center [831, 233] width 94 height 19
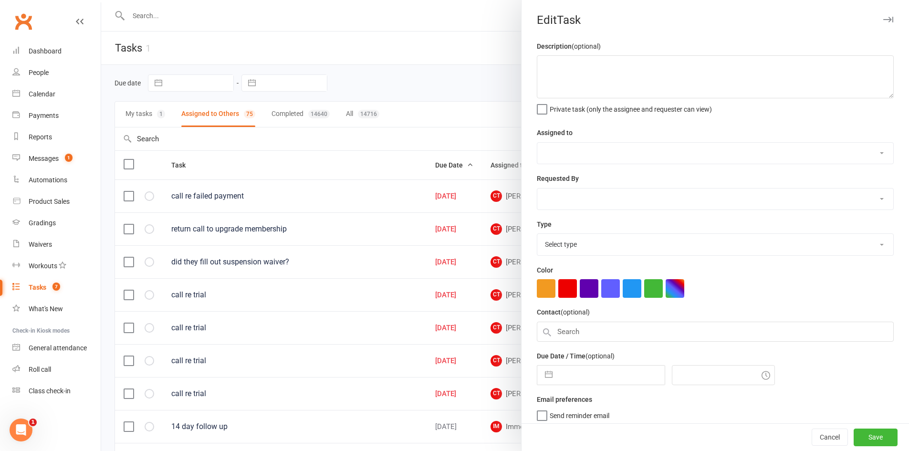
type textarea "call re failed payment"
select select "11984"
type input "15 Aug 2025"
type input "12:15pm"
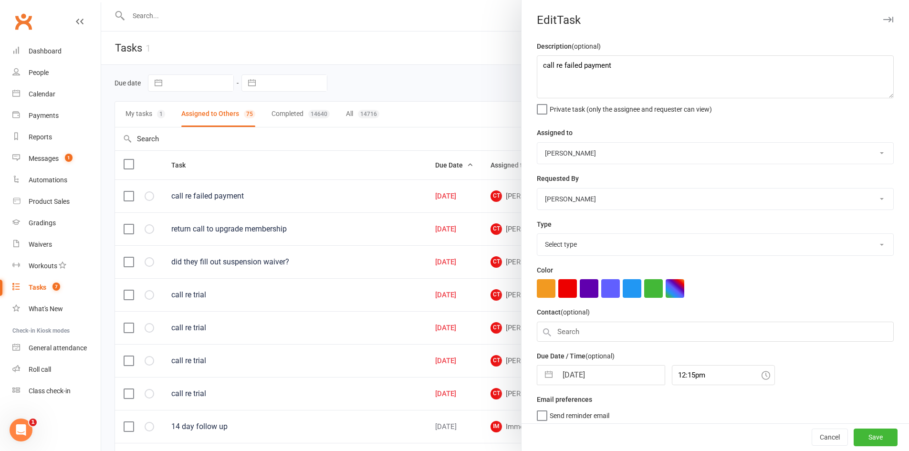
select select "6641"
click at [597, 368] on input "15 Aug 2025" at bounding box center [610, 372] width 107 height 19
select select "6"
select select "2025"
select select "7"
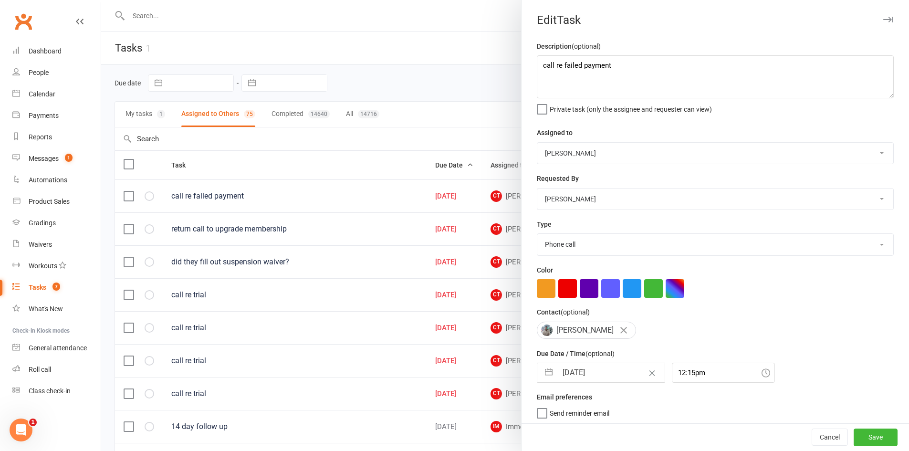
select select "2025"
select select "8"
select select "2025"
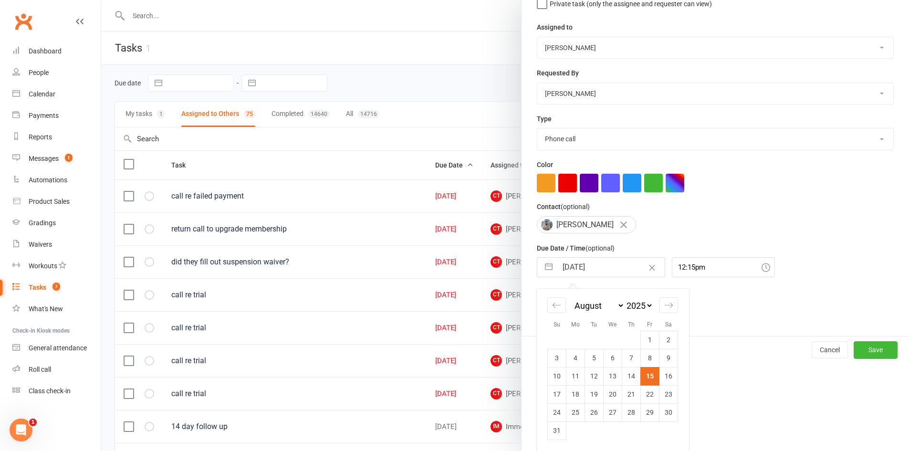
drag, startPoint x: 672, startPoint y: 373, endPoint x: 683, endPoint y: 375, distance: 10.7
click at [672, 374] on td "16" at bounding box center [668, 376] width 19 height 18
type input "16 Aug 2025"
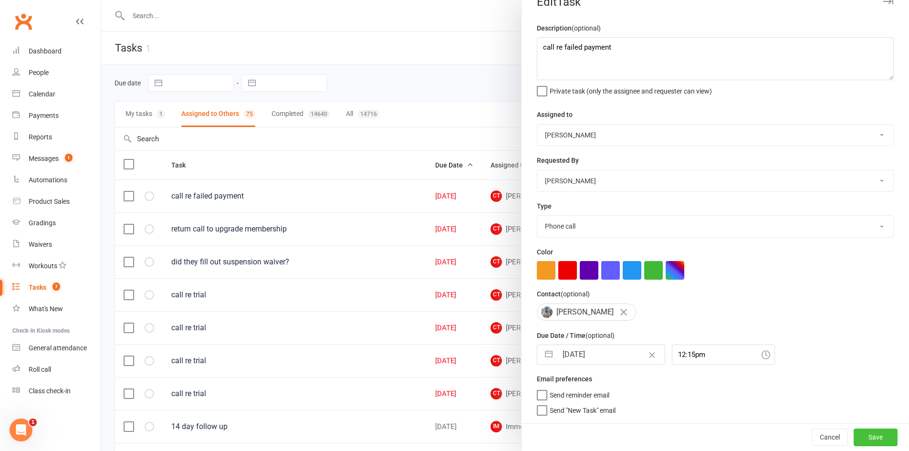
click at [878, 438] on button "Save" at bounding box center [876, 436] width 44 height 17
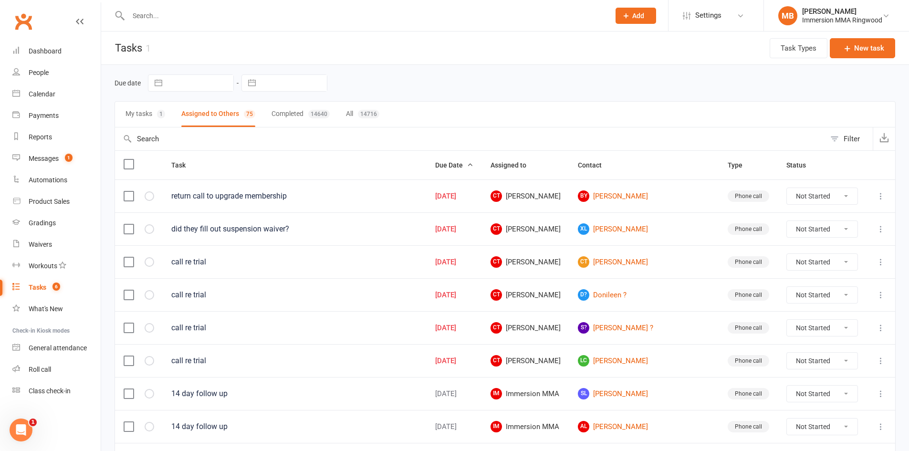
click at [876, 195] on button at bounding box center [880, 195] width 11 height 11
click at [843, 229] on link "Edit" at bounding box center [831, 233] width 94 height 19
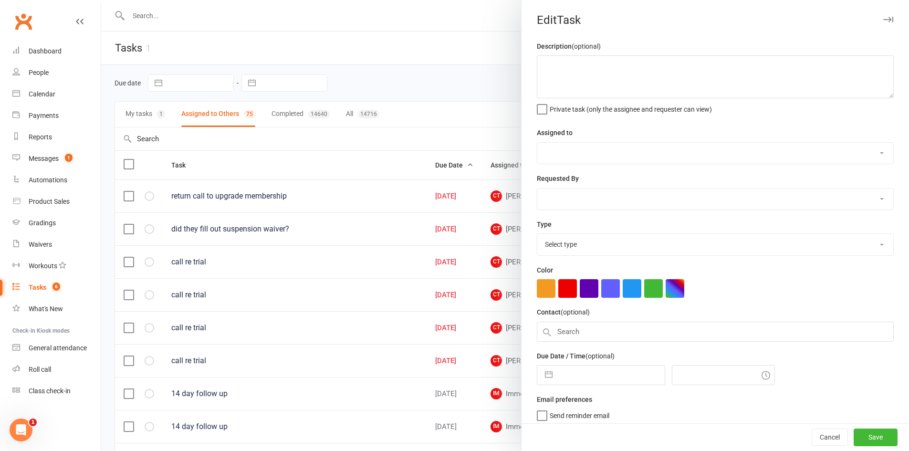
type textarea "return call to upgrade membership"
select select "11984"
type input "15 Aug 2025"
type input "12:15pm"
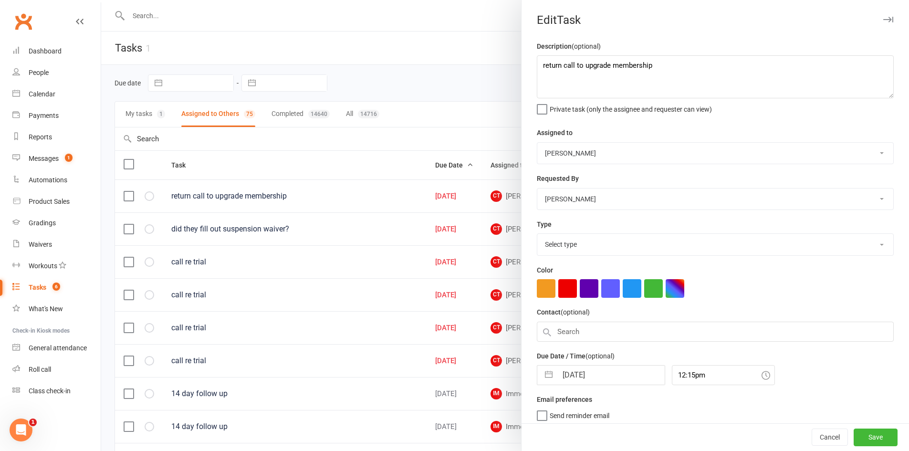
select select "6641"
select select "6"
select select "2025"
select select "7"
select select "2025"
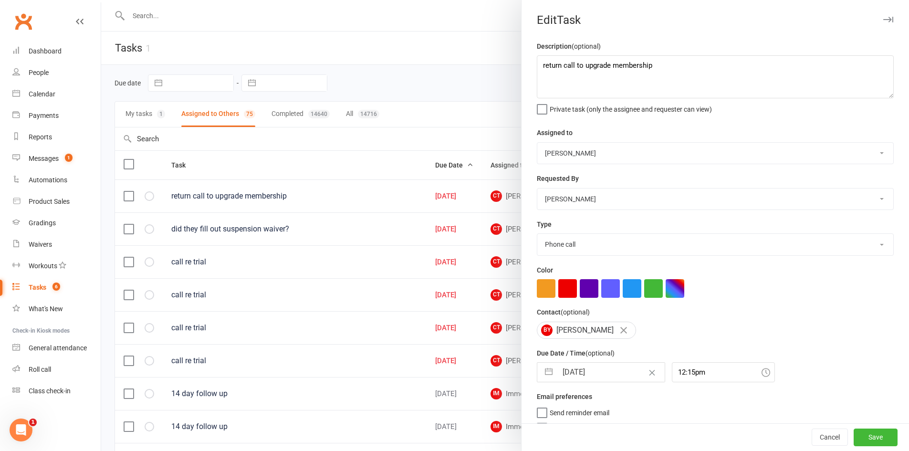
select select "8"
select select "2025"
click at [598, 381] on input "15 Aug 2025" at bounding box center [610, 372] width 107 height 19
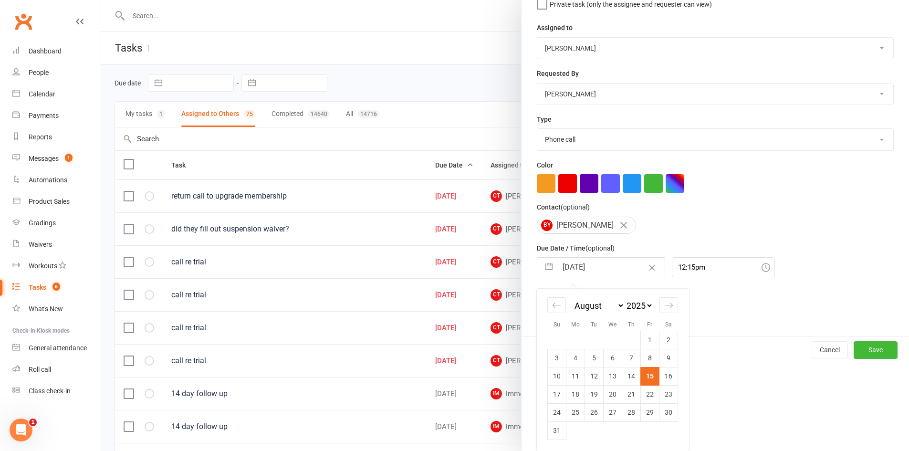
click at [665, 371] on td "16" at bounding box center [668, 376] width 19 height 18
type input "16 Aug 2025"
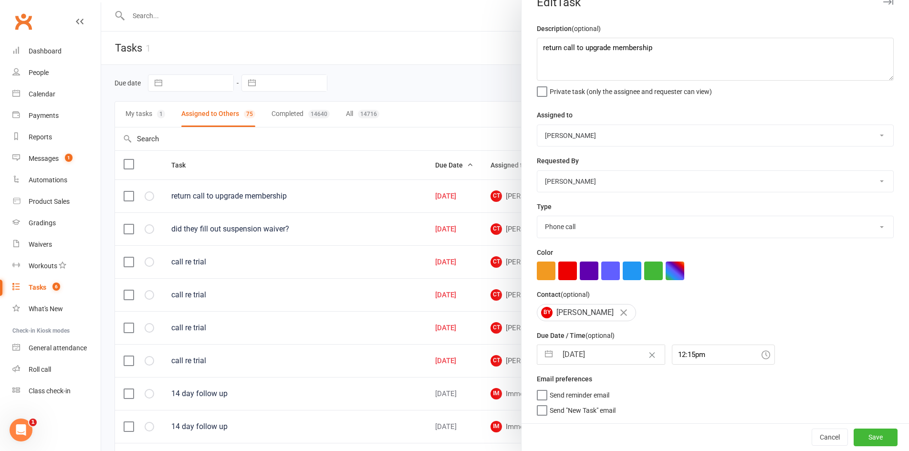
scroll to position [21, 0]
click at [868, 435] on button "Save" at bounding box center [876, 436] width 44 height 17
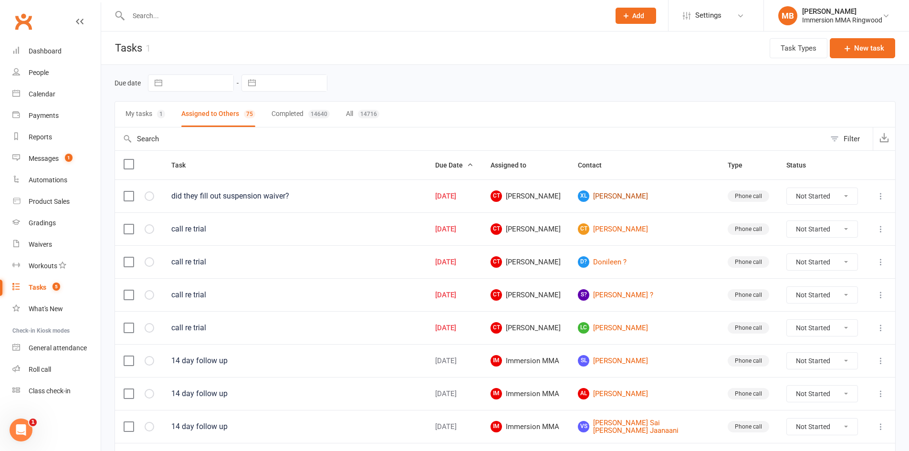
click at [622, 199] on link "XL Xiaohua Li" at bounding box center [644, 195] width 133 height 11
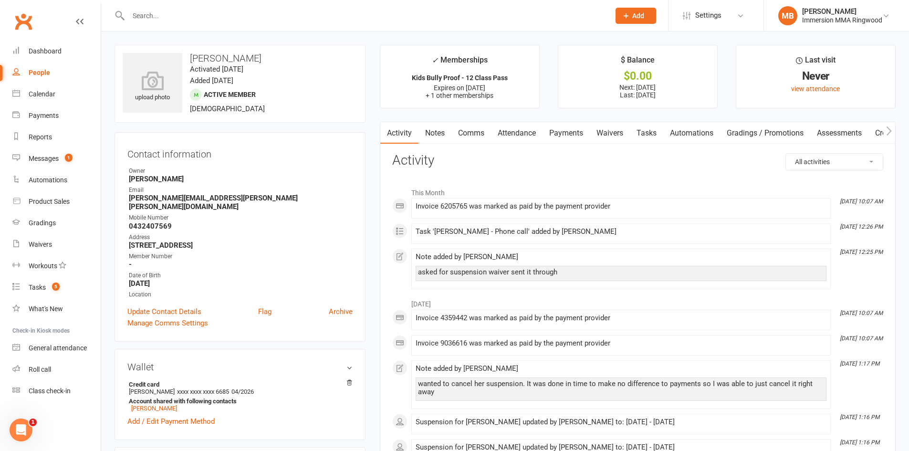
click at [623, 134] on link "Waivers" at bounding box center [610, 133] width 40 height 22
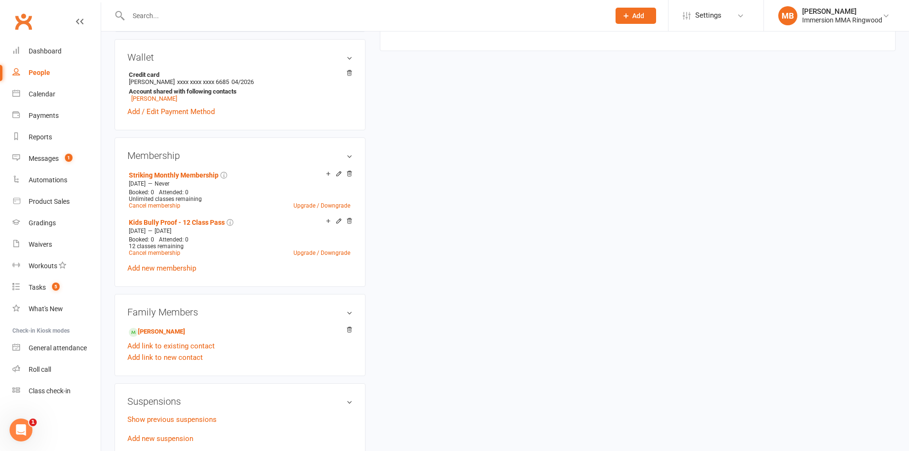
scroll to position [318, 0]
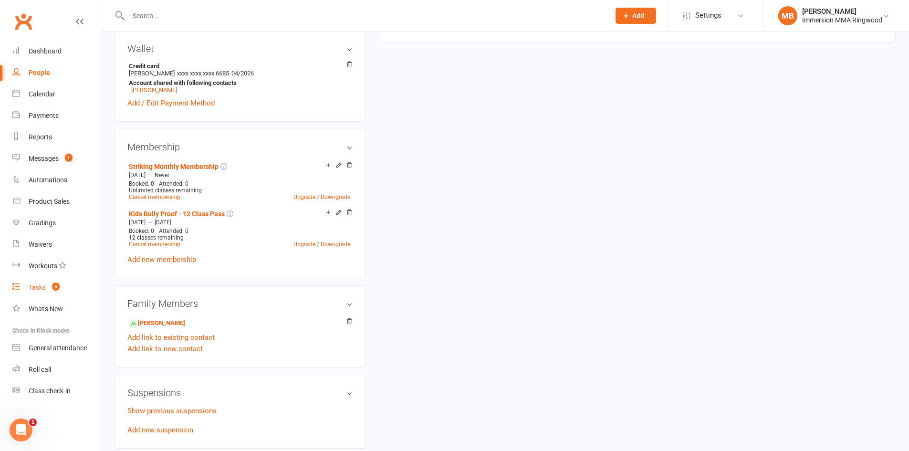
click at [37, 279] on link "Tasks 5" at bounding box center [56, 287] width 88 height 21
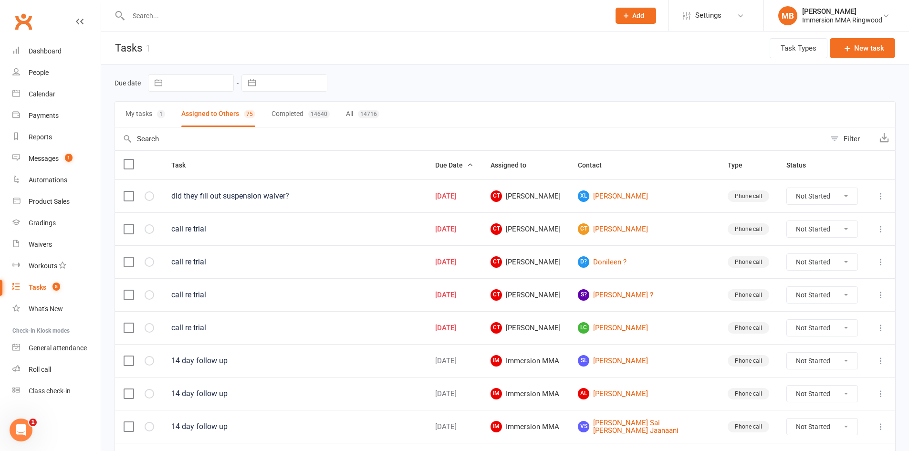
click at [882, 197] on icon at bounding box center [881, 196] width 10 height 10
click at [824, 233] on link "Edit" at bounding box center [831, 233] width 94 height 19
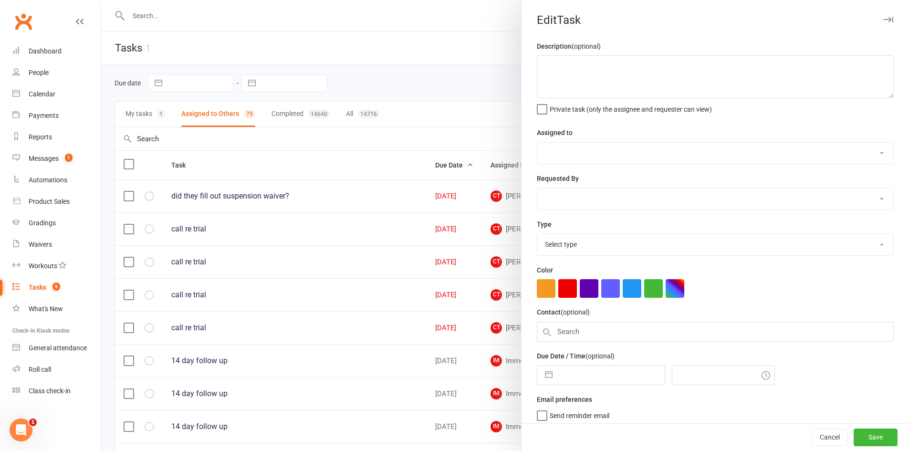
type textarea "did they fill out suspension waiver?"
select select "11984"
type input "15 Aug 2025"
type input "12:30pm"
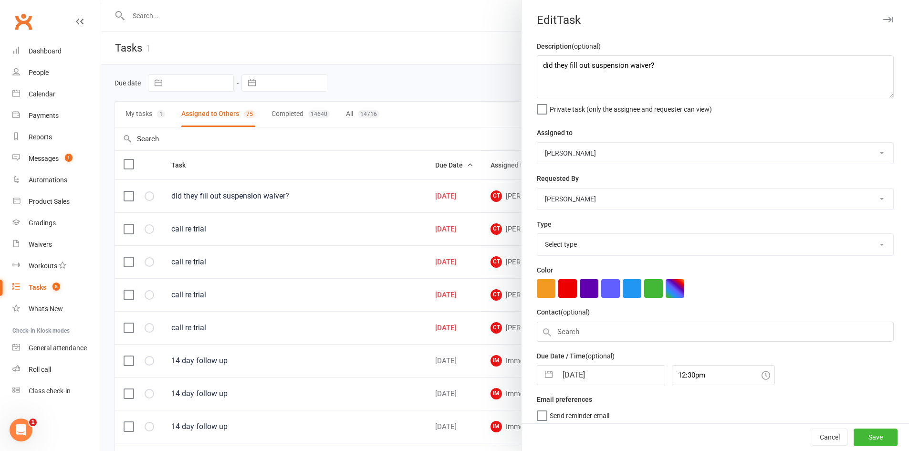
select select "6641"
click at [620, 378] on input "15 Aug 2025" at bounding box center [610, 372] width 107 height 19
select select "6"
select select "2025"
select select "7"
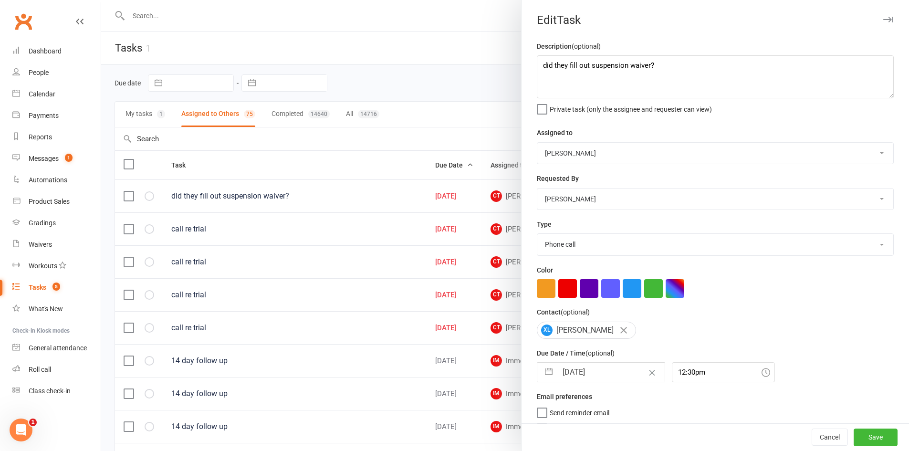
select select "2025"
select select "8"
select select "2025"
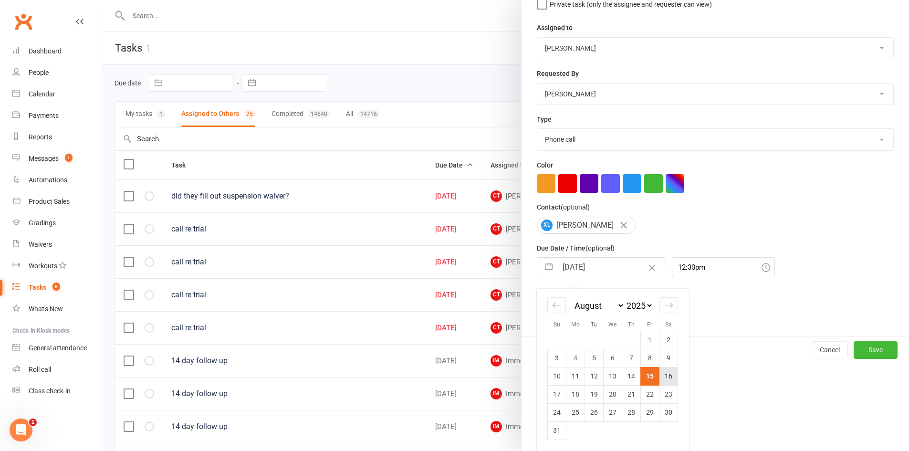
click at [666, 372] on td "16" at bounding box center [668, 376] width 19 height 18
type input "16 Aug 2025"
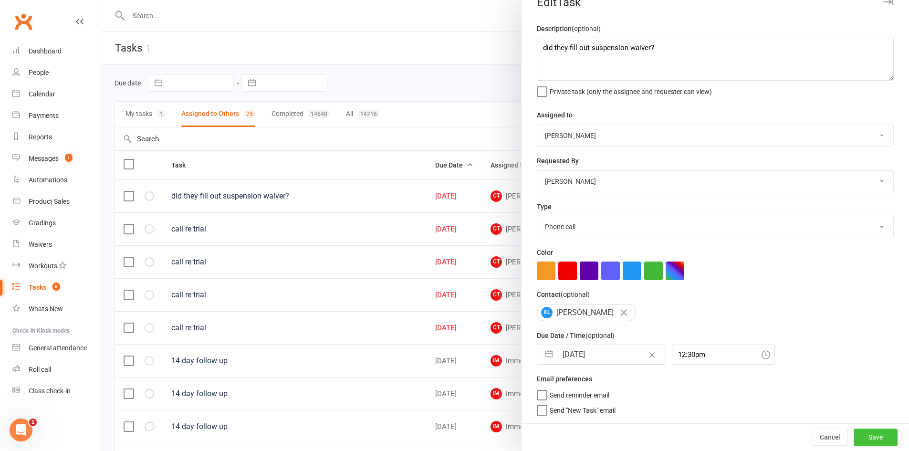
click at [854, 432] on button "Save" at bounding box center [876, 436] width 44 height 17
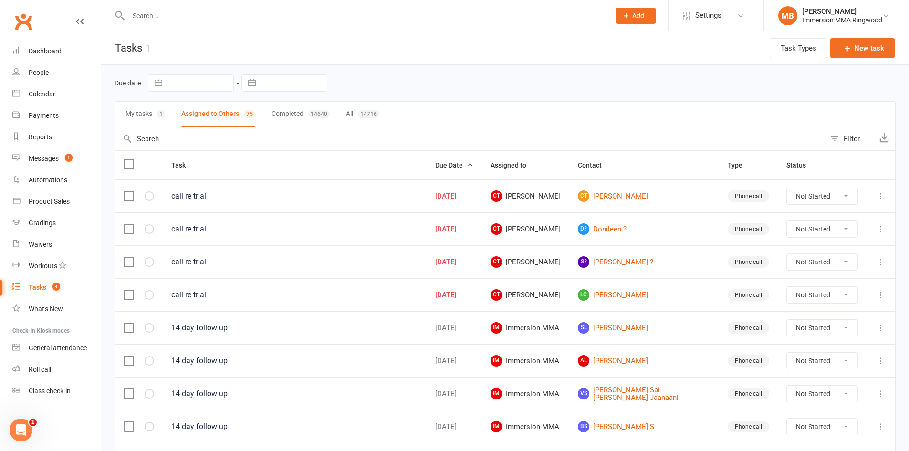
click at [876, 197] on icon at bounding box center [881, 196] width 10 height 10
click at [812, 234] on link "Edit" at bounding box center [831, 233] width 94 height 19
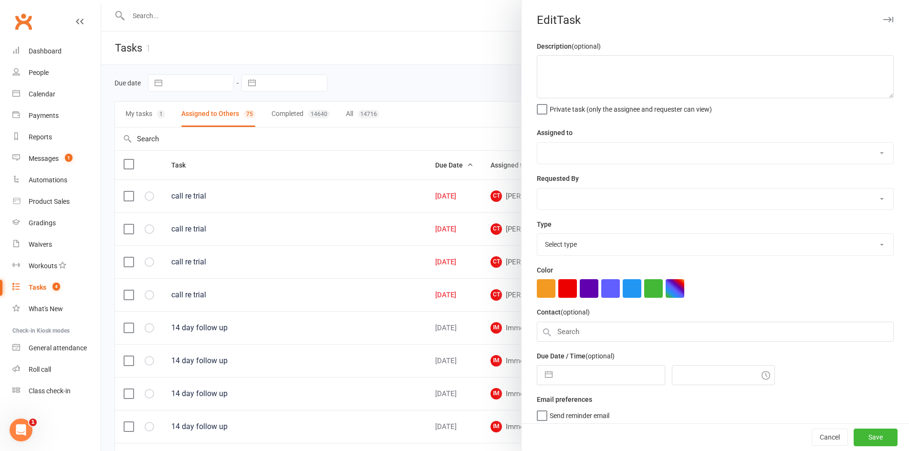
type textarea "call re trial"
select select "11984"
type input "15 Aug 2025"
type input "12:30pm"
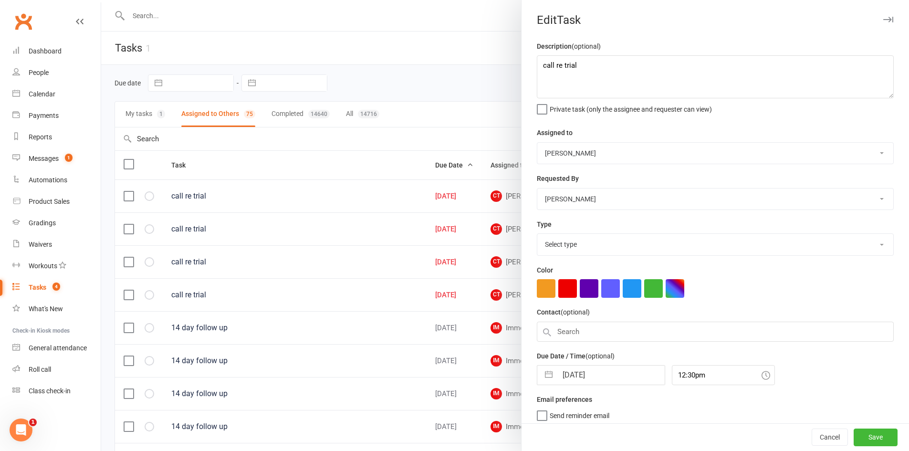
select select "6641"
select select "6"
select select "2025"
select select "7"
select select "2025"
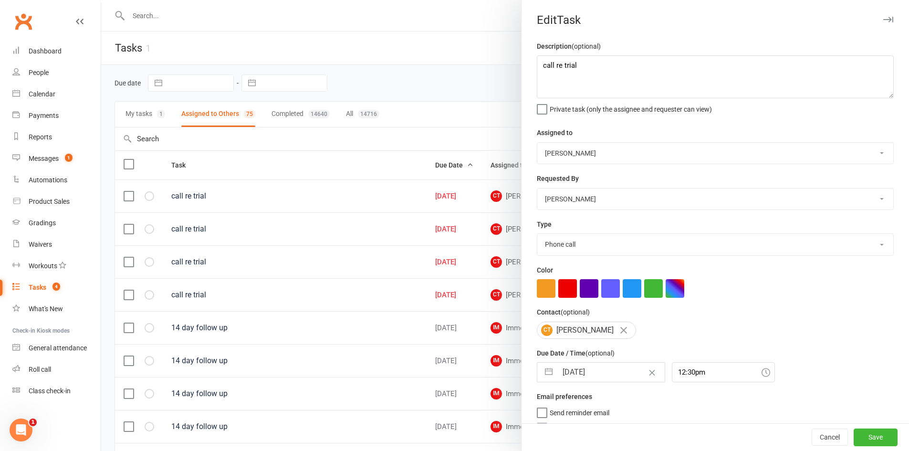
select select "8"
select select "2025"
click at [604, 372] on input "15 Aug 2025" at bounding box center [610, 372] width 107 height 19
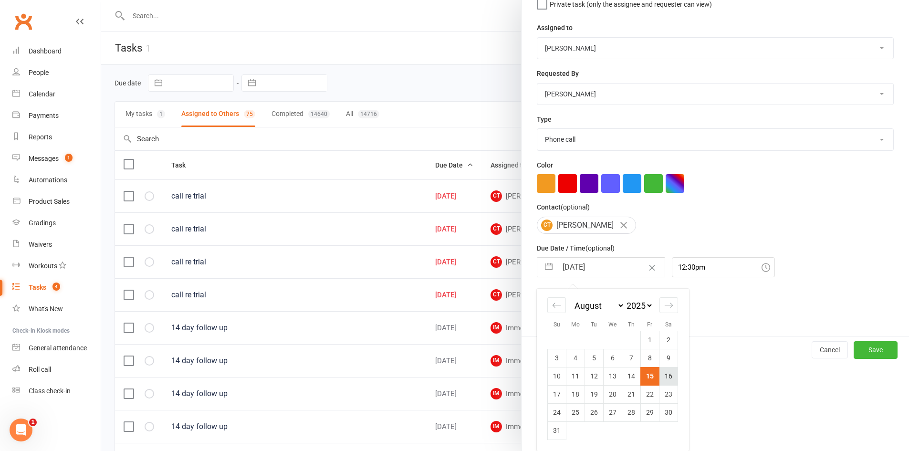
click at [665, 375] on td "16" at bounding box center [668, 376] width 19 height 18
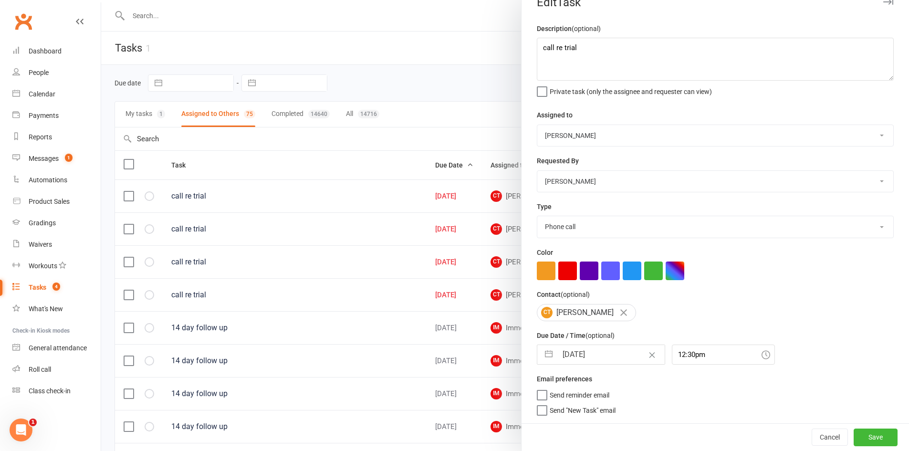
type input "16 Aug 2025"
drag, startPoint x: 862, startPoint y: 440, endPoint x: 844, endPoint y: 439, distance: 18.2
click at [861, 440] on button "Save" at bounding box center [876, 436] width 44 height 17
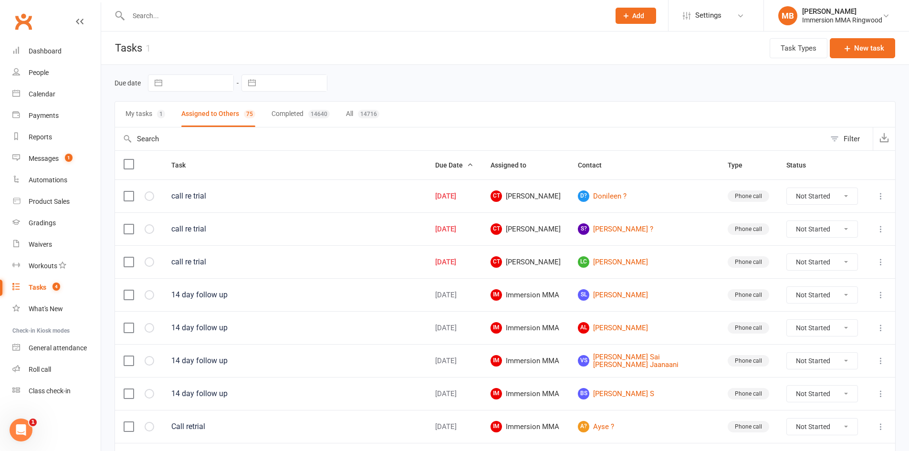
click at [882, 224] on icon at bounding box center [881, 229] width 10 height 10
click at [812, 261] on link "Edit" at bounding box center [831, 266] width 94 height 19
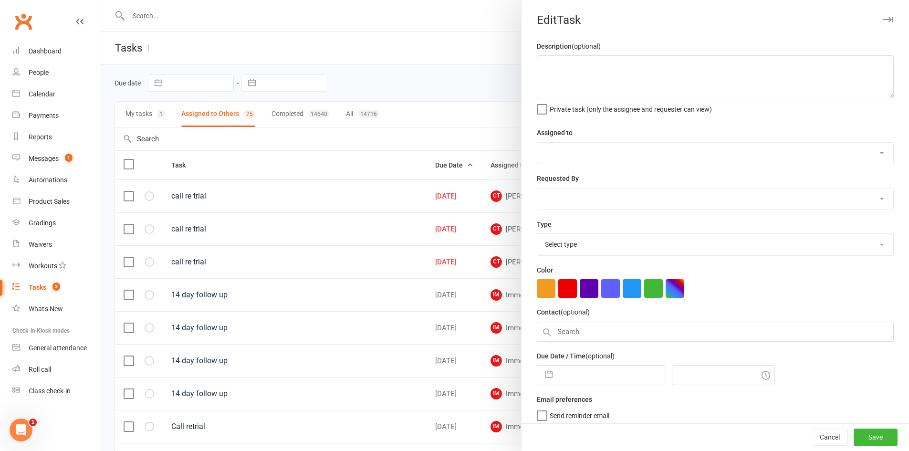
type textarea "call re trial"
select select "11984"
type input "15 Aug 2025"
type input "12:30pm"
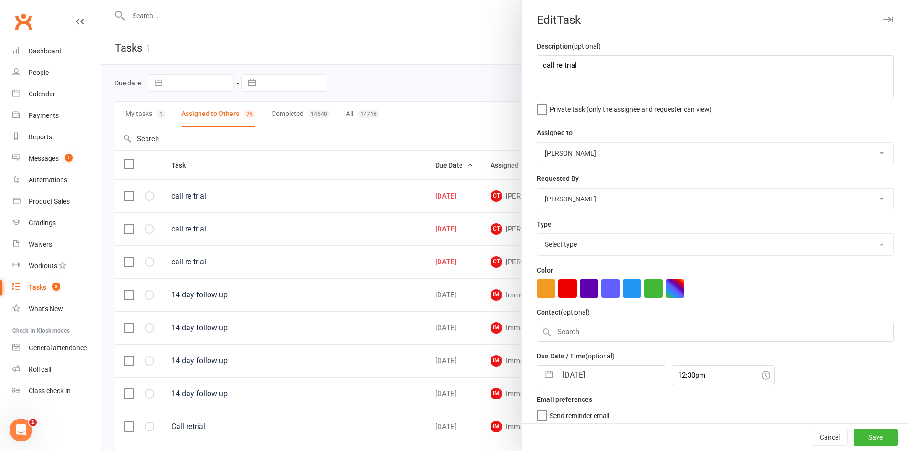
select select "6641"
click at [609, 374] on input "15 Aug 2025" at bounding box center [610, 372] width 107 height 19
select select "6"
select select "2025"
select select "7"
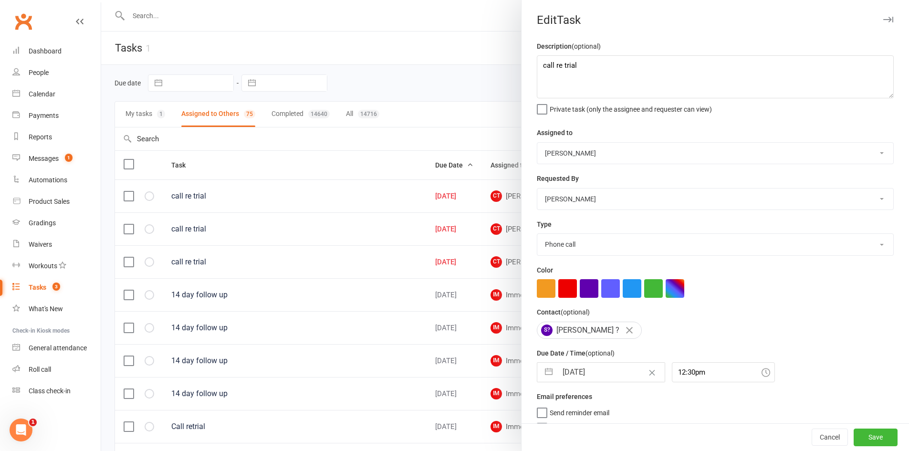
select select "2025"
select select "8"
select select "2025"
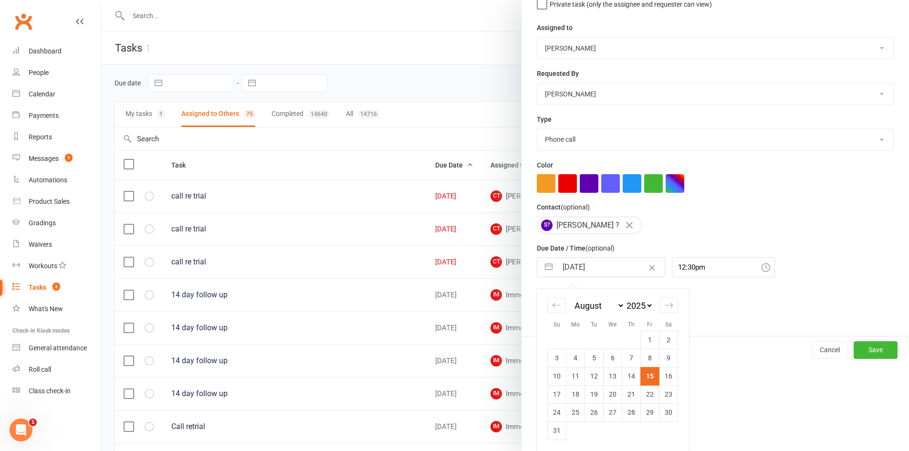
drag, startPoint x: 664, startPoint y: 375, endPoint x: 670, endPoint y: 373, distance: 6.8
click at [664, 374] on td "16" at bounding box center [668, 376] width 19 height 18
type input "16 Aug 2025"
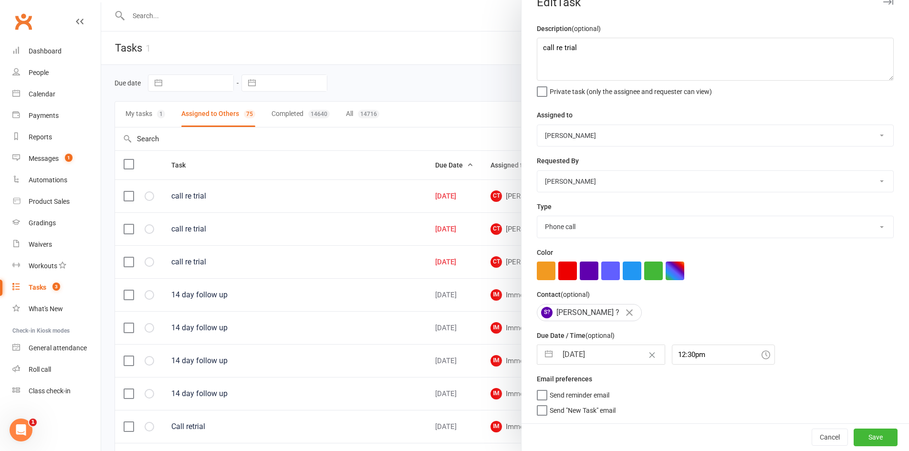
scroll to position [21, 0]
click at [854, 430] on button "Save" at bounding box center [876, 436] width 44 height 17
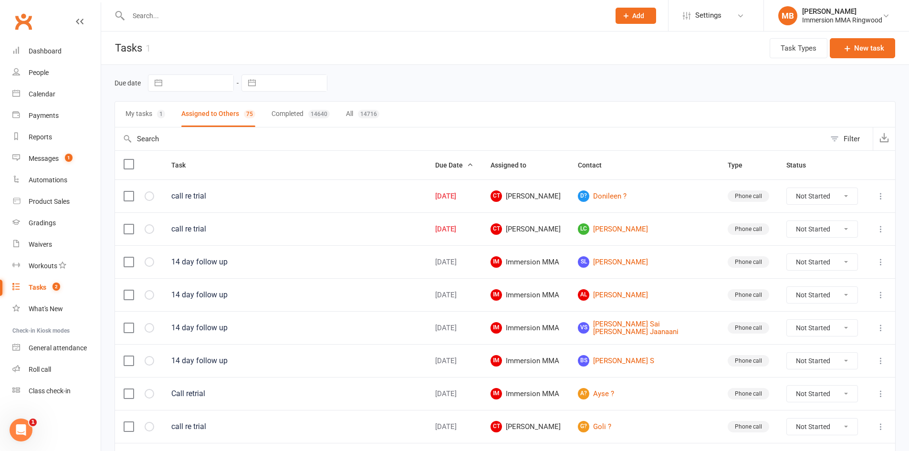
drag, startPoint x: 881, startPoint y: 224, endPoint x: 880, endPoint y: 244, distance: 20.0
click at [881, 224] on icon at bounding box center [881, 229] width 10 height 10
click at [834, 271] on link "Edit" at bounding box center [831, 266] width 94 height 19
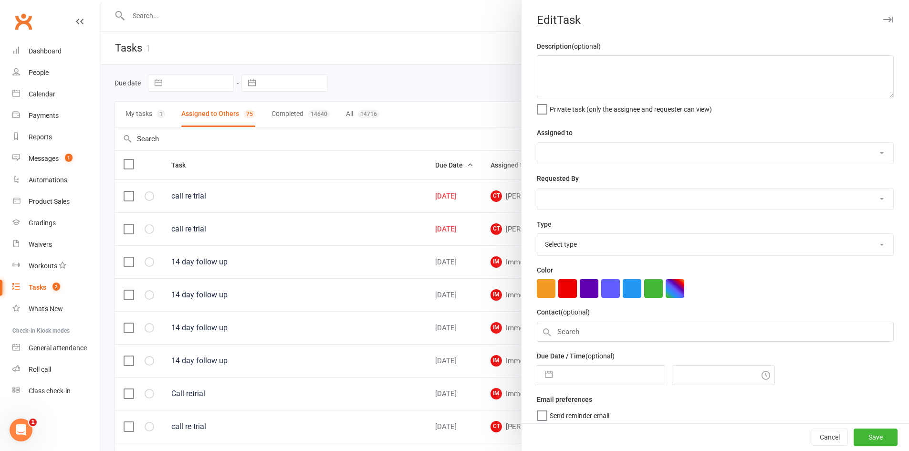
type textarea "call re trial"
select select "11984"
type input "15 Aug 2025"
type input "6:45pm"
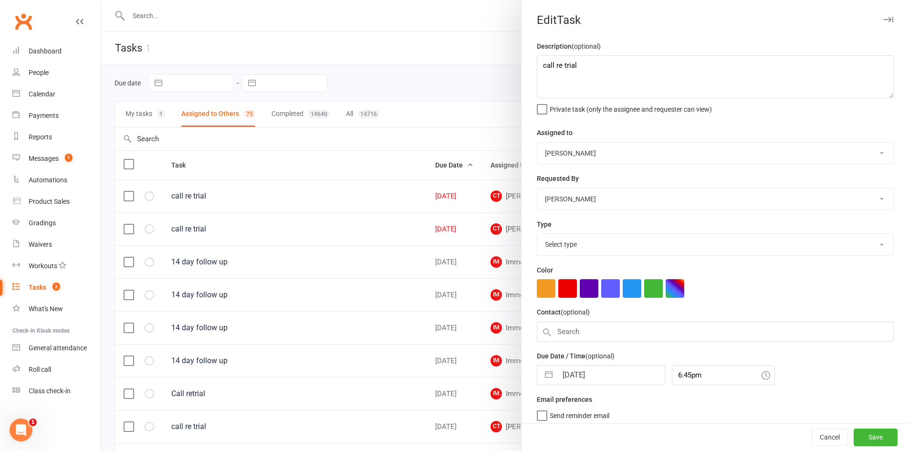
select select "6641"
select select "6"
select select "2025"
select select "7"
select select "2025"
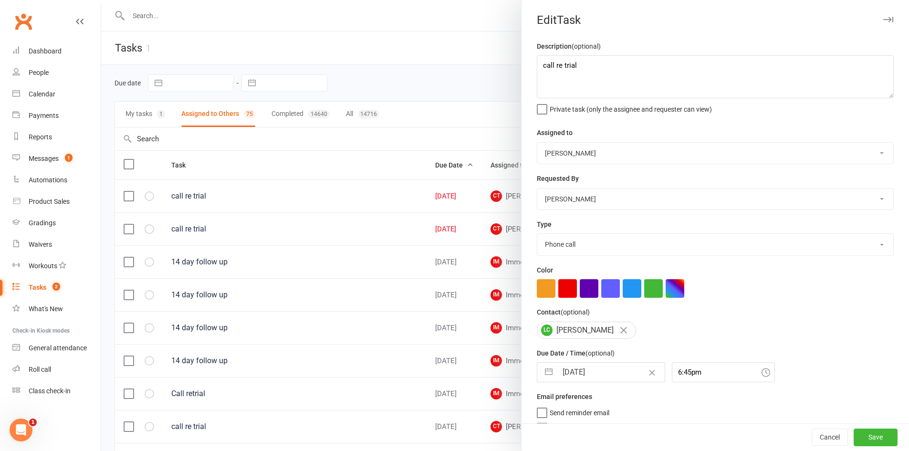
select select "8"
select select "2025"
drag, startPoint x: 597, startPoint y: 370, endPoint x: 615, endPoint y: 353, distance: 25.0
click at [597, 371] on input "15 Aug 2025" at bounding box center [610, 372] width 107 height 19
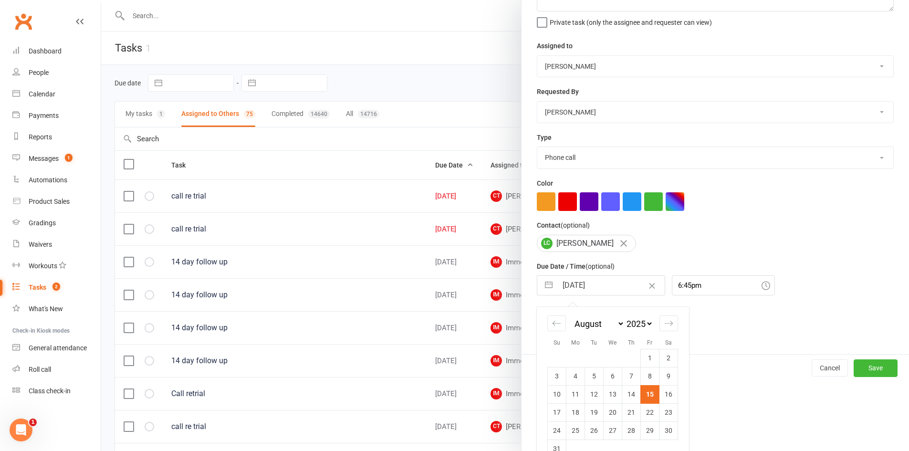
scroll to position [108, 0]
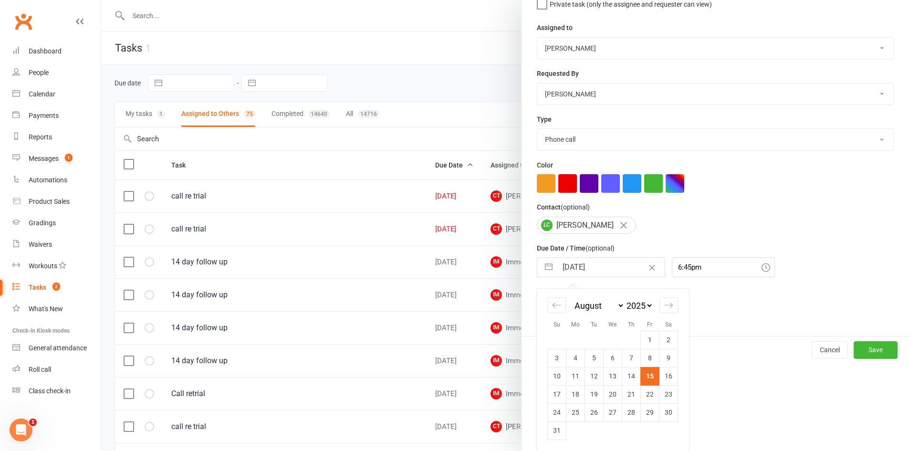
drag, startPoint x: 668, startPoint y: 376, endPoint x: 792, endPoint y: 406, distance: 127.8
click at [669, 376] on td "16" at bounding box center [668, 376] width 19 height 18
type input "16 Aug 2025"
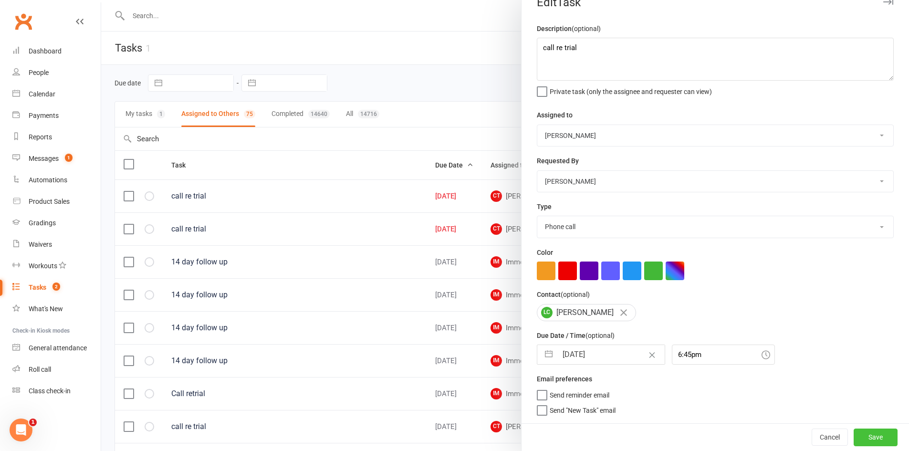
click at [865, 430] on button "Save" at bounding box center [876, 436] width 44 height 17
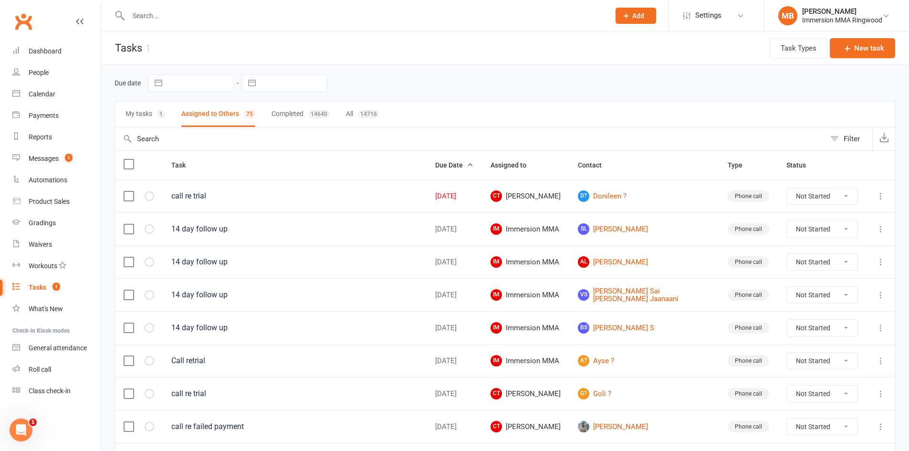
click at [883, 199] on icon at bounding box center [881, 196] width 10 height 10
click at [838, 230] on link "Edit" at bounding box center [831, 233] width 94 height 19
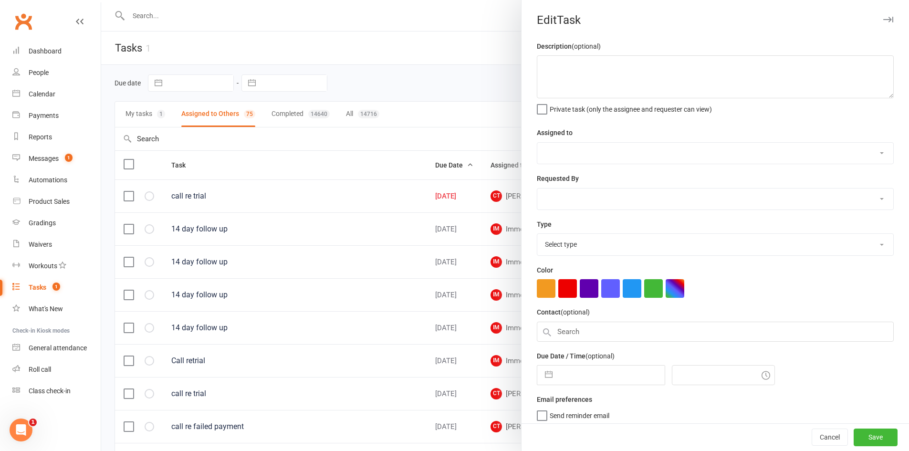
type textarea "call re trial"
select select "11984"
type input "15 Aug 2025"
type input "12:30pm"
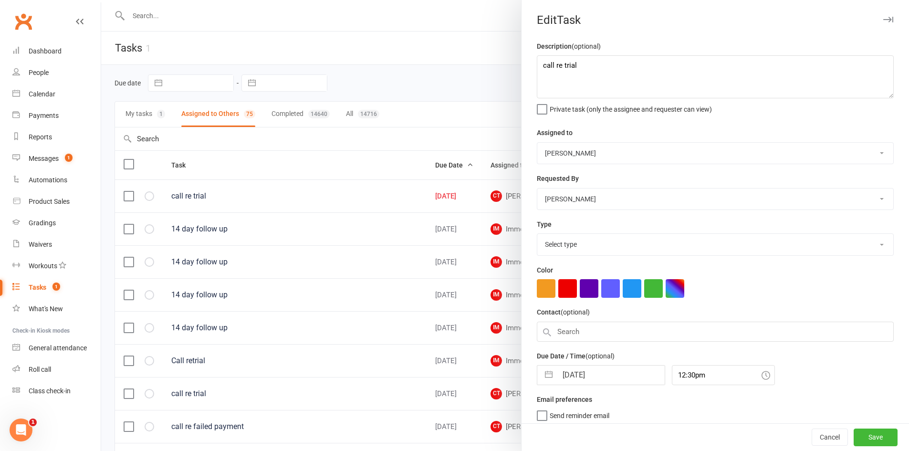
select select "6641"
select select "6"
select select "2025"
select select "7"
select select "2025"
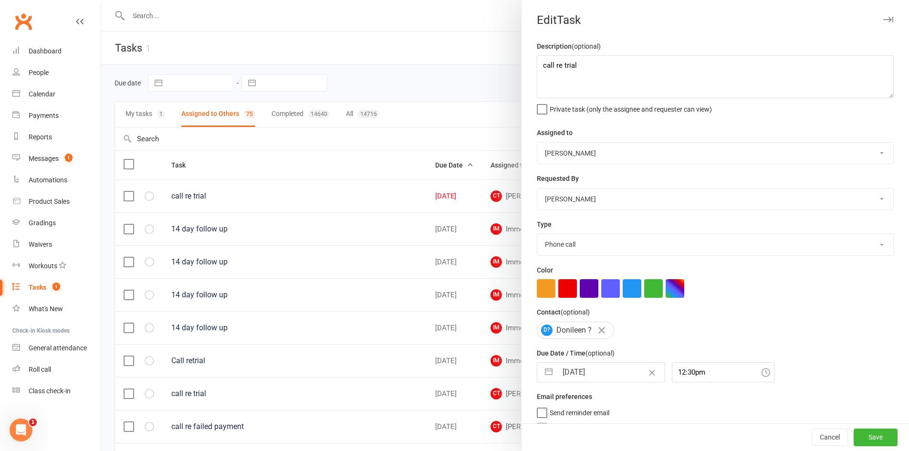
select select "8"
select select "2025"
click at [586, 376] on input "15 Aug 2025" at bounding box center [610, 372] width 107 height 19
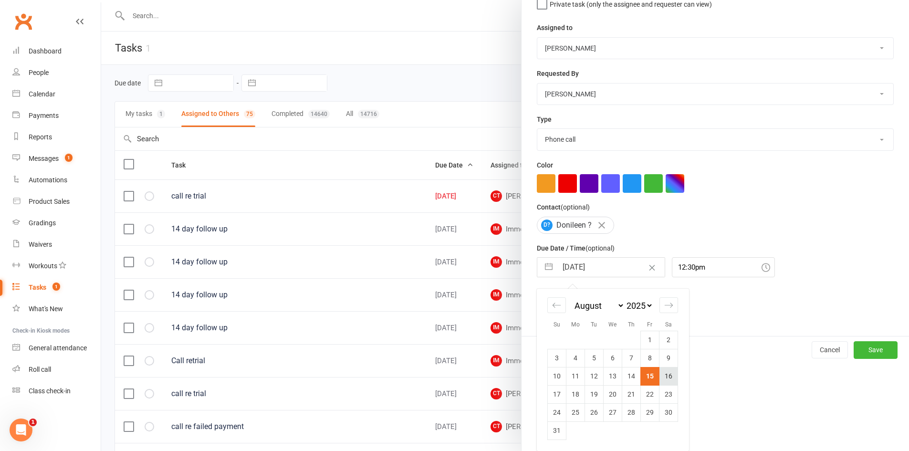
click at [661, 376] on td "16" at bounding box center [668, 376] width 19 height 18
type input "16 Aug 2025"
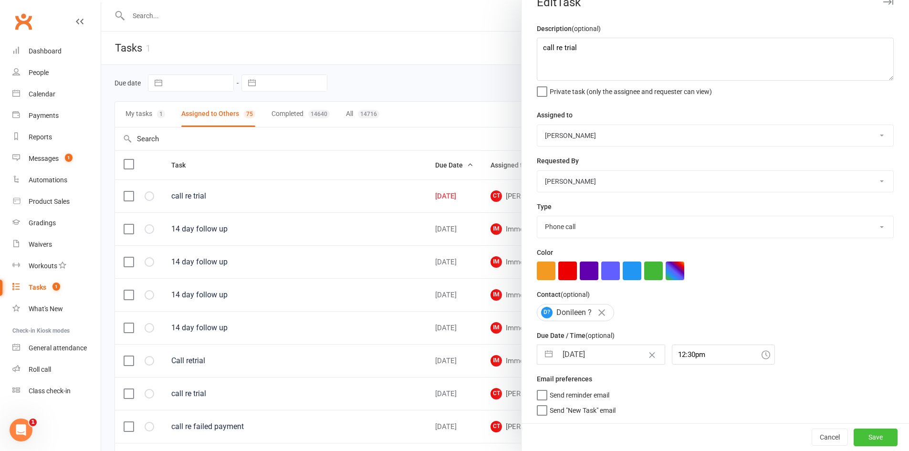
click at [863, 433] on button "Save" at bounding box center [876, 436] width 44 height 17
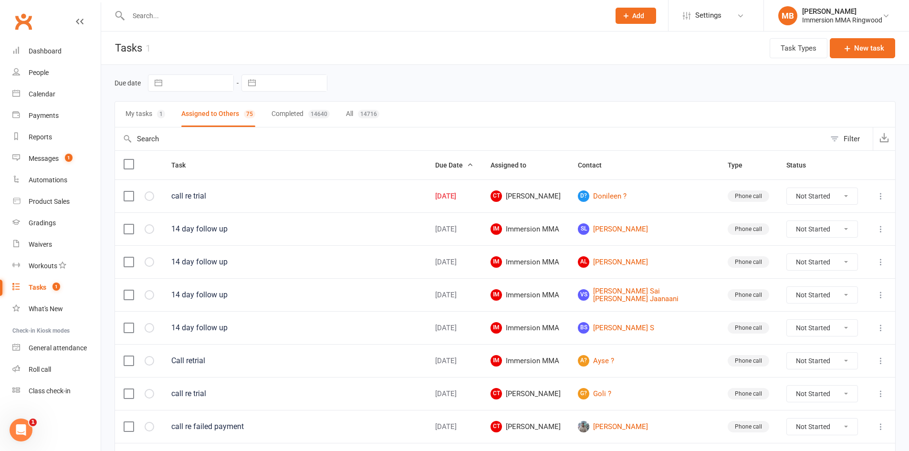
click at [647, 8] on button "Add" at bounding box center [636, 16] width 41 height 16
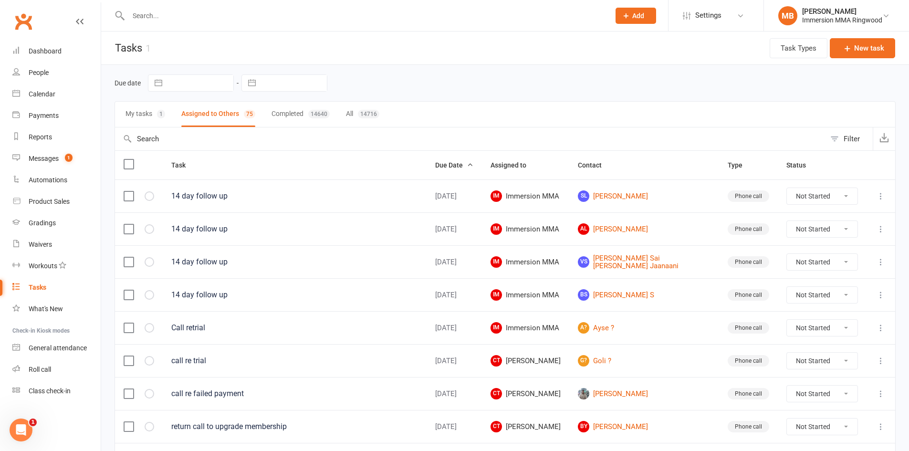
click at [652, 20] on button "Add" at bounding box center [636, 16] width 41 height 16
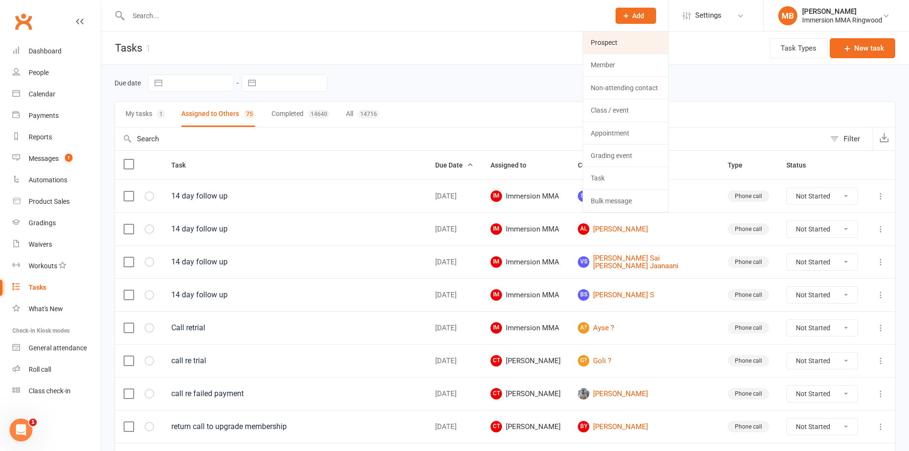
click at [628, 50] on link "Prospect" at bounding box center [625, 42] width 85 height 22
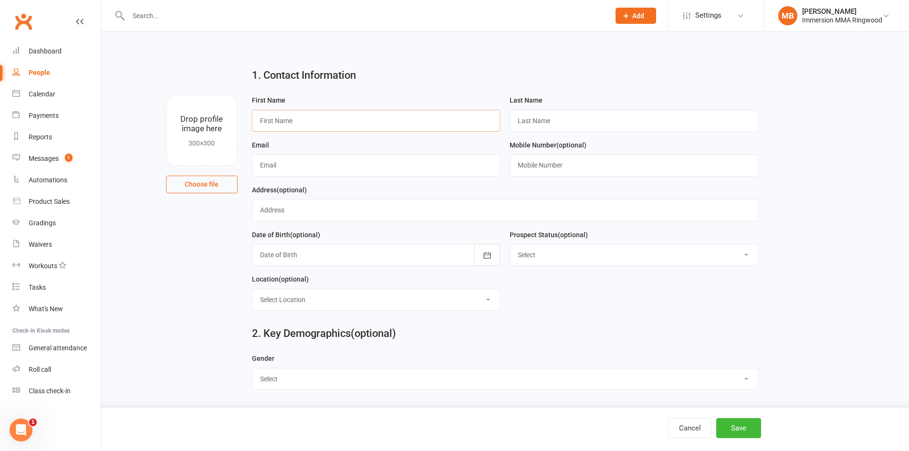
click at [377, 123] on input "text" at bounding box center [376, 121] width 249 height 22
type input "Ryan"
click at [538, 127] on input "text" at bounding box center [634, 121] width 249 height 22
type input "?"
drag, startPoint x: 390, startPoint y: 176, endPoint x: 278, endPoint y: 131, distance: 120.9
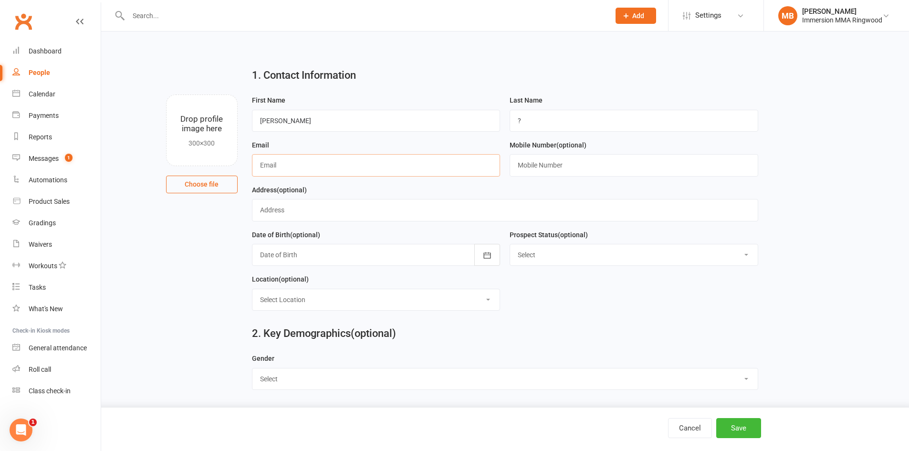
click at [390, 176] on input "text" at bounding box center [376, 165] width 249 height 22
paste input "ryan.elchiriti@gmail.com"
type input "ryan.elchiriti@gmail.com"
click at [521, 175] on input "text" at bounding box center [634, 165] width 249 height 22
paste input "+61447023058"
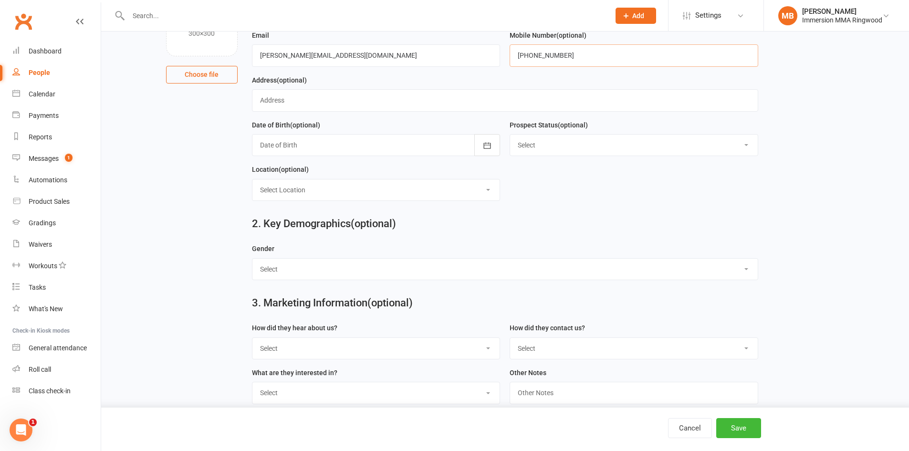
scroll to position [127, 0]
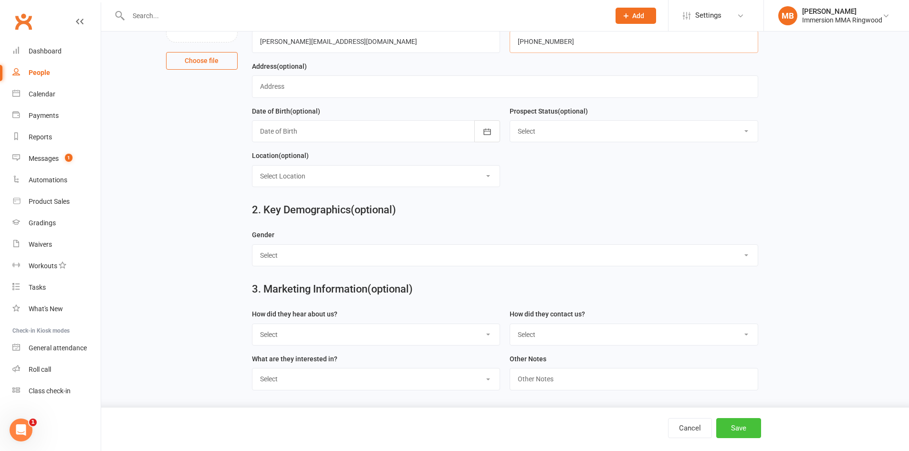
type input "+61447023058"
click at [745, 423] on button "Save" at bounding box center [738, 428] width 45 height 20
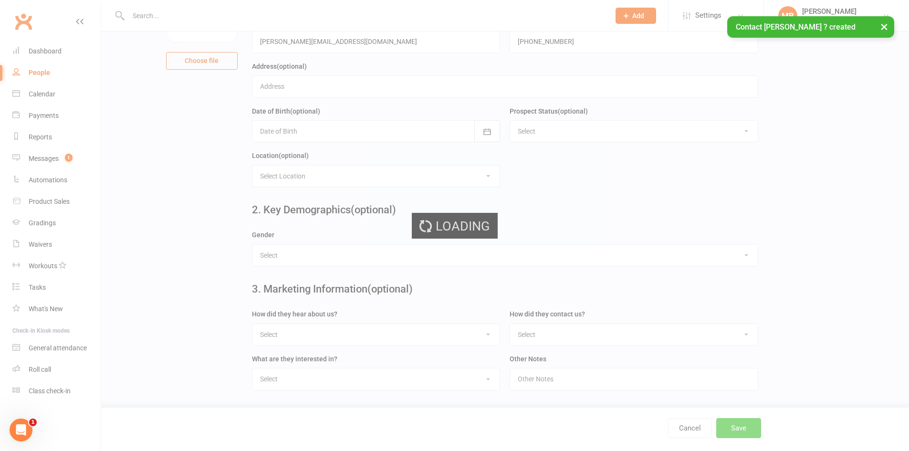
scroll to position [0, 0]
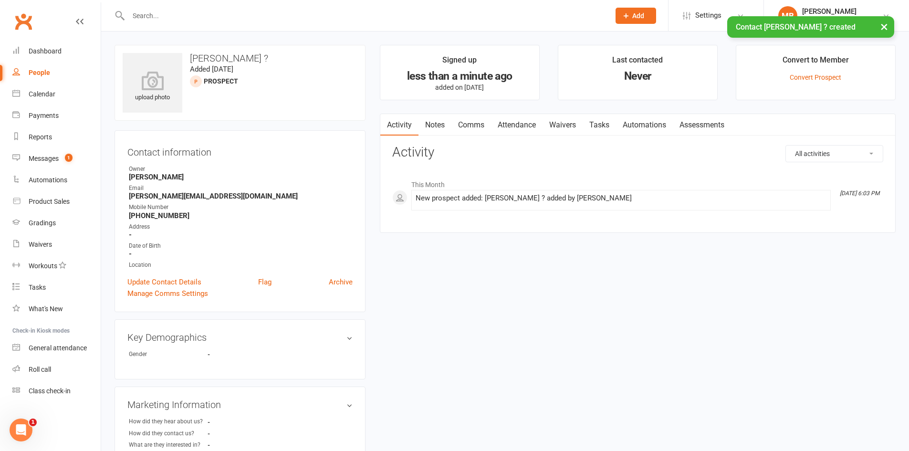
click at [431, 128] on link "Notes" at bounding box center [434, 125] width 33 height 22
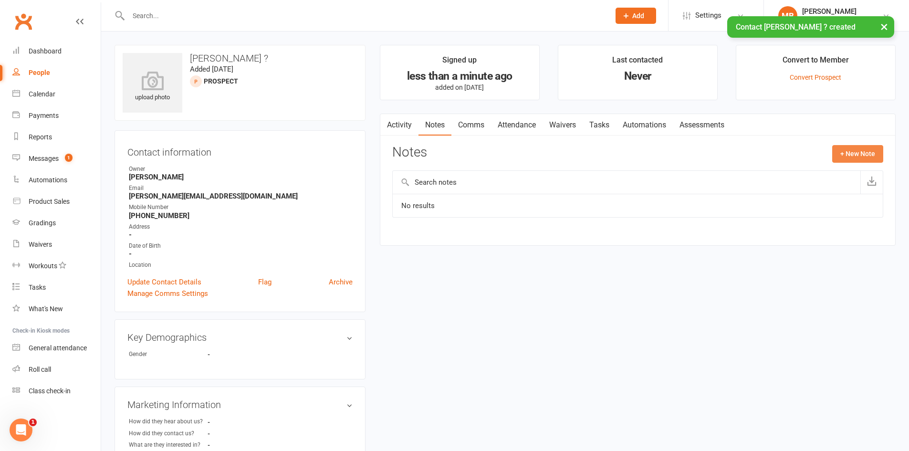
click at [860, 157] on button "+ New Note" at bounding box center [857, 153] width 51 height 17
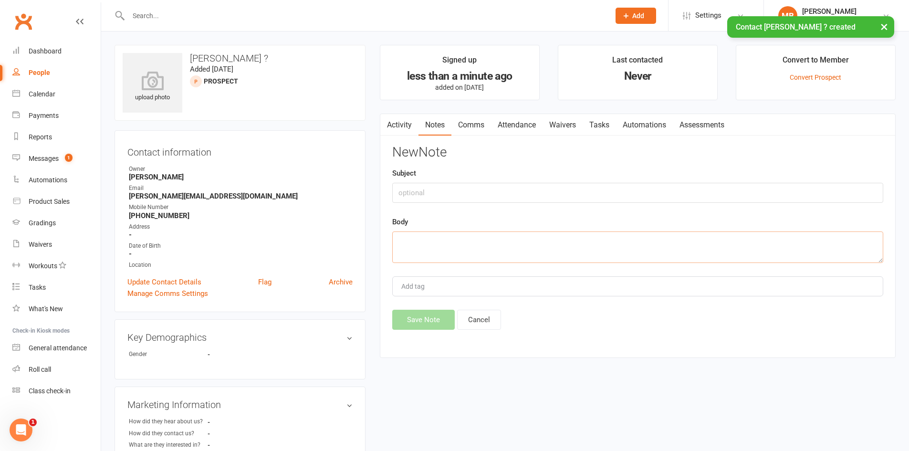
click at [691, 237] on textarea at bounding box center [637, 246] width 491 height 31
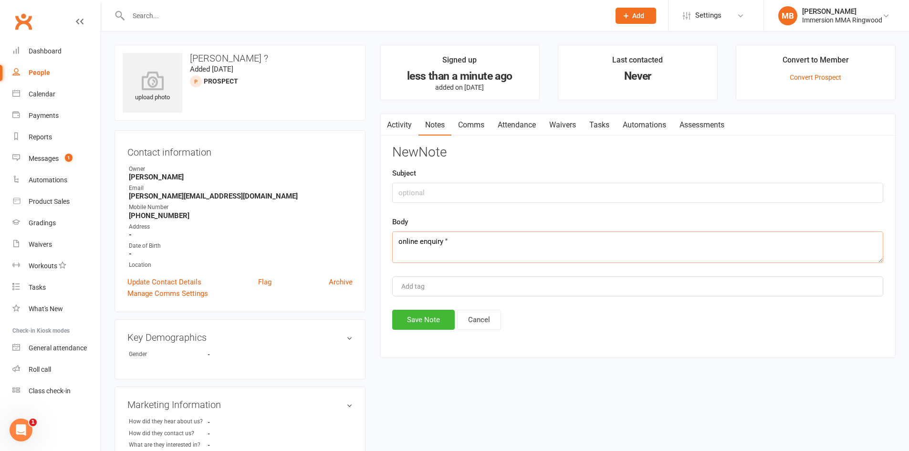
paste textarea "To get stronger, and fight better"
click at [457, 244] on textarea "online enquiry " To get stronger, and fight better" at bounding box center [637, 246] width 491 height 31
click at [548, 240] on textarea "online enquiry "To get stronger, and fight better" at bounding box center [637, 246] width 491 height 31
type textarea "online enquiry "To get stronger, and fight better""
click at [441, 313] on button "Save Note" at bounding box center [423, 320] width 63 height 20
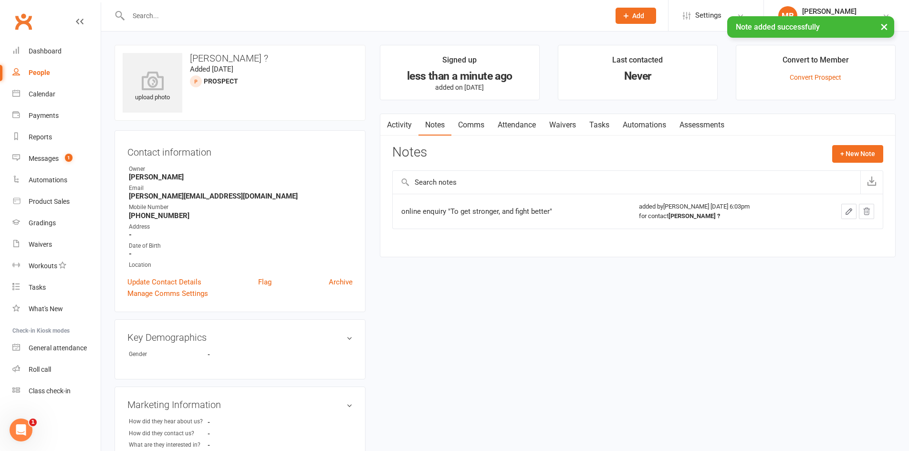
click at [597, 128] on link "Tasks" at bounding box center [599, 125] width 33 height 22
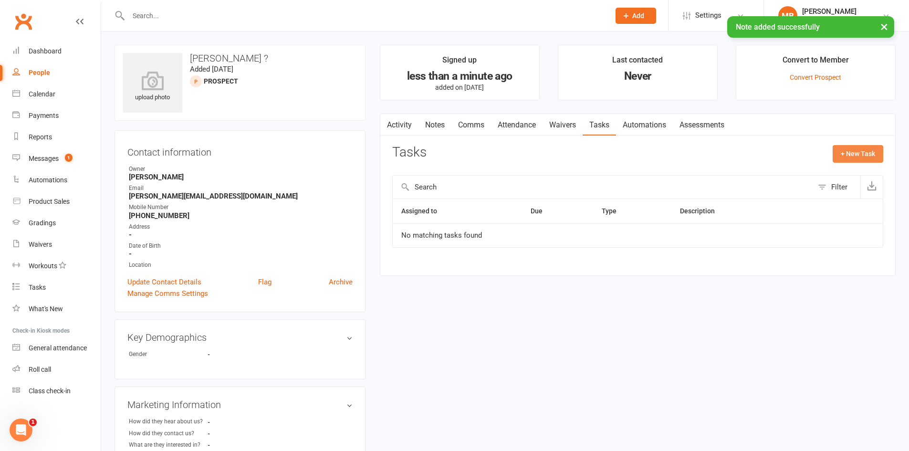
click at [867, 146] on button "+ New Task" at bounding box center [858, 153] width 51 height 17
select select "51778"
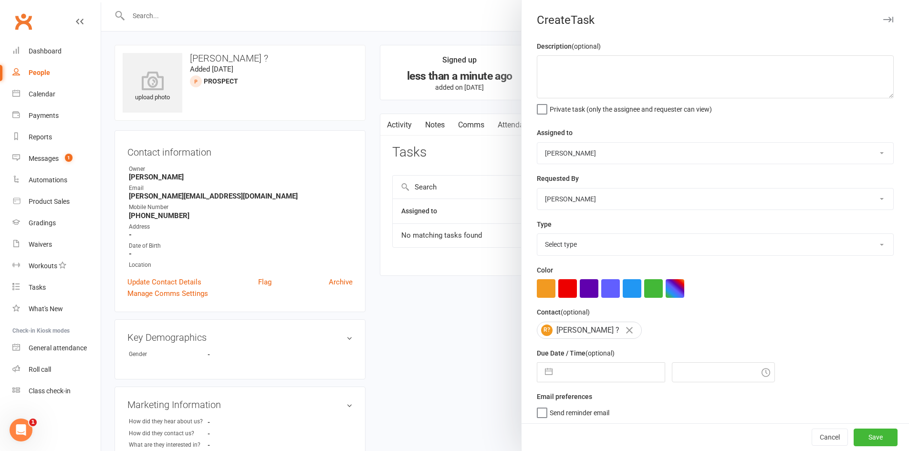
click at [583, 375] on input "text" at bounding box center [610, 372] width 107 height 19
select select "6"
select select "2025"
select select "7"
select select "2025"
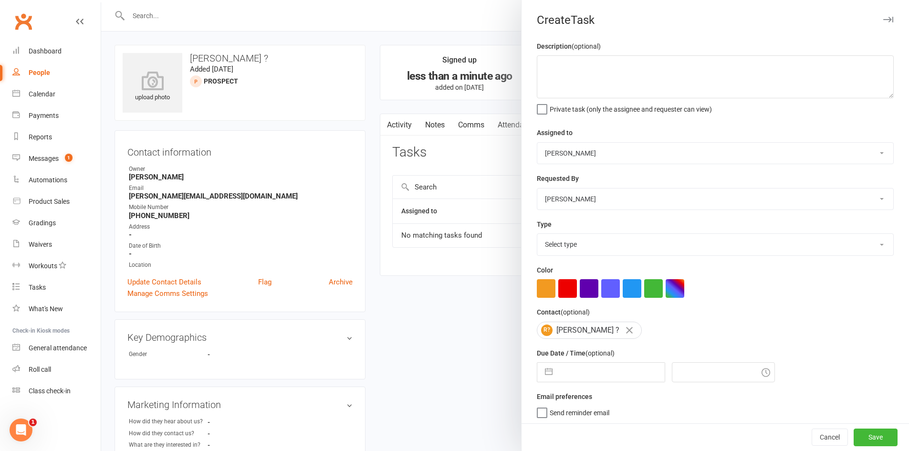
select select "8"
select select "2025"
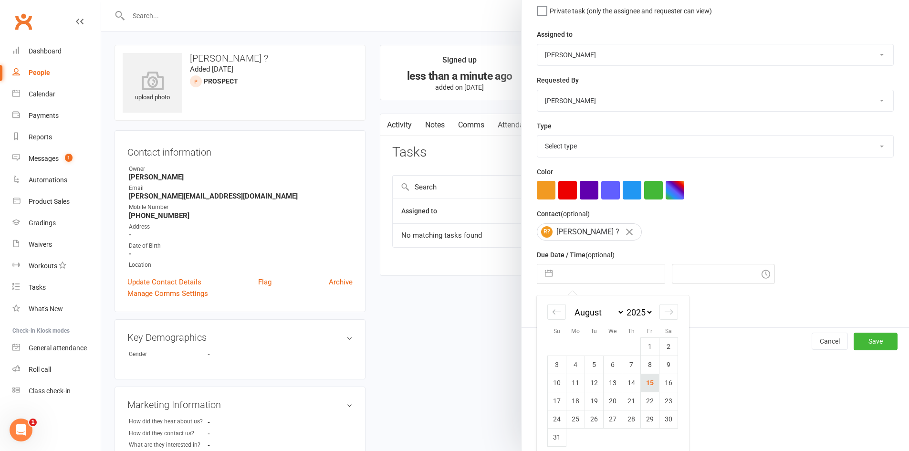
scroll to position [108, 0]
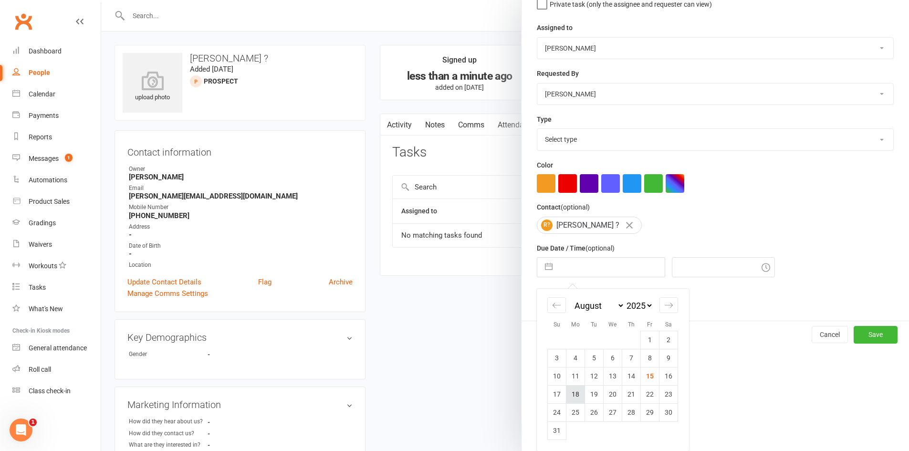
click at [569, 389] on td "18" at bounding box center [575, 394] width 19 height 18
type input "18 Aug 2025"
type input "6:15pm"
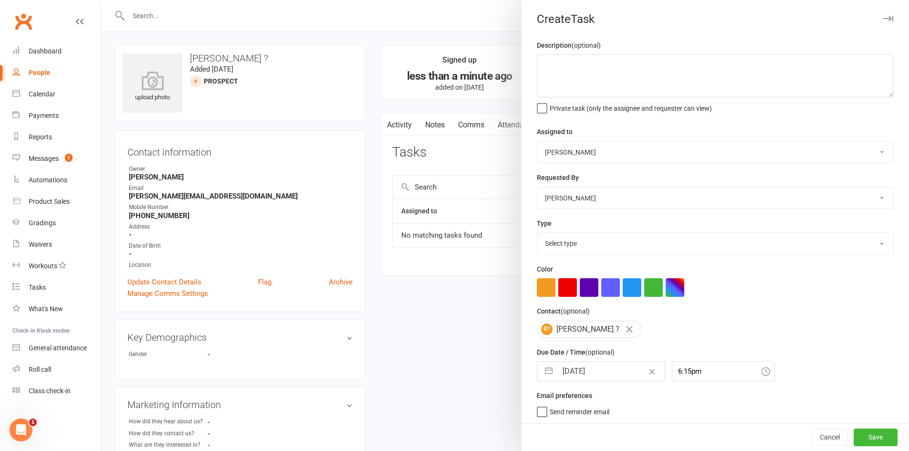
scroll to position [0, 0]
click at [579, 65] on textarea at bounding box center [715, 76] width 357 height 43
click at [542, 65] on textarea "prganise trial" at bounding box center [715, 76] width 357 height 43
type textarea "organise trial"
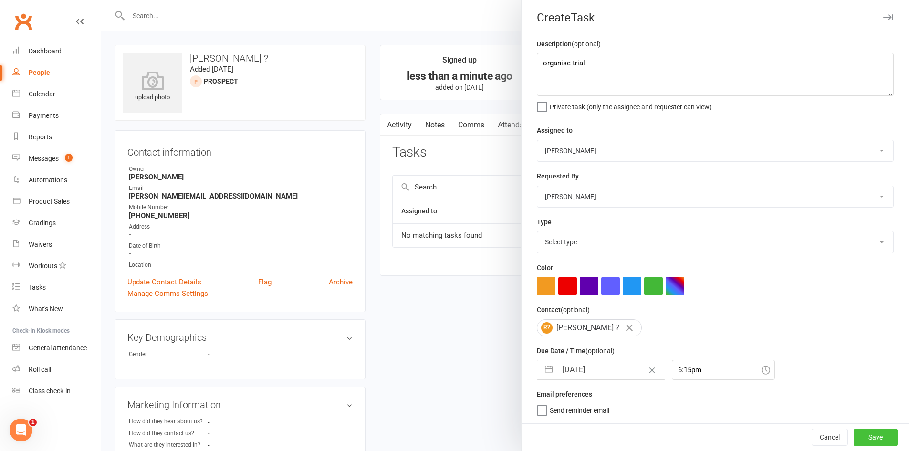
click at [866, 432] on button "Save" at bounding box center [876, 436] width 44 height 17
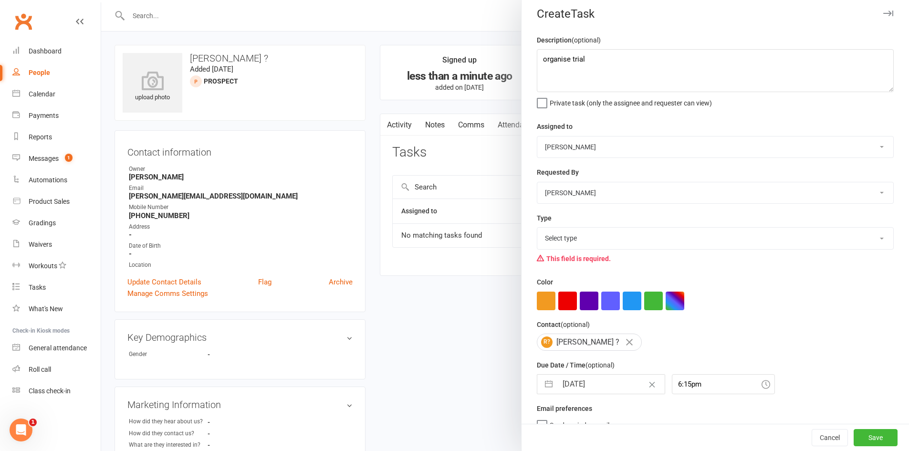
click at [659, 249] on select "Select type Cmonnnn E-mail Financial Follow-up Help Just do it Letting ya know …" at bounding box center [715, 238] width 356 height 21
select select "6640"
click at [537, 230] on select "Select type Cmonnnn E-mail Financial Follow-up Help Just do it Letting ya know …" at bounding box center [715, 238] width 356 height 21
click at [855, 437] on button "Save" at bounding box center [876, 437] width 44 height 17
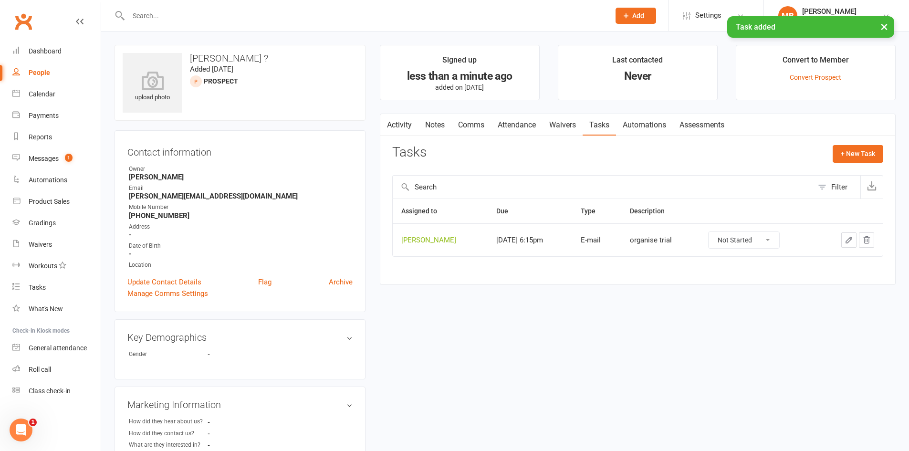
click at [640, 16] on div "× Task added" at bounding box center [448, 16] width 897 height 0
drag, startPoint x: 636, startPoint y: 10, endPoint x: 642, endPoint y: 24, distance: 15.2
click at [636, 11] on button "Add" at bounding box center [636, 16] width 41 height 16
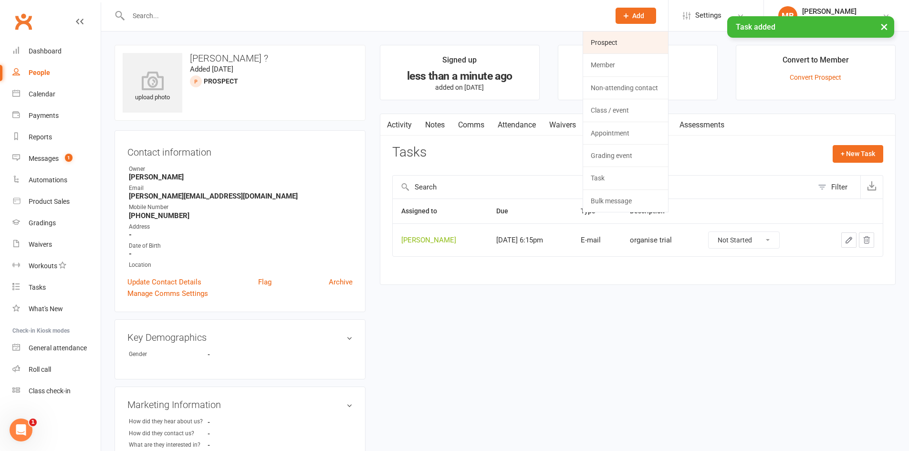
click at [631, 42] on link "Prospect" at bounding box center [625, 42] width 85 height 22
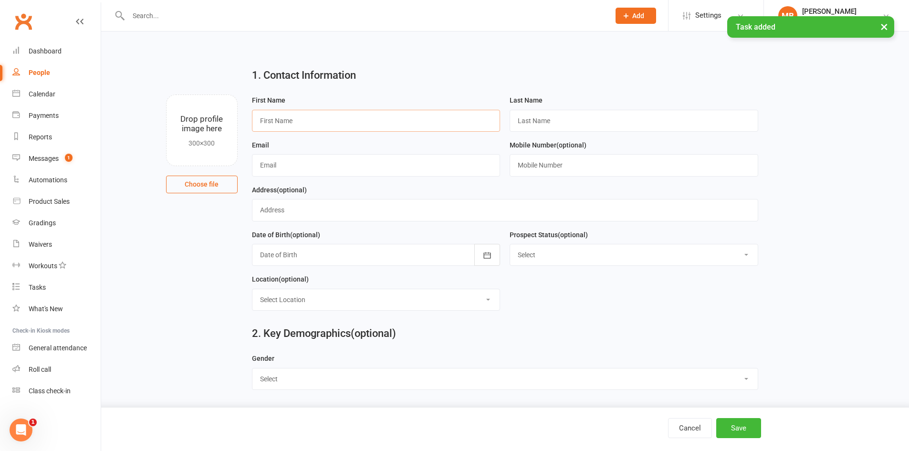
click at [431, 120] on input "text" at bounding box center [376, 121] width 249 height 22
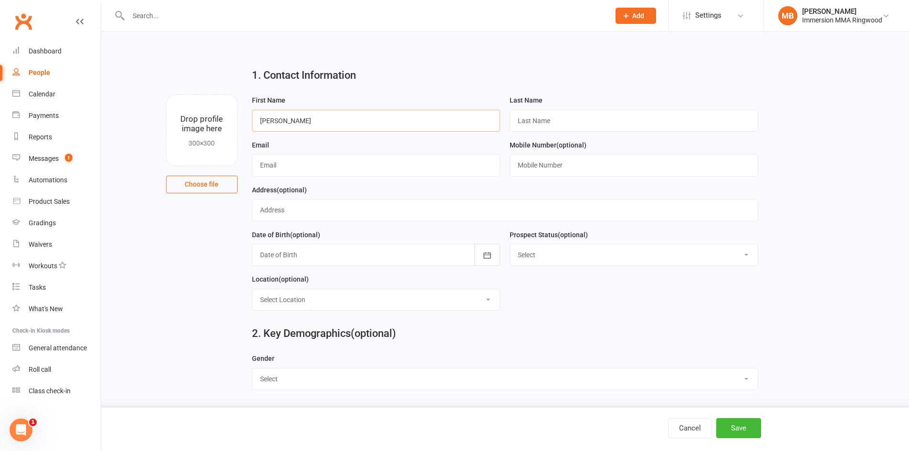
type input "Scott"
click at [530, 124] on input "text" at bounding box center [634, 121] width 249 height 22
type input "?"
drag, startPoint x: 458, startPoint y: 167, endPoint x: 438, endPoint y: 161, distance: 19.9
click at [458, 167] on input "text" at bounding box center [376, 165] width 249 height 22
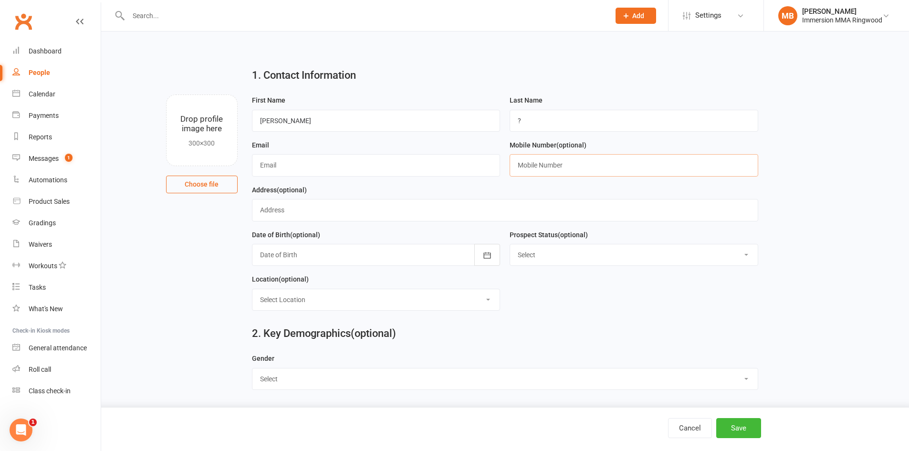
paste input "0433737886"
type input "0433737886"
drag, startPoint x: 425, startPoint y: 167, endPoint x: 417, endPoint y: 165, distance: 7.9
click at [423, 166] on input "text" at bounding box center [376, 165] width 249 height 22
paste input "scott.lam_888@hotmail.com"
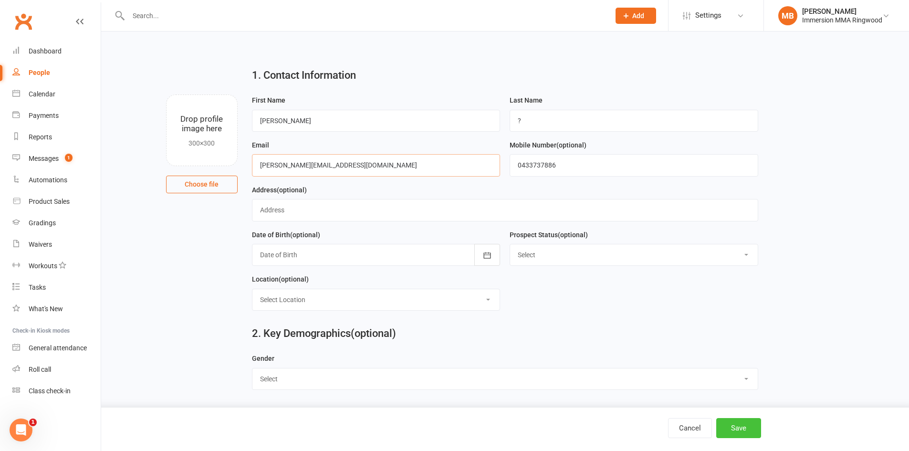
type input "scott.lam_888@hotmail.com"
click at [736, 433] on button "Save" at bounding box center [738, 428] width 45 height 20
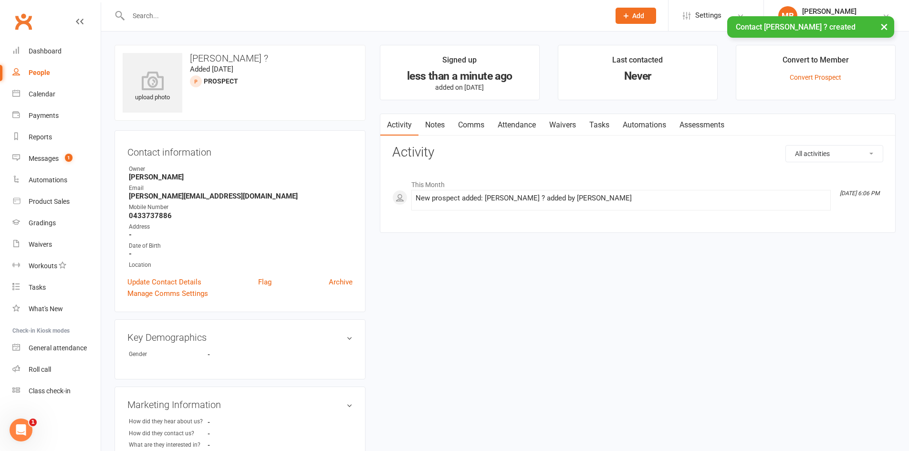
click at [423, 123] on link "Notes" at bounding box center [434, 125] width 33 height 22
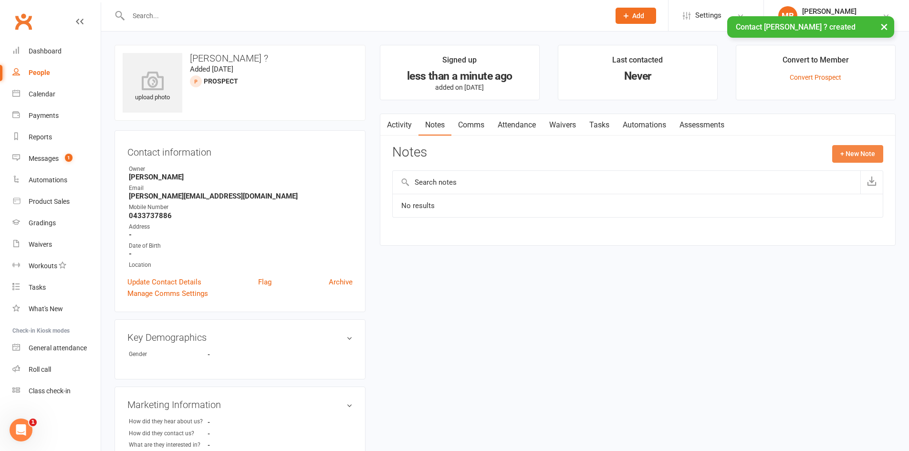
click at [849, 148] on button "+ New Note" at bounding box center [857, 153] width 51 height 17
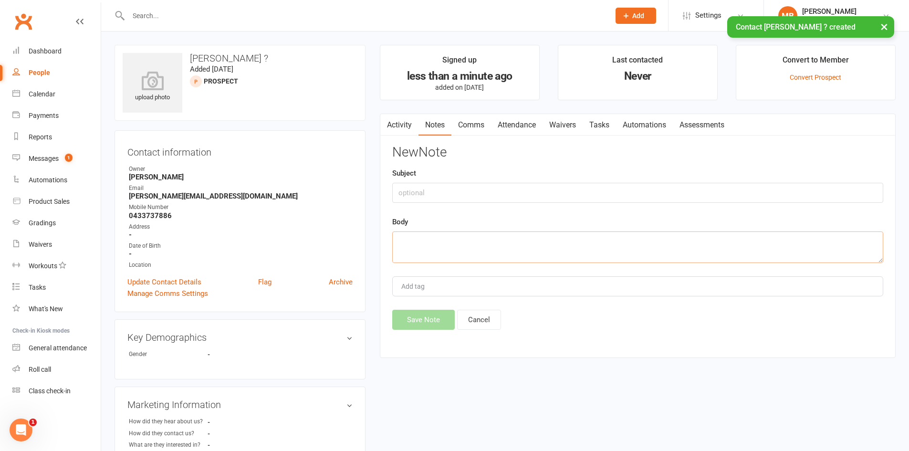
click at [701, 238] on textarea at bounding box center [637, 246] width 491 height 31
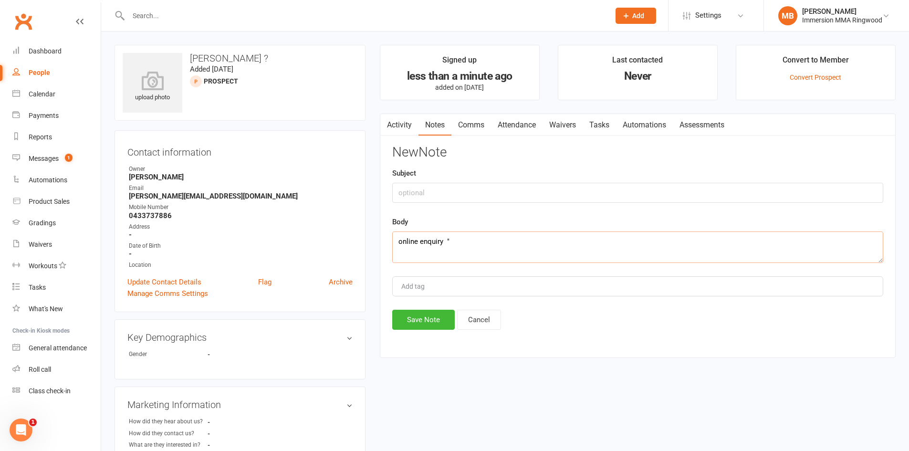
paste textarea "Improving overall fitness"
click at [455, 244] on textarea "online enquiry " Improving overall fitness" at bounding box center [637, 246] width 491 height 31
click at [535, 236] on textarea "online enquiry "Improving overall fitness" at bounding box center [637, 246] width 491 height 31
type textarea "online enquiry "Improving overall fitness""
click at [451, 315] on button "Save Note" at bounding box center [423, 320] width 63 height 20
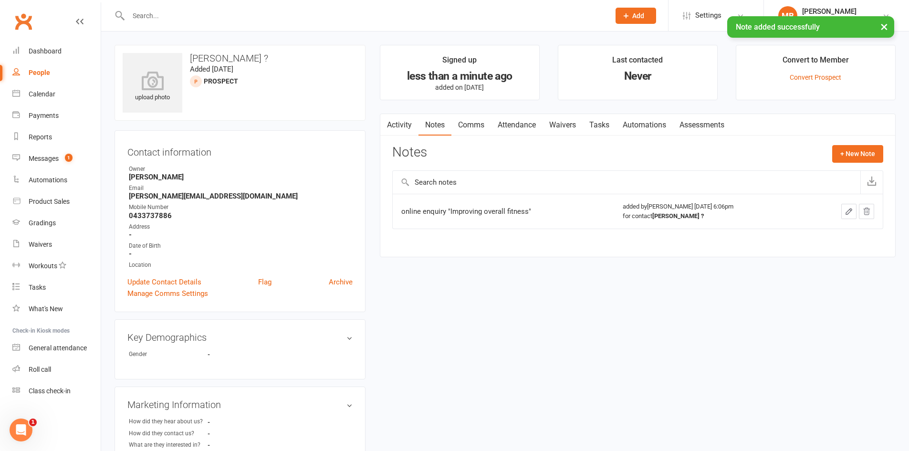
click at [585, 125] on link "Tasks" at bounding box center [599, 125] width 33 height 22
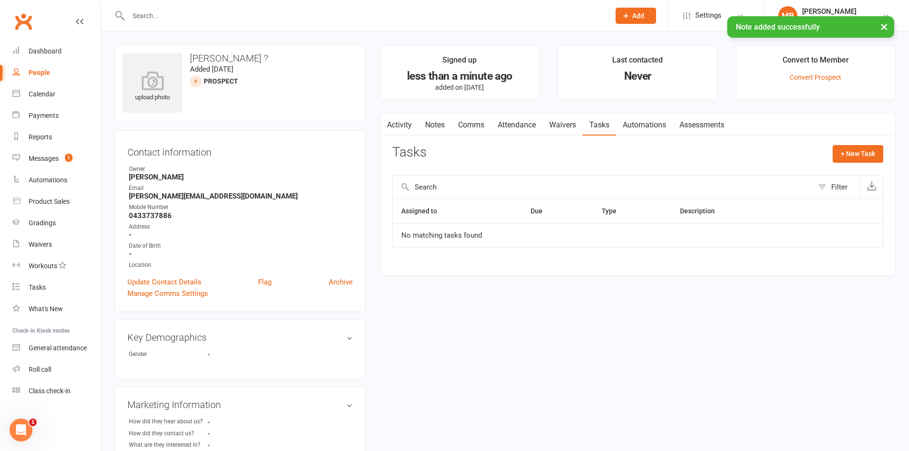
click at [877, 163] on div "+ New Task" at bounding box center [858, 156] width 51 height 22
click at [858, 152] on button "+ New Task" at bounding box center [858, 153] width 51 height 17
select select "51778"
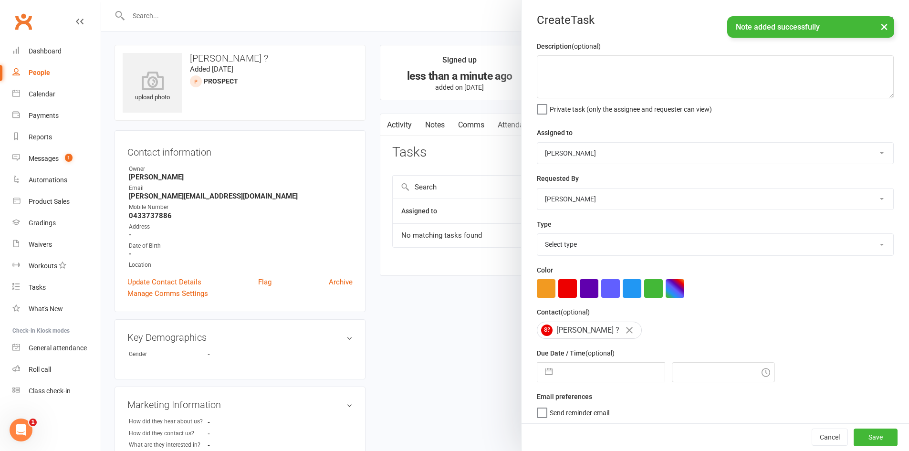
drag, startPoint x: 566, startPoint y: 358, endPoint x: 567, endPoint y: 370, distance: 11.5
click at [567, 367] on div "Due Date / Time (optional) Navigate forward to interact with the calendar and s…" at bounding box center [715, 364] width 357 height 35
select select "6"
select select "2025"
select select "7"
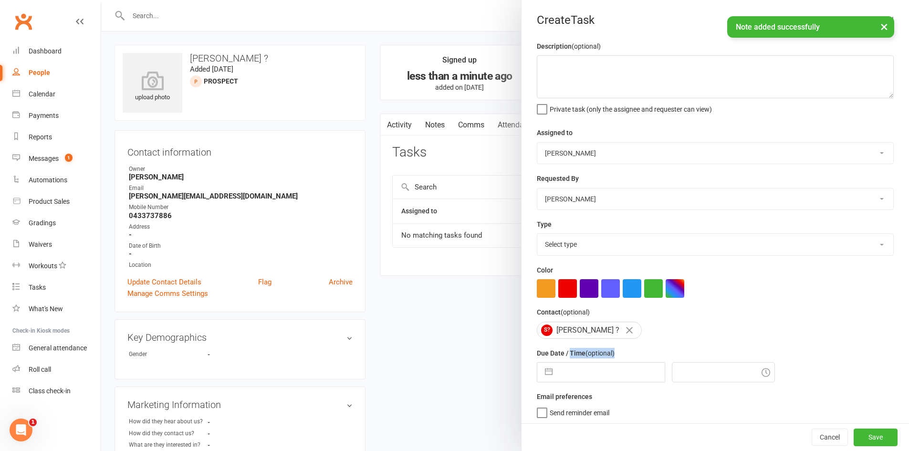
select select "2025"
select select "8"
select select "2025"
click at [567, 370] on input "text" at bounding box center [610, 372] width 107 height 19
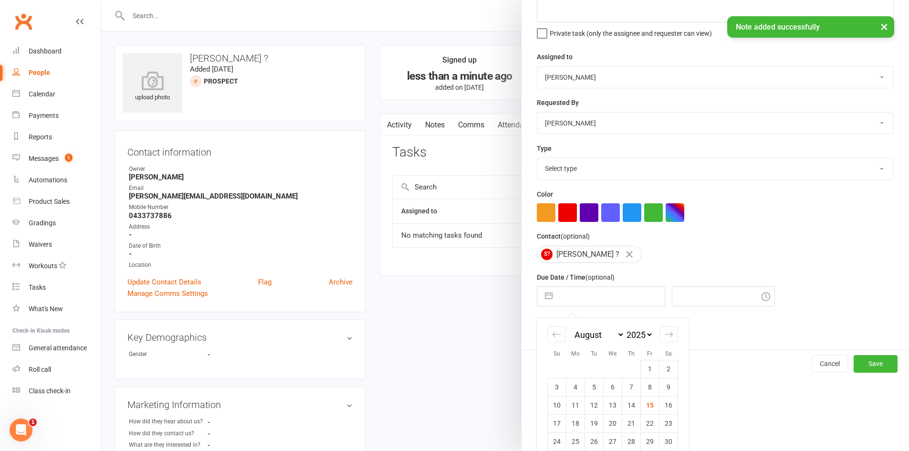
scroll to position [108, 0]
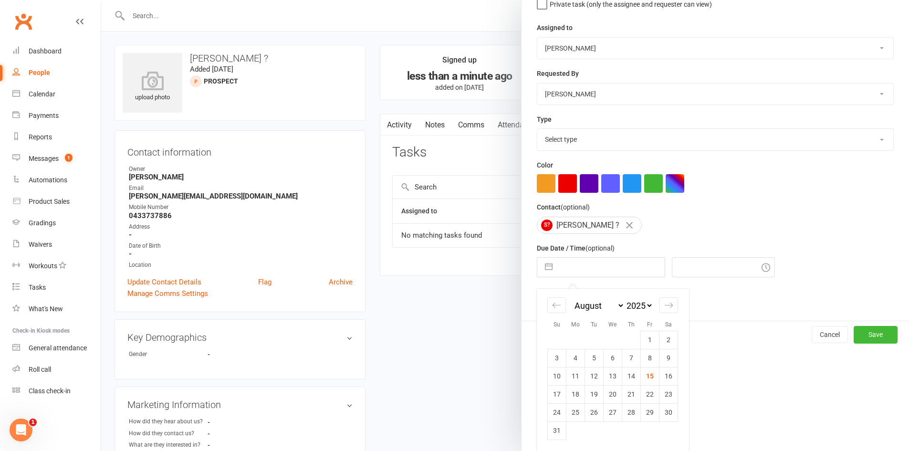
drag, startPoint x: 668, startPoint y: 376, endPoint x: 805, endPoint y: 395, distance: 139.1
click at [684, 383] on div "January February March April May June July August September October November De…" at bounding box center [755, 364] width 429 height 151
click at [669, 379] on td "16" at bounding box center [668, 376] width 19 height 18
type input "16 Aug 2025"
type input "6:15pm"
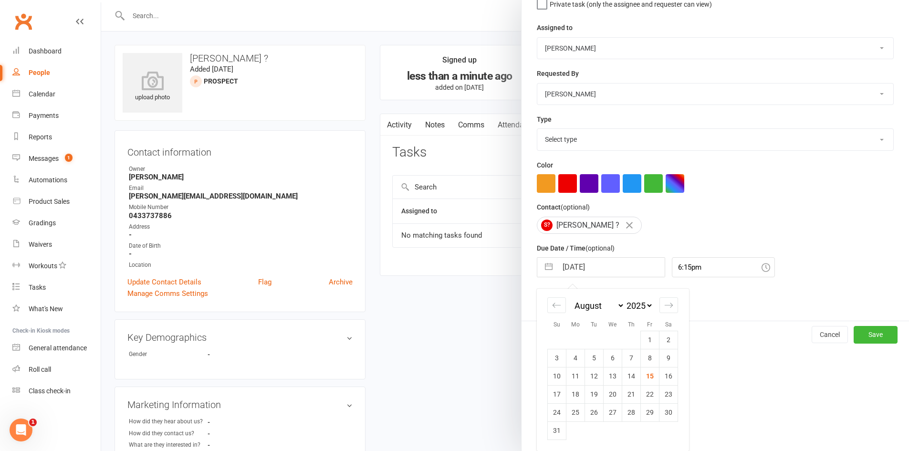
scroll to position [6, 0]
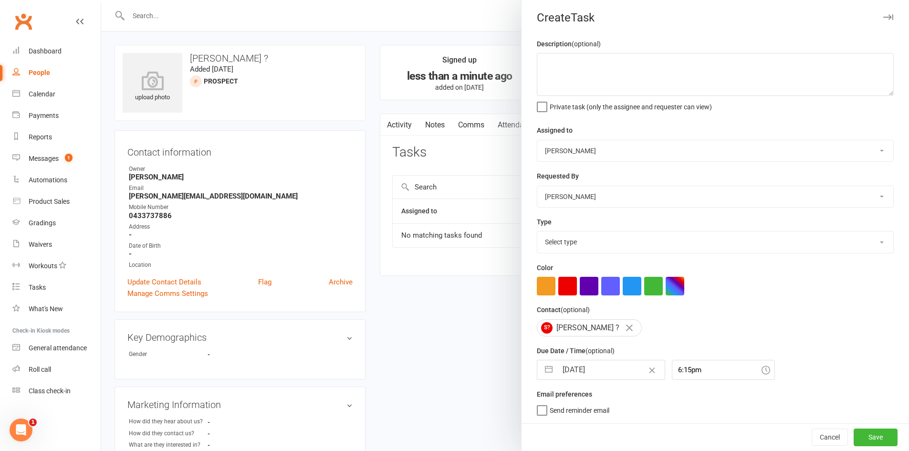
click at [718, 233] on select "Select type Cmonnnn E-mail Financial Follow-up Help Just do it Letting ya know …" at bounding box center [715, 241] width 356 height 21
select select "28903"
click at [537, 231] on select "Select type Cmonnnn E-mail Financial Follow-up Help Just do it Letting ya know …" at bounding box center [715, 241] width 356 height 21
click at [650, 63] on textarea at bounding box center [715, 74] width 357 height 43
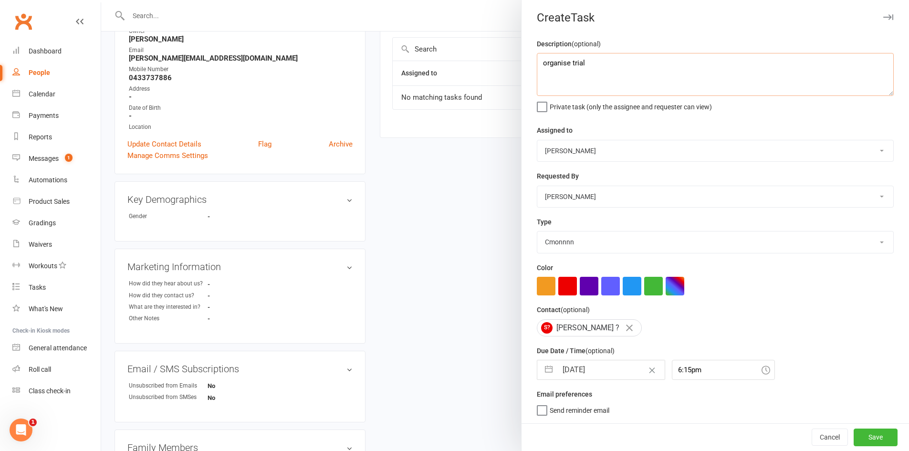
scroll to position [270, 0]
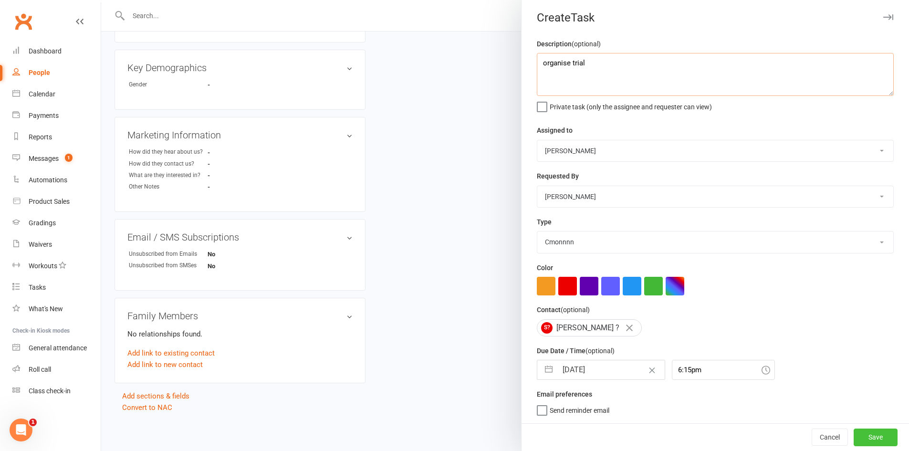
type textarea "organise trial"
click at [869, 433] on button "Save" at bounding box center [876, 436] width 44 height 17
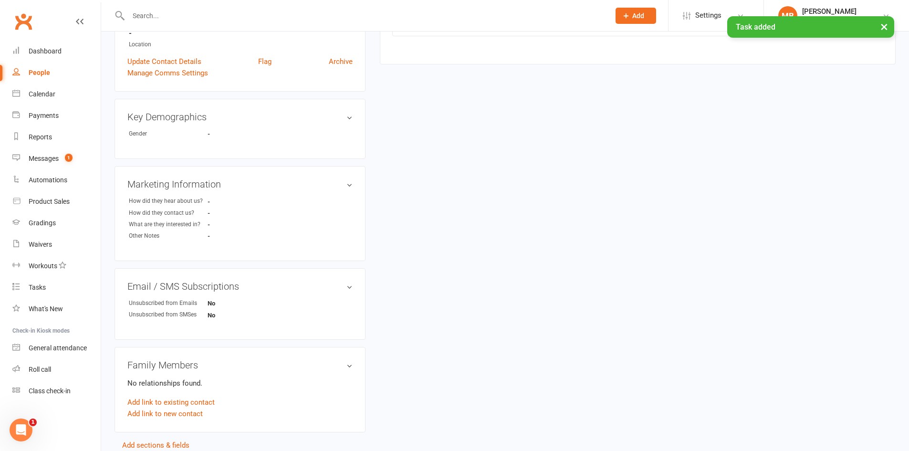
scroll to position [0, 0]
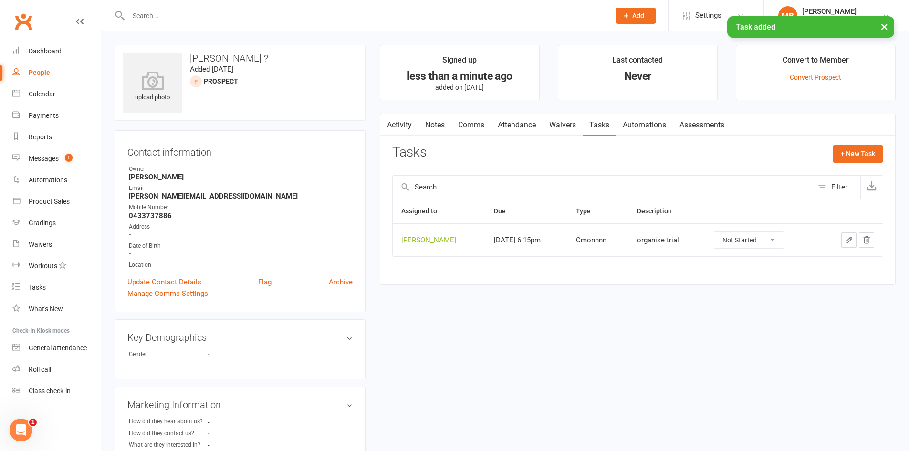
drag, startPoint x: 623, startPoint y: 14, endPoint x: 616, endPoint y: 18, distance: 8.1
click at [623, 15] on icon at bounding box center [626, 15] width 9 height 9
click at [614, 16] on div "× Task added" at bounding box center [448, 16] width 897 height 0
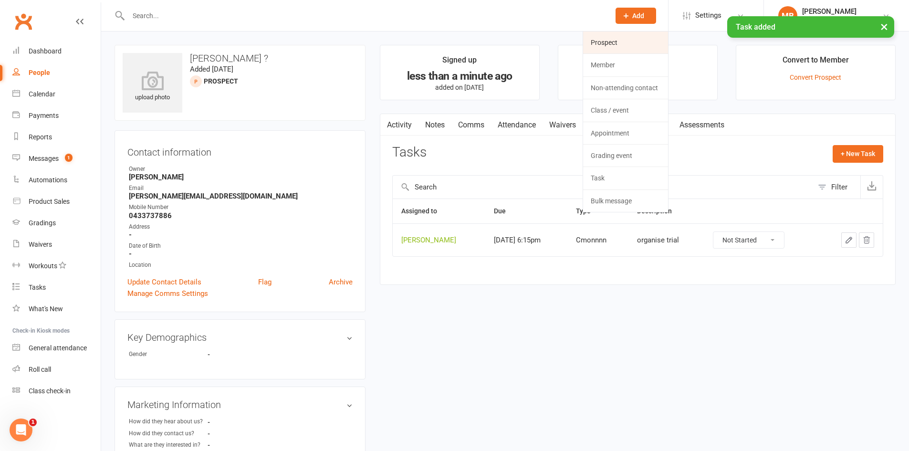
click at [618, 45] on ui-view "Prospect Member Non-attending contact Class / event Appointment Grading event T…" at bounding box center [454, 354] width 909 height 704
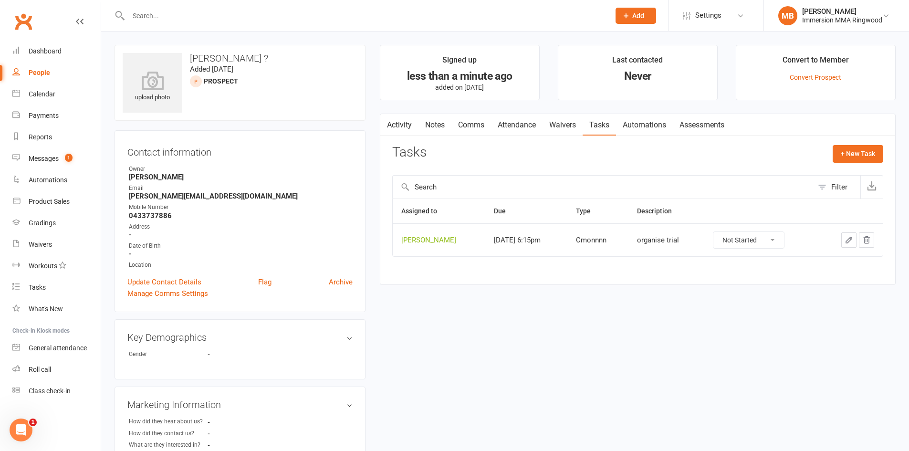
click at [626, 21] on button "Add" at bounding box center [636, 16] width 41 height 16
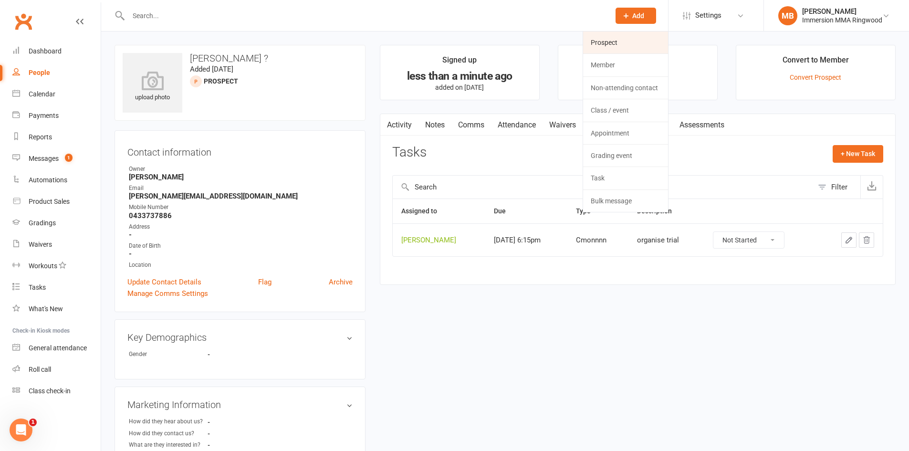
click at [628, 36] on link "Prospect" at bounding box center [625, 42] width 85 height 22
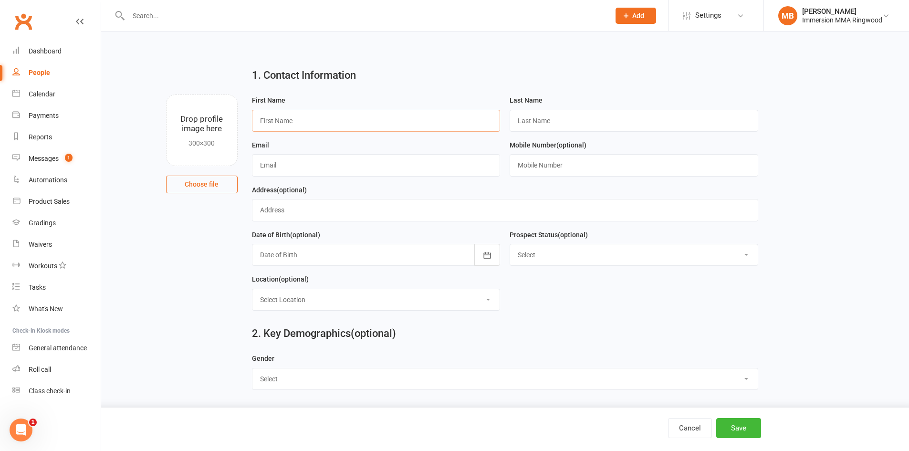
drag, startPoint x: 302, startPoint y: 121, endPoint x: 318, endPoint y: 122, distance: 16.8
click at [303, 121] on input "text" at bounding box center [376, 121] width 249 height 22
type input "Lisa"
click at [528, 122] on input "text" at bounding box center [634, 121] width 249 height 22
type input "?"
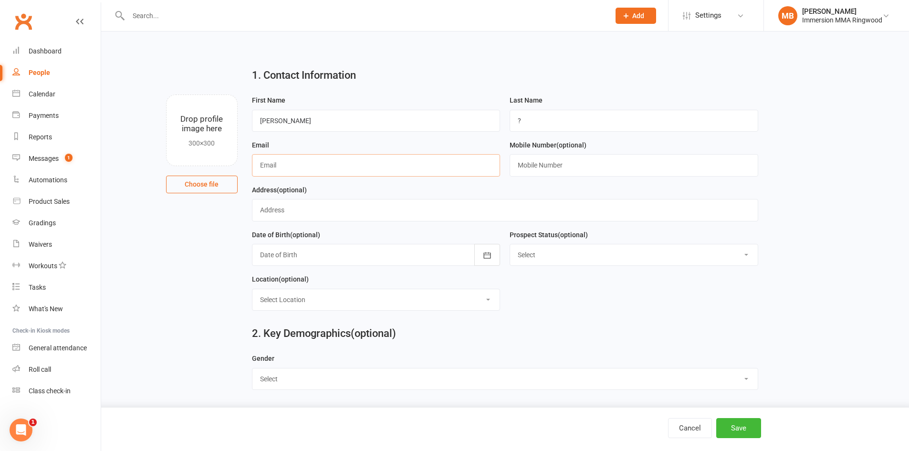
click at [434, 162] on input "text" at bounding box center [376, 165] width 249 height 22
paste input "lisaatran@outlook.com"
type input "lisaatran@outlook.com"
click at [527, 173] on input "text" at bounding box center [634, 165] width 249 height 22
paste input "0478653283"
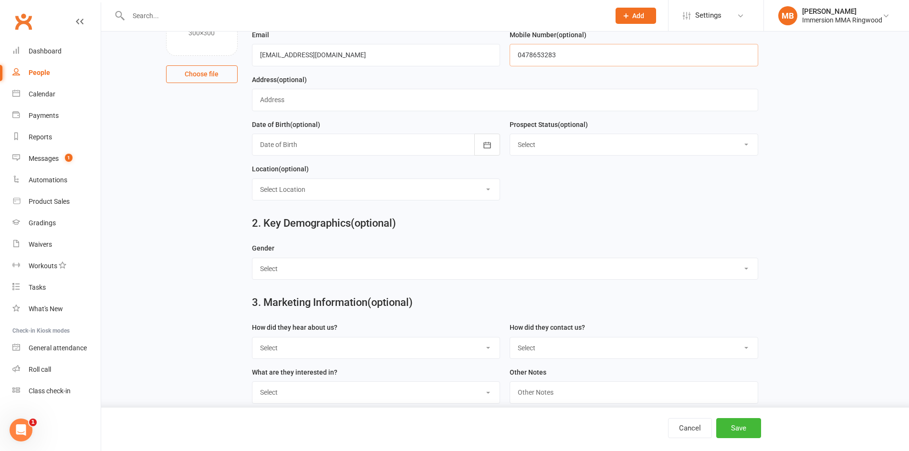
scroll to position [127, 0]
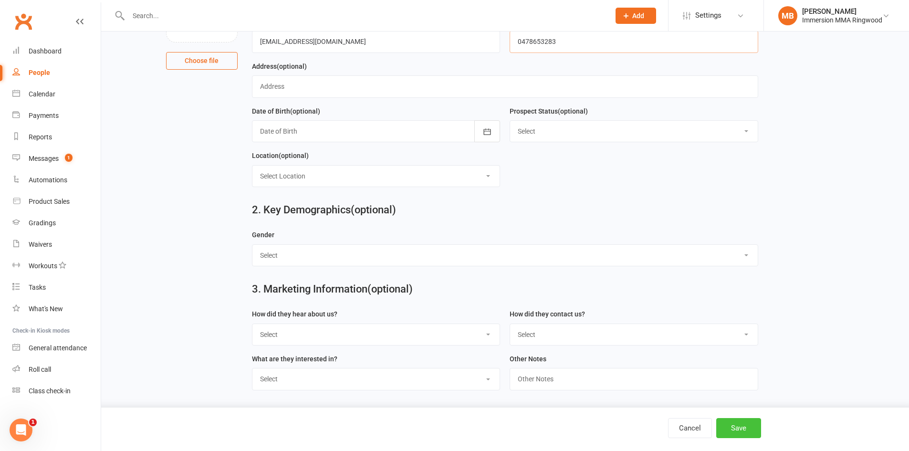
type input "0478653283"
drag, startPoint x: 743, startPoint y: 428, endPoint x: 737, endPoint y: 427, distance: 6.4
click at [741, 428] on button "Save" at bounding box center [738, 428] width 45 height 20
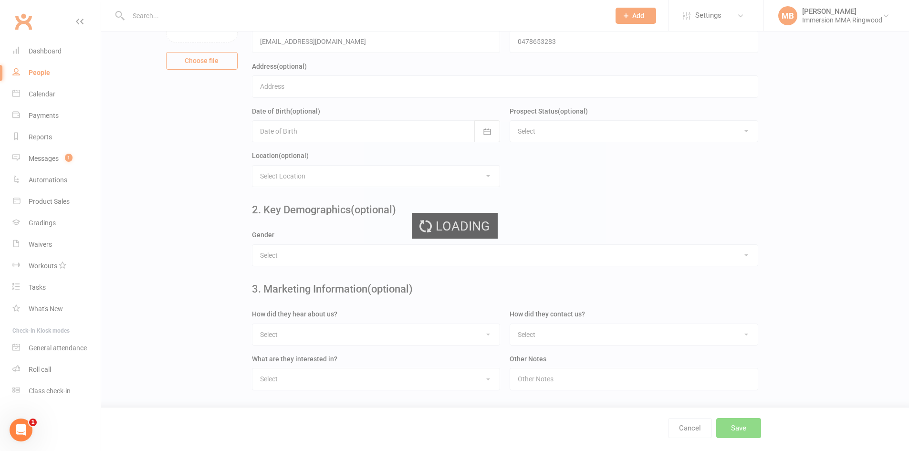
scroll to position [0, 0]
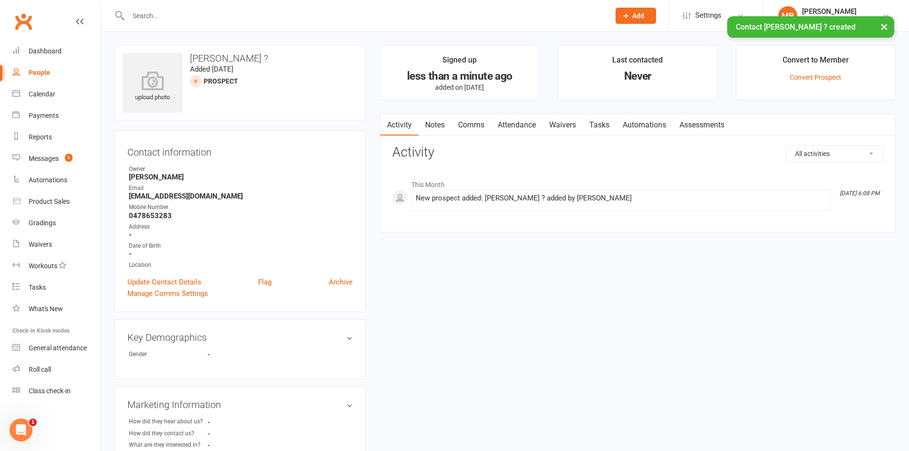
drag, startPoint x: 422, startPoint y: 132, endPoint x: 430, endPoint y: 130, distance: 8.3
click at [424, 131] on link "Notes" at bounding box center [434, 125] width 33 height 22
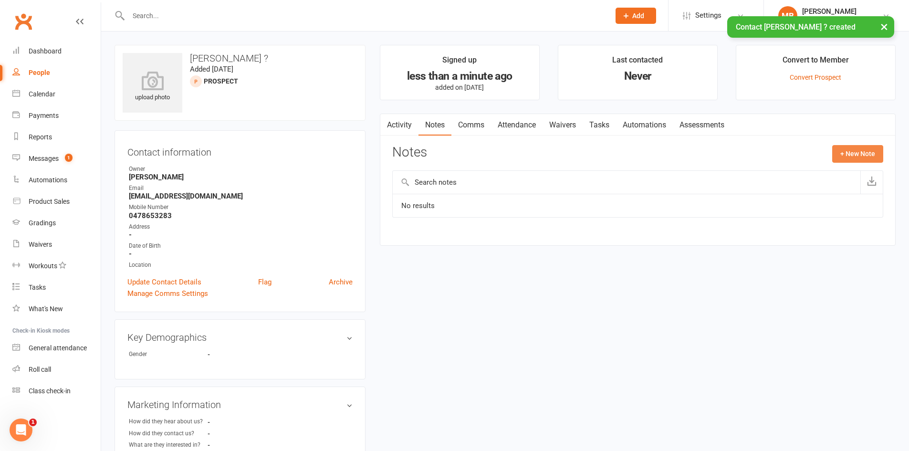
click at [852, 153] on button "+ New Note" at bounding box center [857, 153] width 51 height 17
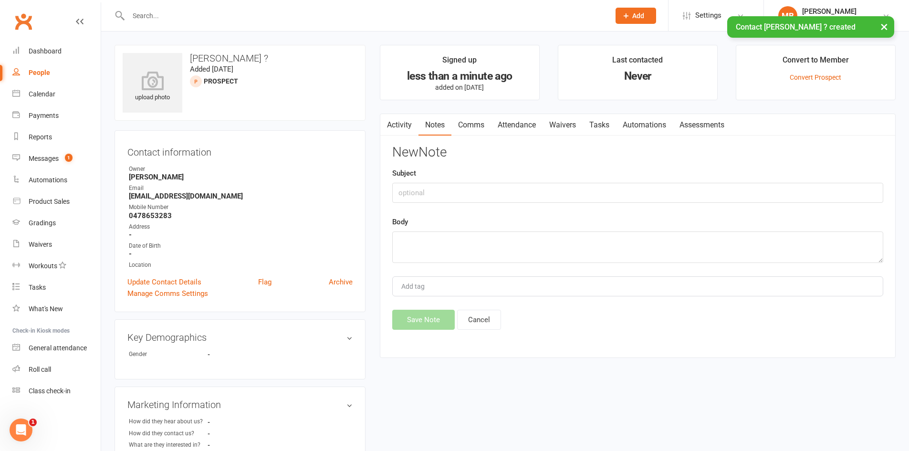
click at [612, 230] on div "Body" at bounding box center [637, 239] width 491 height 47
click at [593, 235] on textarea at bounding box center [637, 246] width 491 height 31
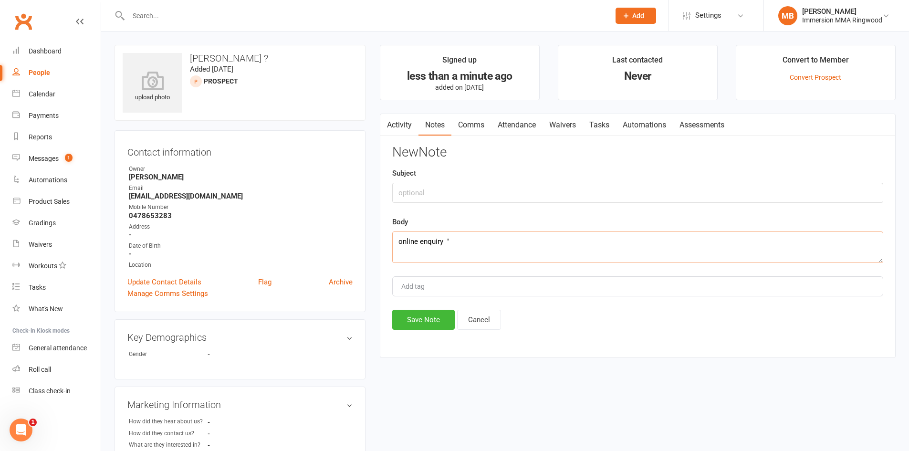
paste textarea "Would like to learn new skills as I’m currently only strength training Goals"
click at [456, 243] on textarea "online enquiry " Would like to learn new skills as I’m currently only strength …" at bounding box center [637, 246] width 491 height 31
click at [426, 251] on textarea "online enquiry "Would like to learn new skills as I’m currently only strength t…" at bounding box center [637, 246] width 491 height 31
click at [418, 252] on textarea "online enquiry "Would like to learn new skills as I’m currently only strength t…" at bounding box center [637, 246] width 491 height 31
type textarea "online enquiry "Would like to learn new skills as I’m currently only strength t…"
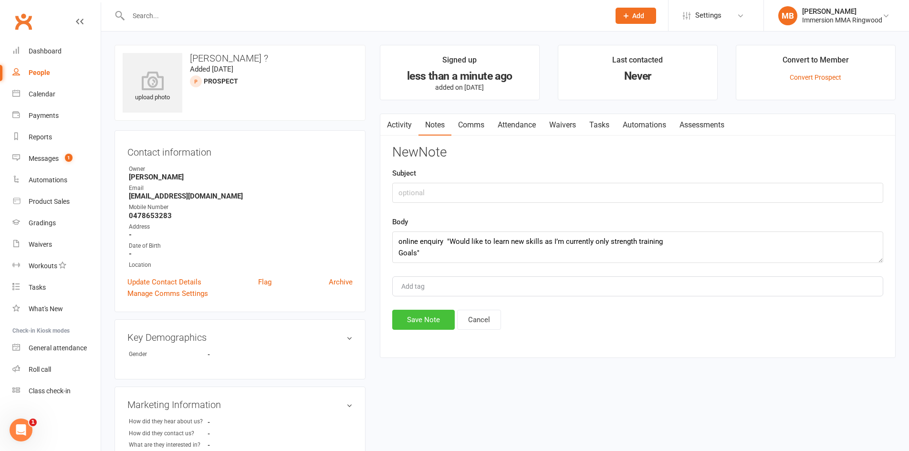
click at [426, 310] on button "Save Note" at bounding box center [423, 320] width 63 height 20
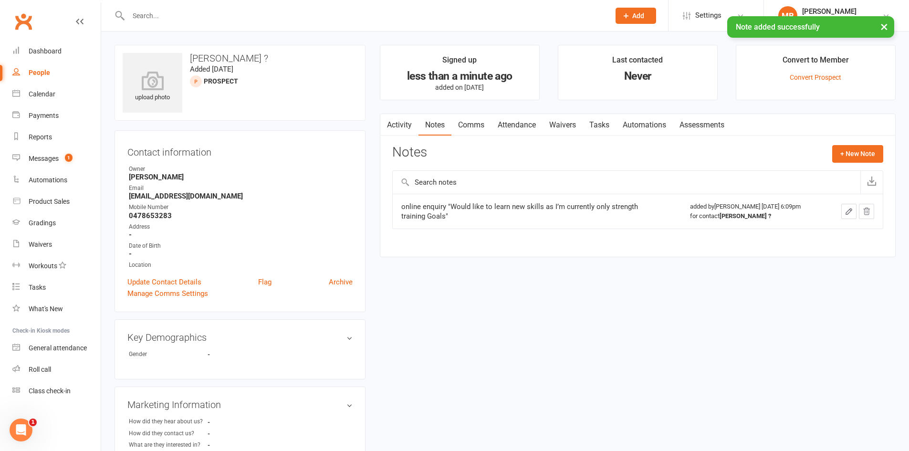
click at [596, 129] on link "Tasks" at bounding box center [599, 125] width 33 height 22
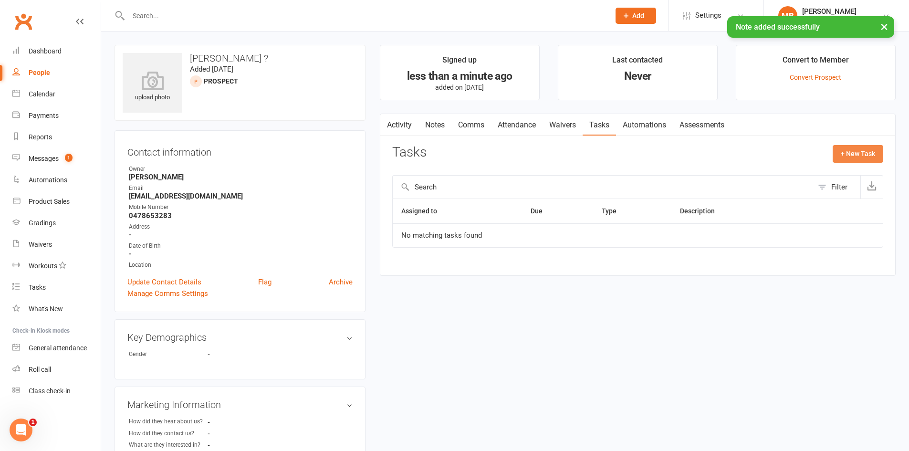
click at [865, 157] on button "+ New Task" at bounding box center [858, 153] width 51 height 17
select select "51778"
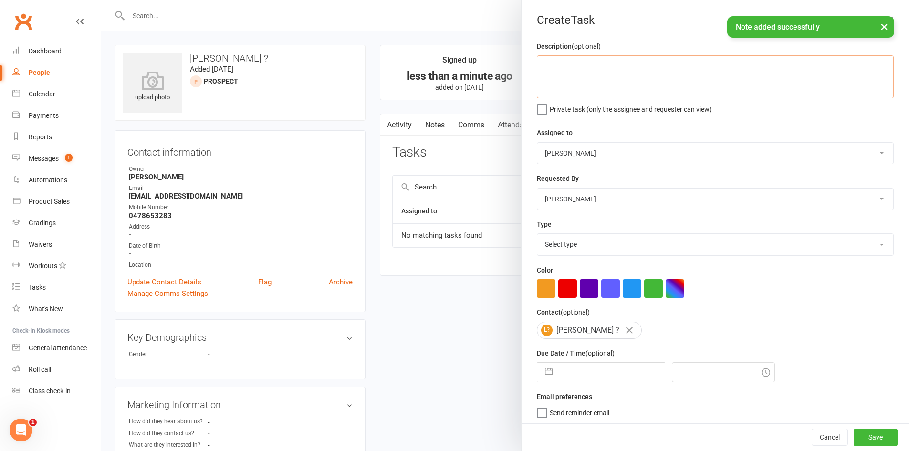
drag, startPoint x: 597, startPoint y: 57, endPoint x: 608, endPoint y: 56, distance: 10.5
click at [597, 57] on textarea at bounding box center [715, 76] width 357 height 43
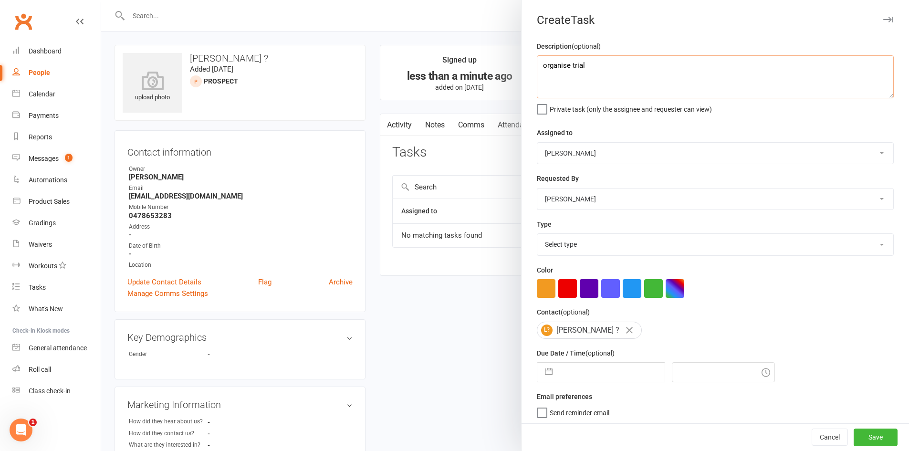
type textarea "organise trial"
click at [635, 261] on div "Description (optional) organise trial Private task (only the assignee and reque…" at bounding box center [715, 233] width 387 height 385
click at [640, 254] on select "Select type Cmonnnn E-mail Financial Follow-up Help Just do it Letting ya know …" at bounding box center [715, 244] width 356 height 21
select select "28903"
click at [537, 236] on select "Select type Cmonnnn E-mail Financial Follow-up Help Just do it Letting ya know …" at bounding box center [715, 244] width 356 height 21
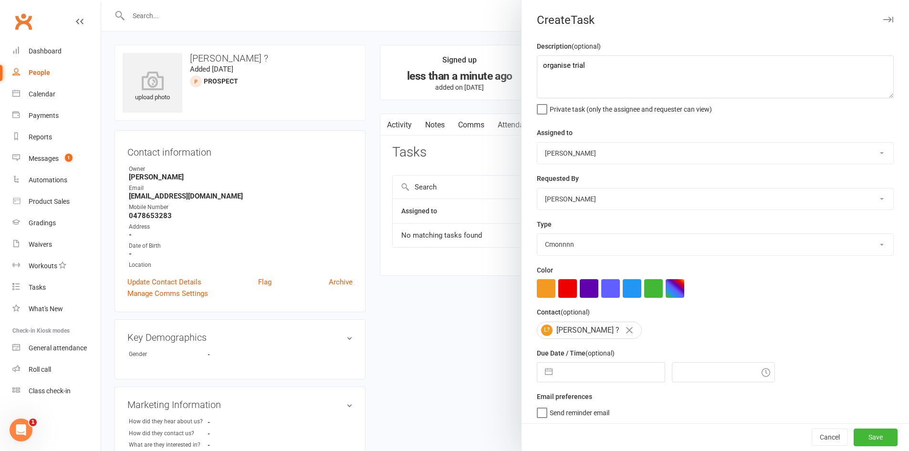
click at [605, 357] on small "(optional)" at bounding box center [599, 353] width 29 height 8
click at [604, 360] on div "Due Date / Time (optional) Navigate forward to interact with the calendar and s…" at bounding box center [715, 364] width 357 height 35
click at [603, 370] on input "text" at bounding box center [610, 372] width 107 height 19
select select "6"
select select "2025"
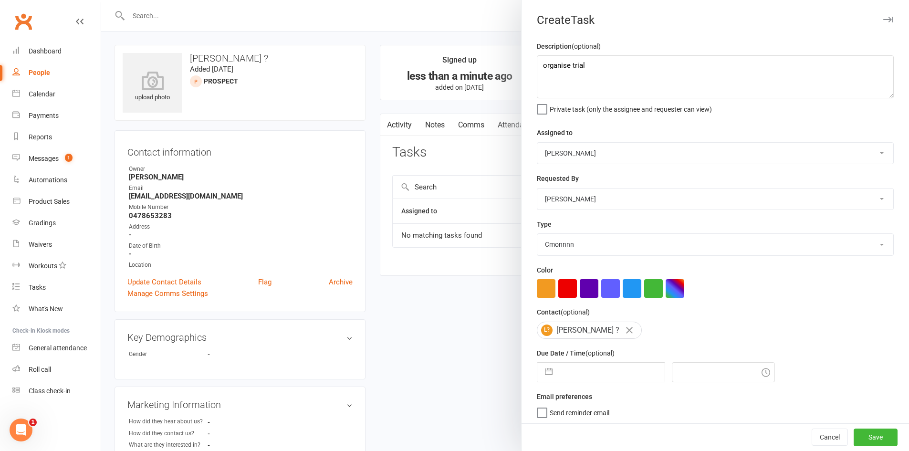
select select "7"
select select "2025"
select select "8"
select select "2025"
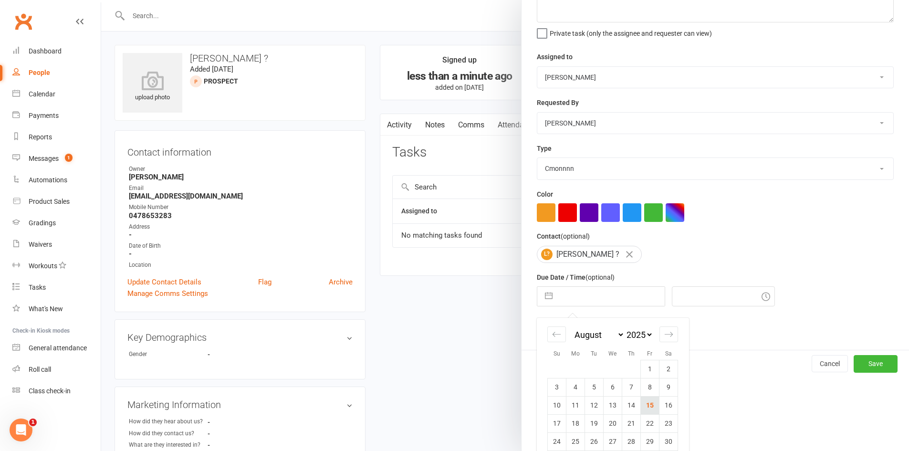
scroll to position [108, 0]
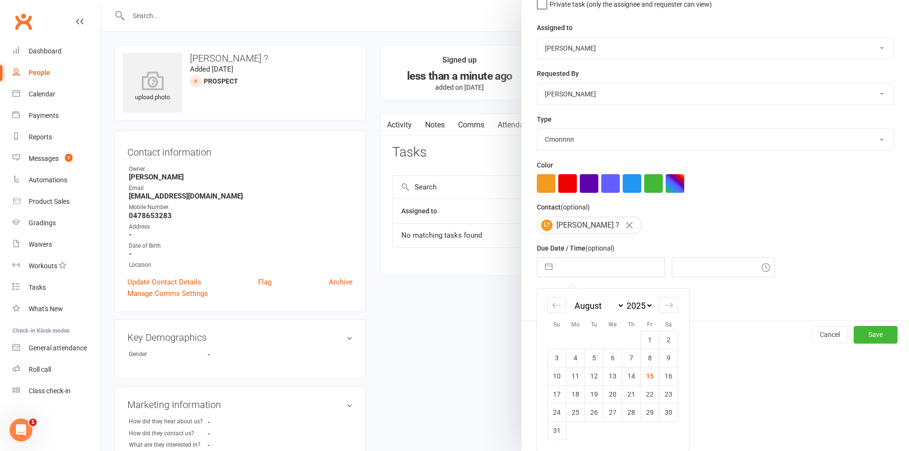
drag, startPoint x: 650, startPoint y: 379, endPoint x: 678, endPoint y: 384, distance: 28.2
click at [656, 380] on tr "10 11 12 13 14 15 16" at bounding box center [613, 376] width 130 height 18
drag, startPoint x: 673, startPoint y: 376, endPoint x: 683, endPoint y: 377, distance: 10.1
click at [673, 376] on td "16" at bounding box center [668, 376] width 19 height 18
type input "16 Aug 2025"
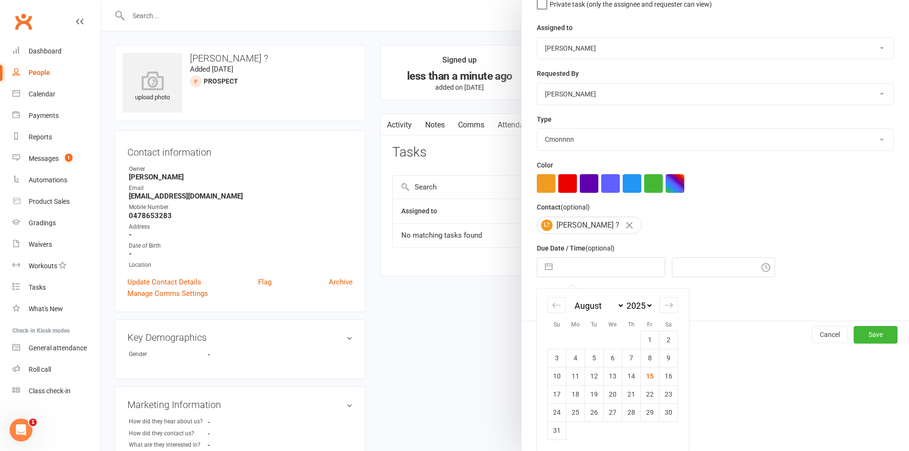
type input "6:15pm"
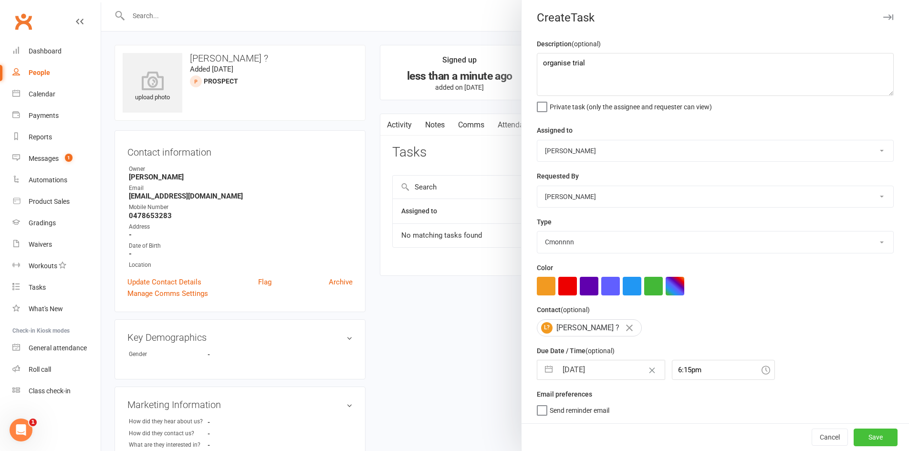
click at [866, 443] on button "Save" at bounding box center [876, 436] width 44 height 17
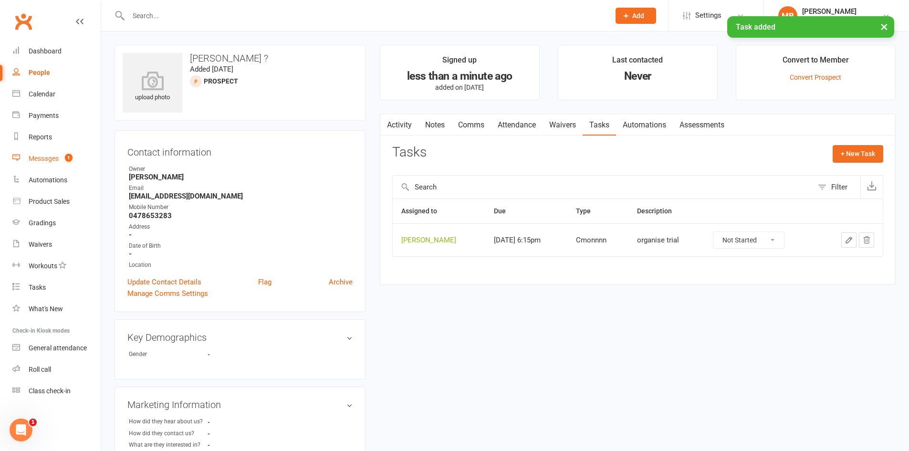
click at [100, 160] on link "Messages 1" at bounding box center [56, 158] width 88 height 21
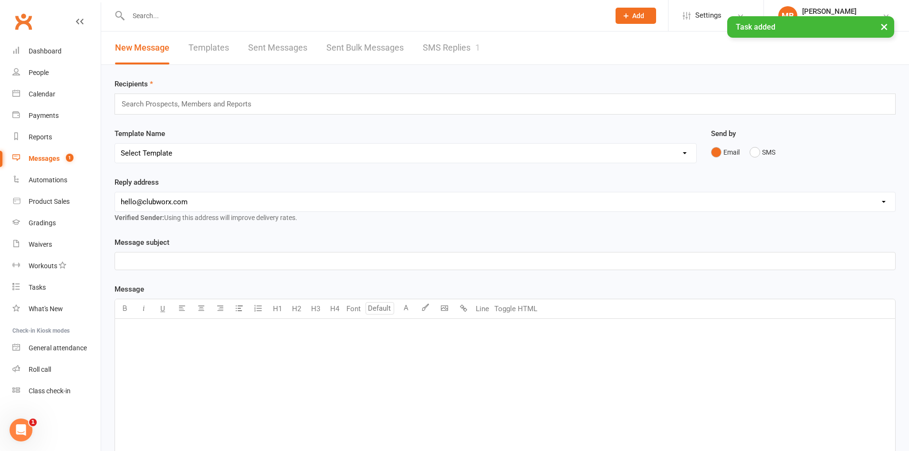
click at [459, 57] on link "SMS Replies 1" at bounding box center [451, 47] width 57 height 33
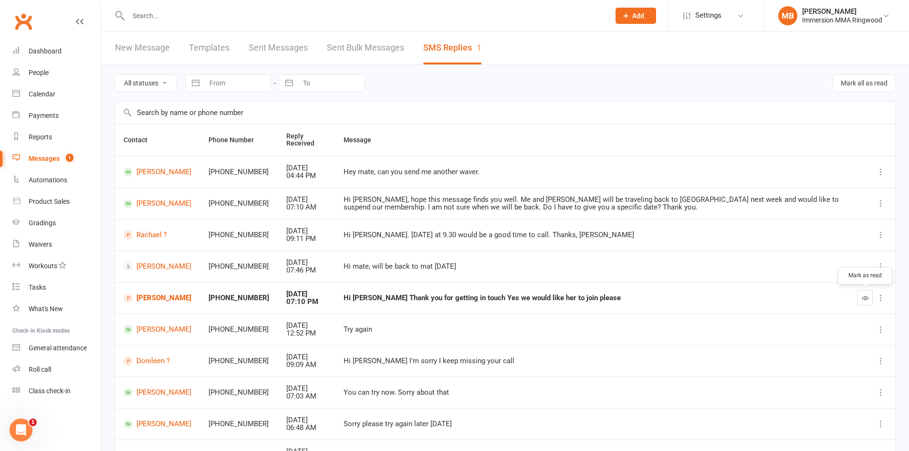
click at [862, 300] on icon "button" at bounding box center [865, 297] width 7 height 7
click at [34, 251] on link "Waivers" at bounding box center [56, 244] width 88 height 21
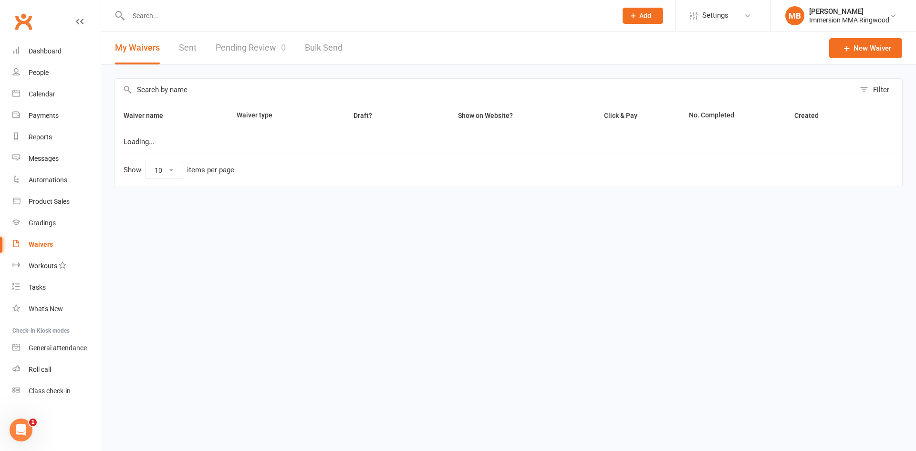
click at [240, 41] on link "Pending Review 0" at bounding box center [251, 47] width 70 height 33
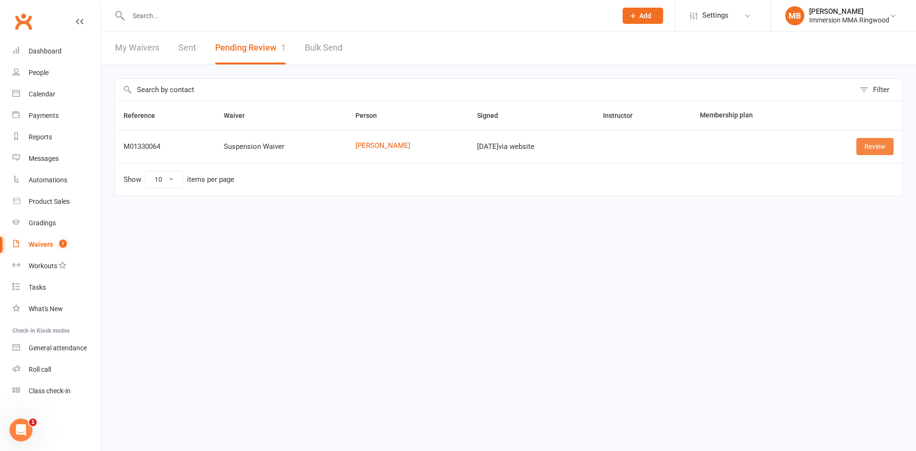
click at [860, 142] on link "Review" at bounding box center [874, 146] width 37 height 17
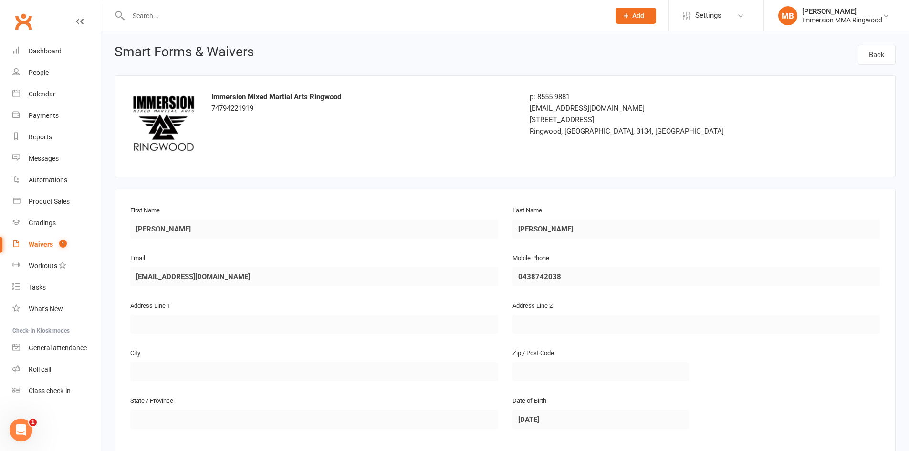
scroll to position [446, 0]
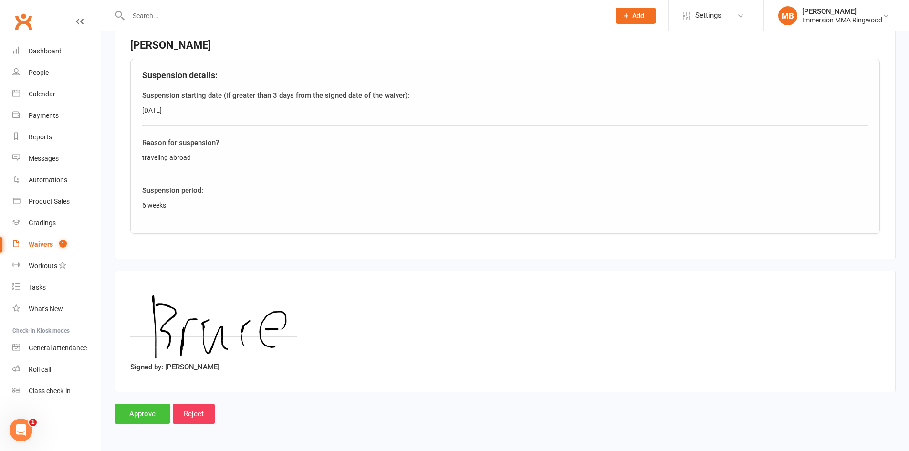
click at [133, 416] on input "Approve" at bounding box center [143, 414] width 56 height 20
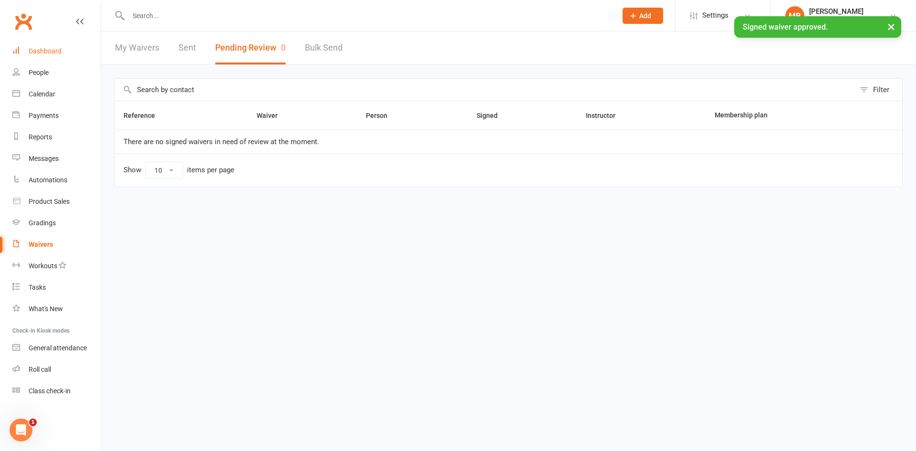
drag, startPoint x: 45, startPoint y: 52, endPoint x: 32, endPoint y: 55, distance: 13.2
click at [44, 52] on div "Dashboard" at bounding box center [45, 51] width 33 height 8
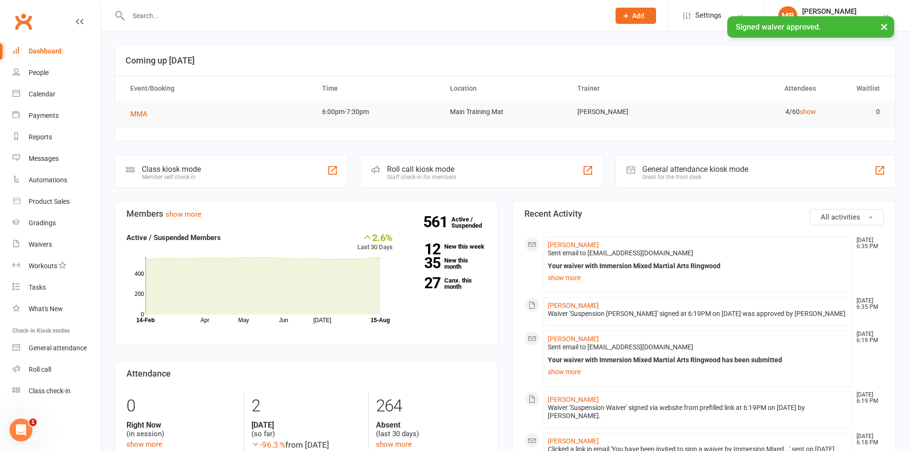
click at [556, 240] on li "Bruce Zhang Aug 15, 6:35 PM Sent email to 138346111@qq.com Your waiver with Imm…" at bounding box center [697, 265] width 309 height 56
click at [556, 241] on link "[PERSON_NAME]" at bounding box center [573, 245] width 51 height 8
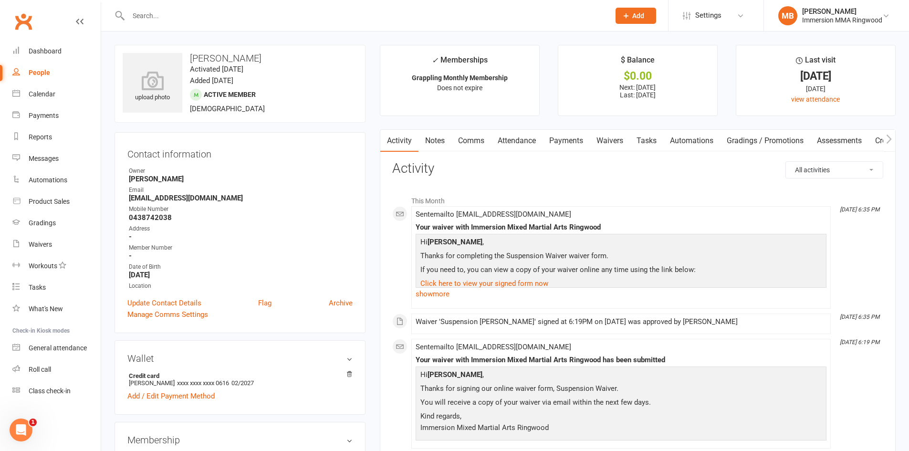
click at [615, 143] on link "Waivers" at bounding box center [610, 141] width 40 height 22
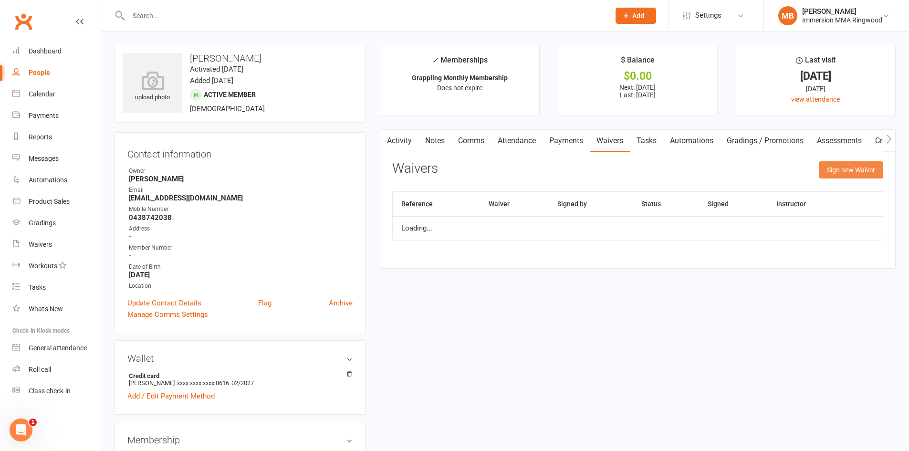
click at [830, 172] on button "Sign new Waiver" at bounding box center [851, 169] width 64 height 17
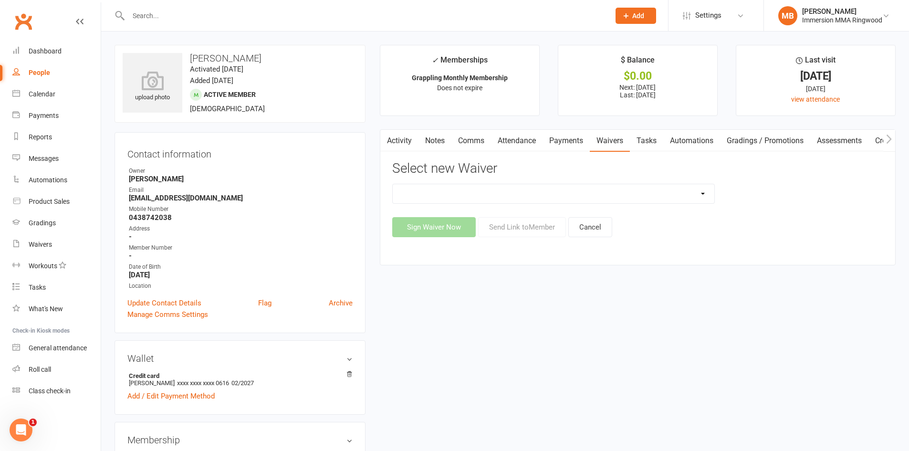
scroll to position [477, 0]
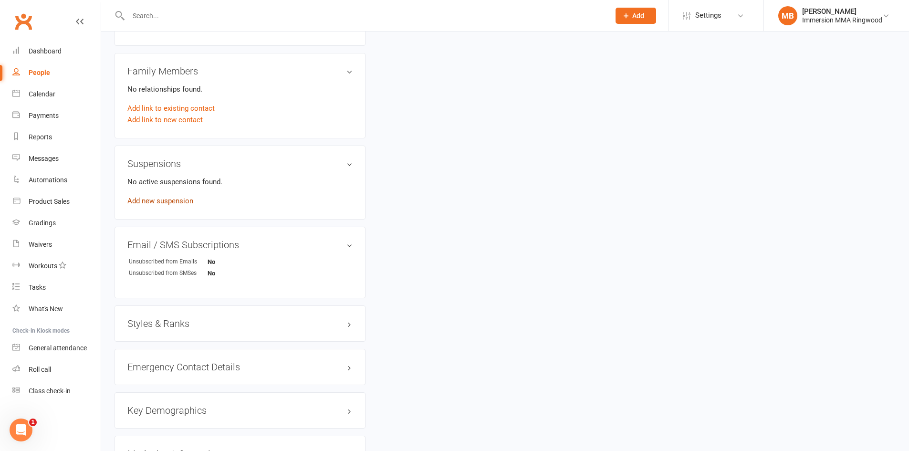
click at [174, 200] on link "Add new suspension" at bounding box center [160, 201] width 66 height 9
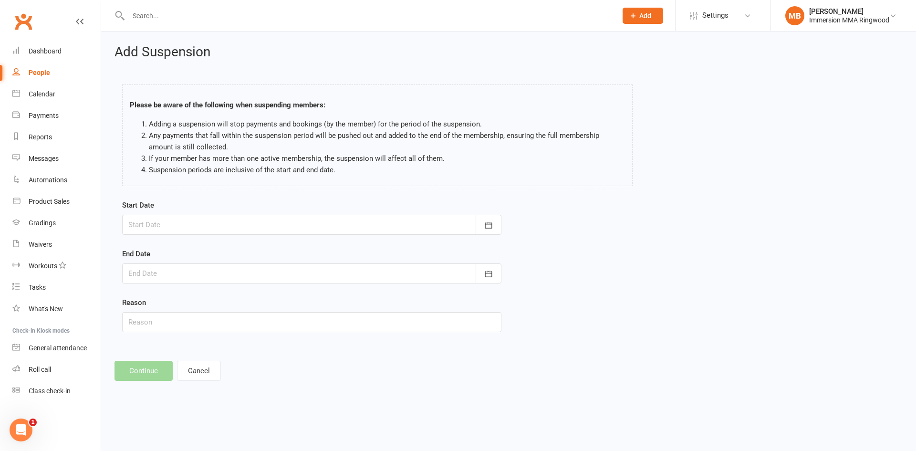
click at [291, 215] on div "Start Date August 2025 Sun Mon Tue Wed Thu Fri Sat 31 27 28 29 30 31 01 02 32 0…" at bounding box center [311, 216] width 379 height 35
click at [288, 225] on div at bounding box center [311, 225] width 379 height 20
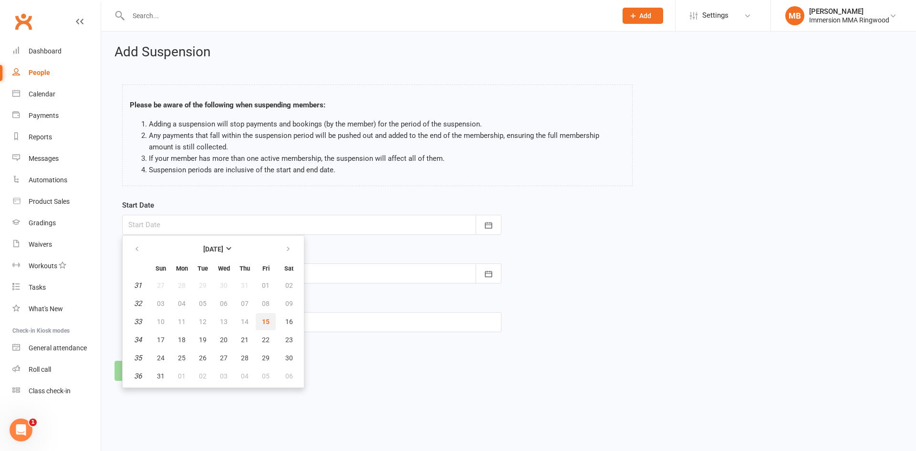
click at [266, 318] on span "15" at bounding box center [266, 322] width 8 height 8
type input "15 Aug 2025"
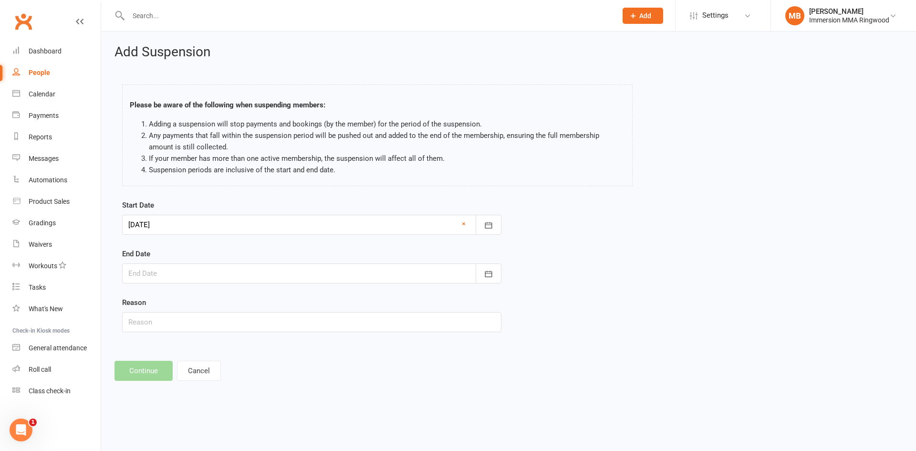
click at [276, 280] on div at bounding box center [311, 273] width 379 height 20
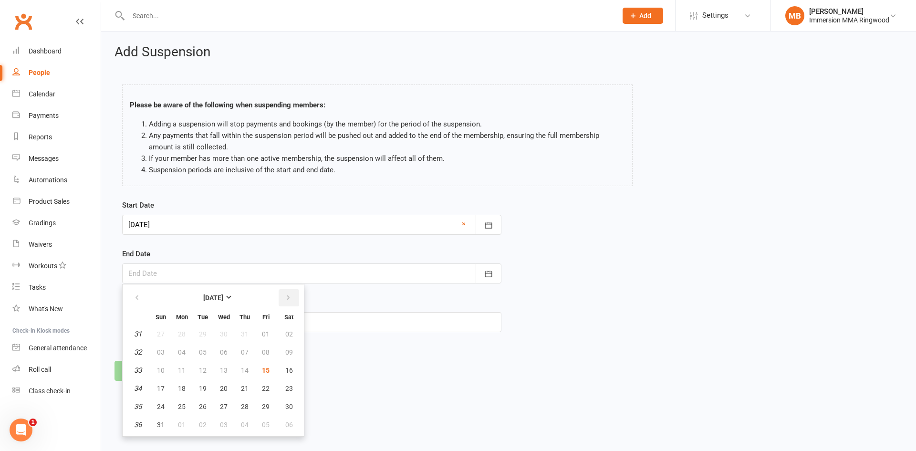
click at [293, 300] on button "button" at bounding box center [289, 297] width 21 height 17
click at [271, 384] on button "26" at bounding box center [266, 388] width 20 height 17
type input "26 Sep 2025"
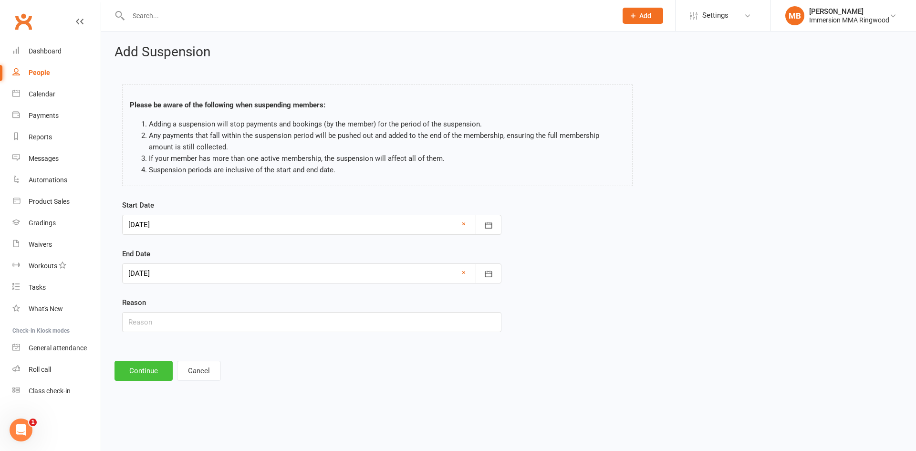
click at [140, 371] on button "Continue" at bounding box center [144, 371] width 58 height 20
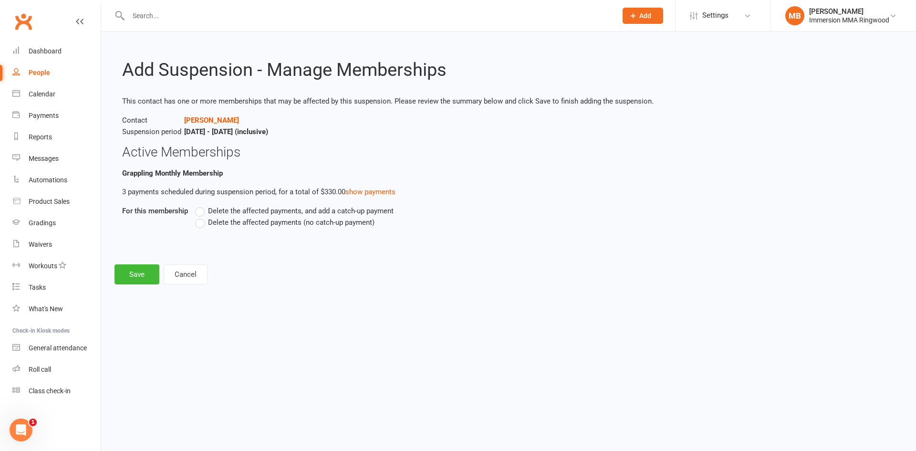
click at [203, 216] on label "Delete the affected payments, and add a catch-up payment" at bounding box center [294, 210] width 198 height 11
click at [201, 205] on input "Delete the affected payments, and add a catch-up payment" at bounding box center [198, 205] width 6 height 0
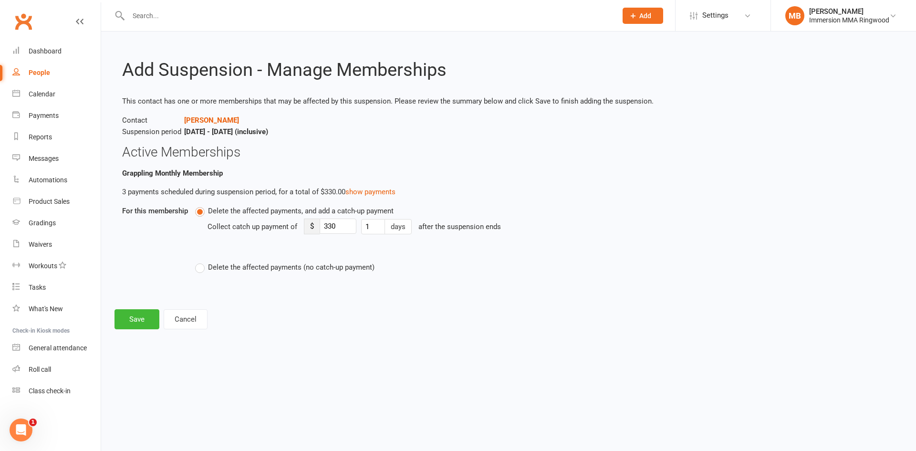
click at [200, 262] on label "Delete the affected payments (no catch-up payment)" at bounding box center [284, 266] width 179 height 11
click at [200, 261] on input "Delete the affected payments (no catch-up payment)" at bounding box center [198, 261] width 6 height 0
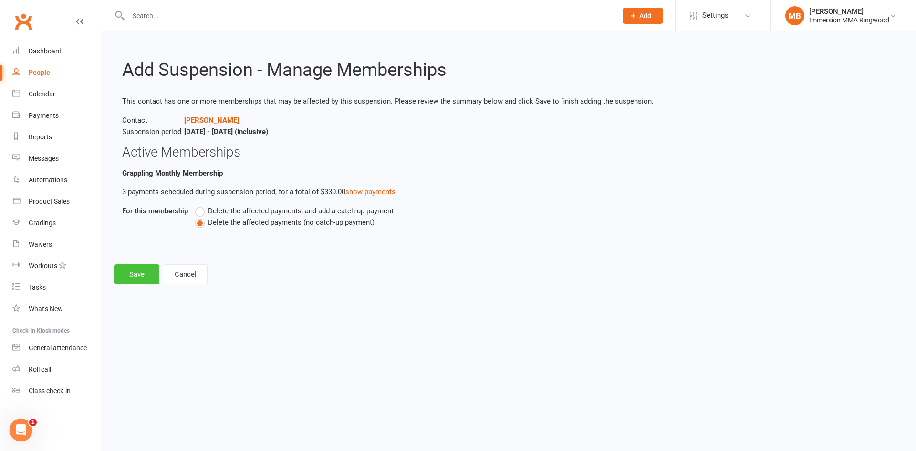
click at [146, 277] on button "Save" at bounding box center [137, 274] width 45 height 20
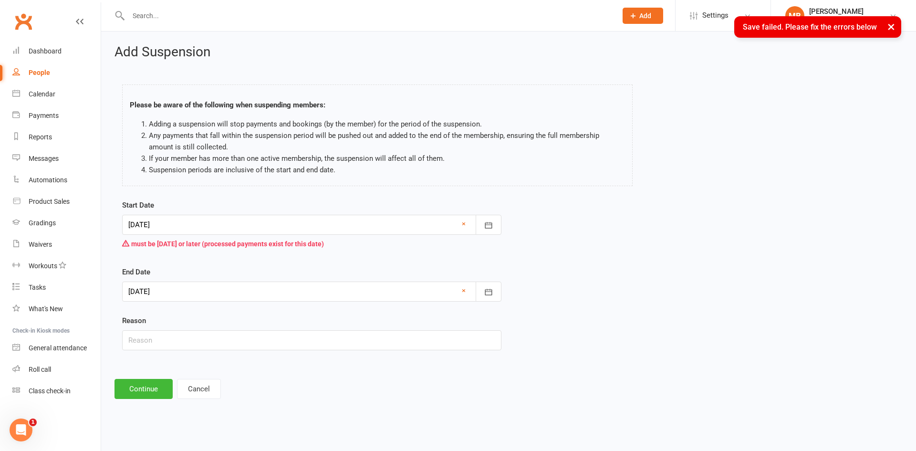
click at [215, 219] on div at bounding box center [311, 225] width 379 height 20
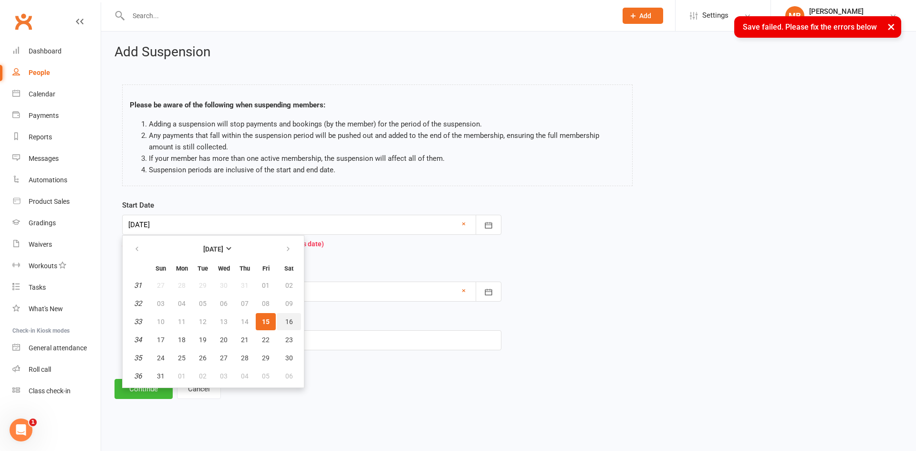
click at [285, 319] on span "16" at bounding box center [289, 322] width 8 height 8
type input "16 Aug 2025"
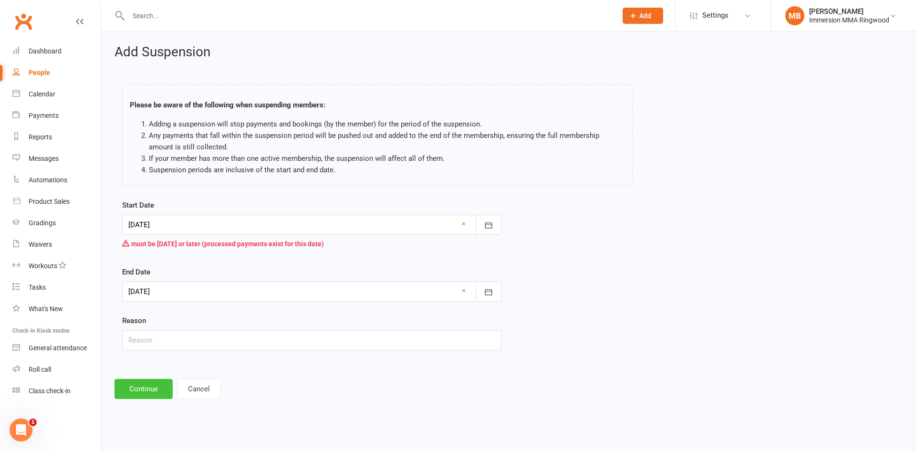
click at [172, 390] on button "Continue" at bounding box center [144, 389] width 58 height 20
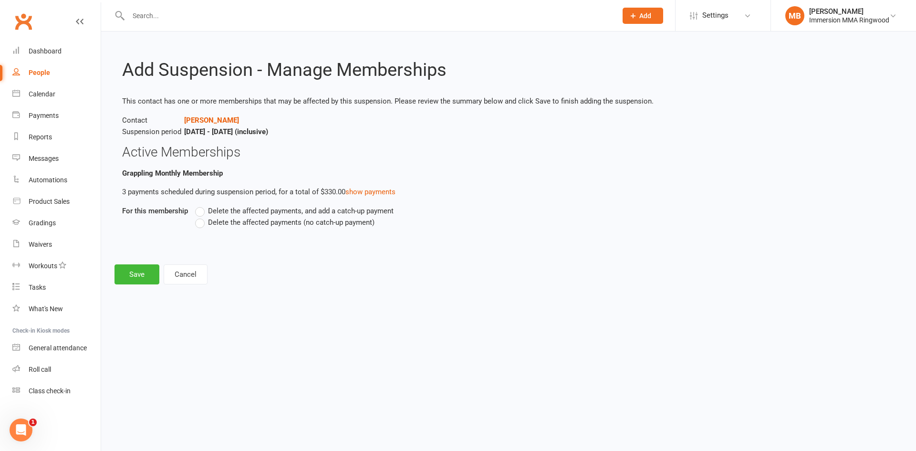
click at [201, 211] on label "Delete the affected payments, and add a catch-up payment" at bounding box center [294, 210] width 198 height 11
click at [201, 205] on input "Delete the affected payments, and add a catch-up payment" at bounding box center [198, 205] width 6 height 0
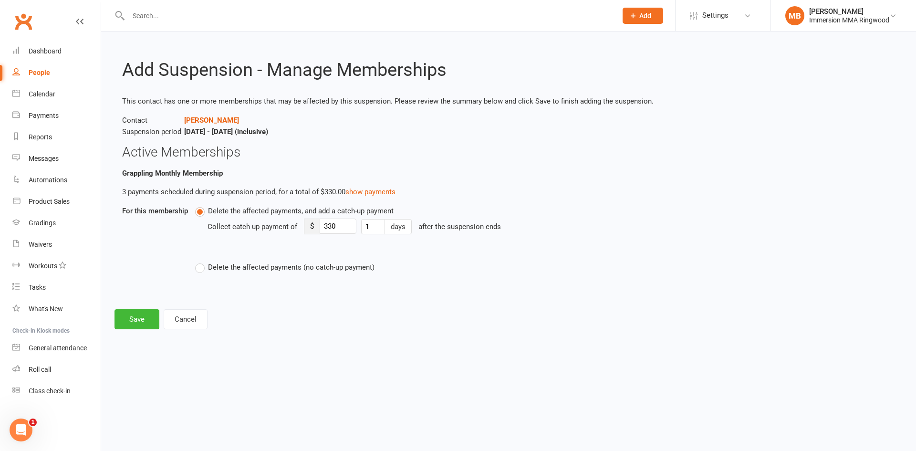
click at [196, 265] on label "Delete the affected payments (no catch-up payment)" at bounding box center [284, 266] width 179 height 11
click at [196, 261] on input "Delete the affected payments (no catch-up payment)" at bounding box center [198, 261] width 6 height 0
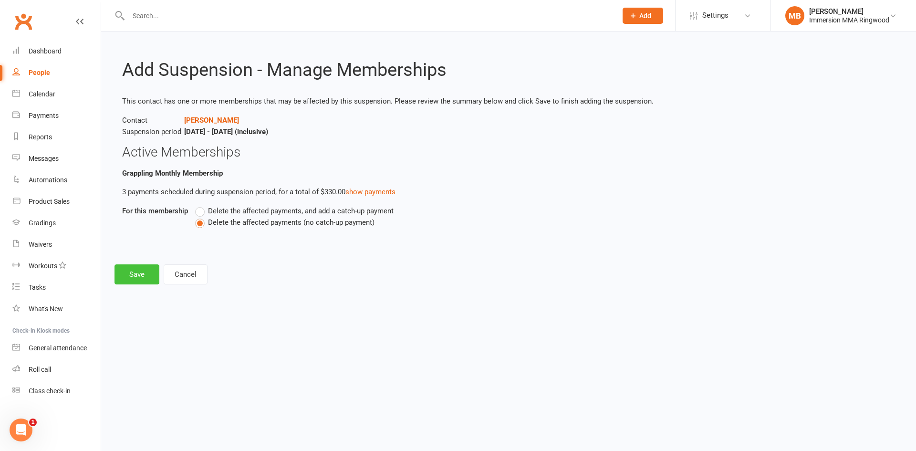
click at [141, 277] on button "Save" at bounding box center [137, 274] width 45 height 20
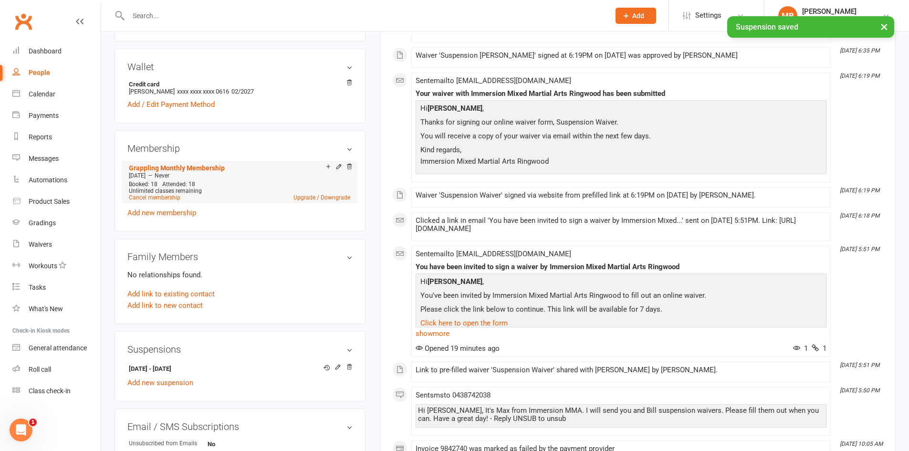
scroll to position [318, 0]
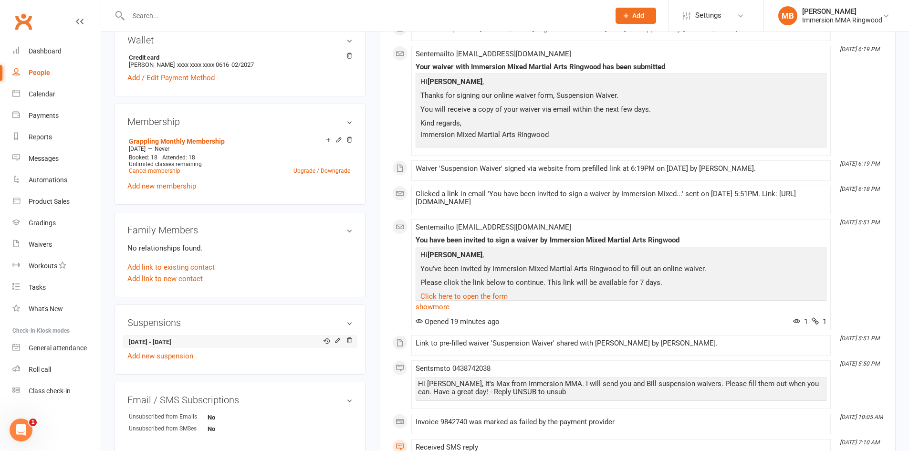
drag, startPoint x: 209, startPoint y: 336, endPoint x: 130, endPoint y: 334, distance: 78.3
click at [130, 335] on li "16 Aug 2025 - 26 Sep 2025" at bounding box center [239, 341] width 225 height 13
copy strong "16 Aug 2025 - 26 Sep 2025"
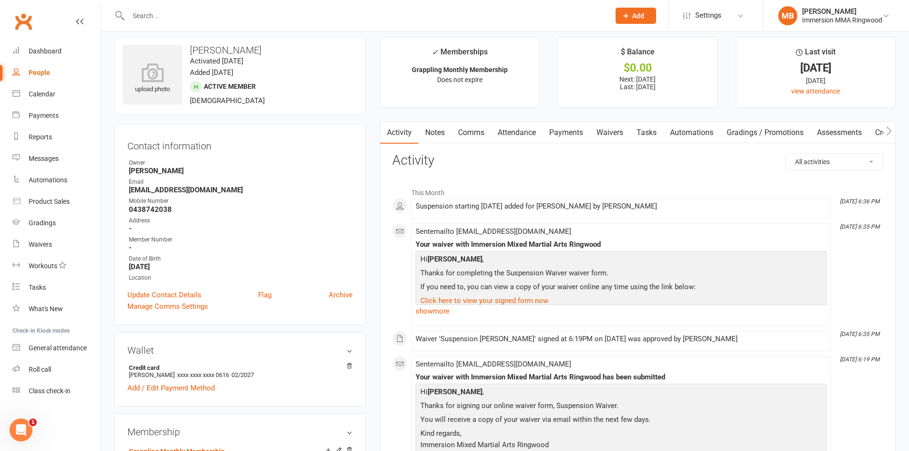
scroll to position [0, 0]
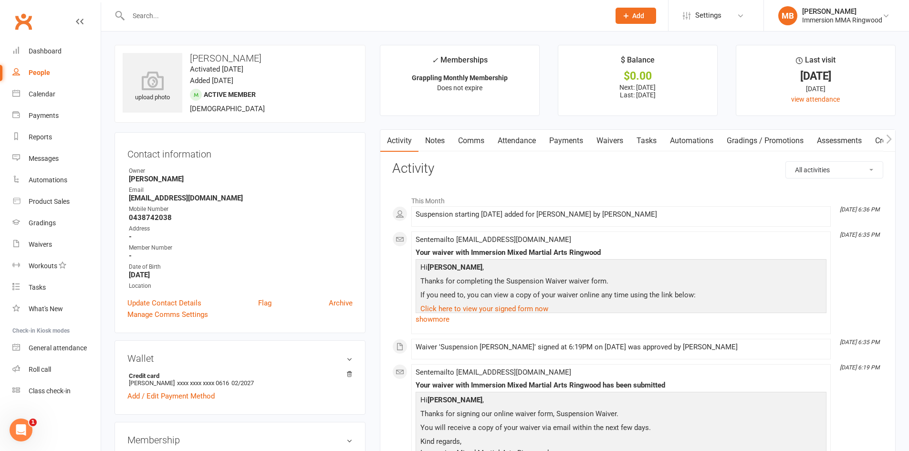
drag, startPoint x: 475, startPoint y: 143, endPoint x: 478, endPoint y: 155, distance: 12.2
click at [475, 145] on link "Comms" at bounding box center [471, 141] width 40 height 22
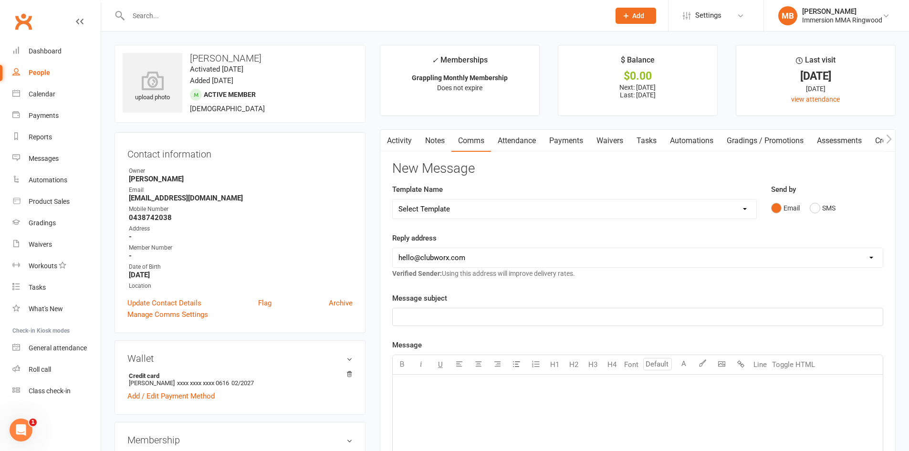
click at [491, 201] on select "Select Template [SMS] Chris - Call back message [SMS] Mark- Call back message […" at bounding box center [575, 208] width 364 height 19
click at [476, 213] on select "Select Template [SMS] Chris - Call back message [SMS] Mark- Call back message […" at bounding box center [575, 208] width 364 height 19
select select "19"
click at [393, 199] on select "Select Template [SMS] Chris - Call back message [SMS] Mark- Call back message […" at bounding box center [575, 208] width 364 height 19
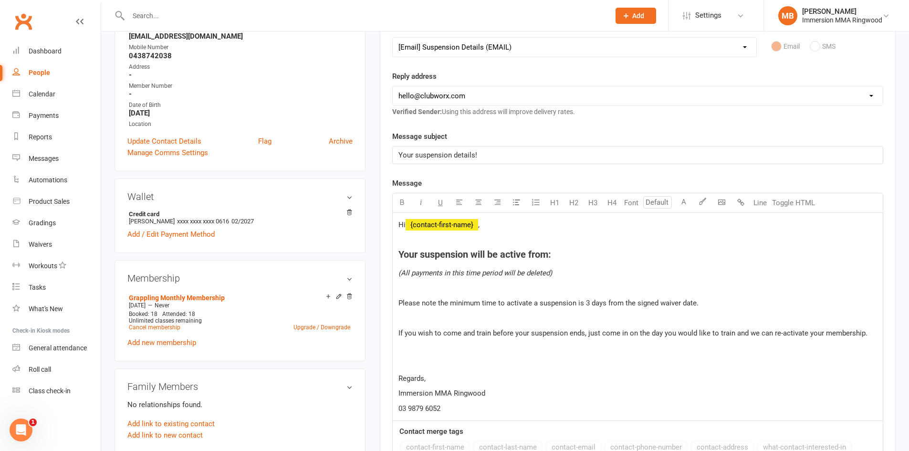
scroll to position [159, 0]
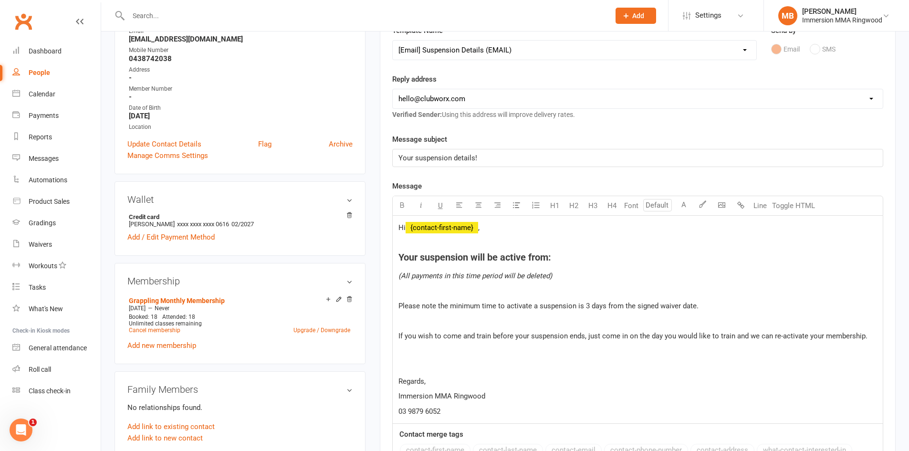
click at [497, 103] on select "hello@clubworx.com ringwood@immersionmma.com.au david@immersionmma.com.au lee@i…" at bounding box center [638, 98] width 490 height 19
select select "1"
click at [393, 89] on select "hello@clubworx.com ringwood@immersionmma.com.au david@immersionmma.com.au lee@i…" at bounding box center [638, 98] width 490 height 19
click at [554, 258] on h4 "Your suspension will be active from:" at bounding box center [637, 257] width 479 height 10
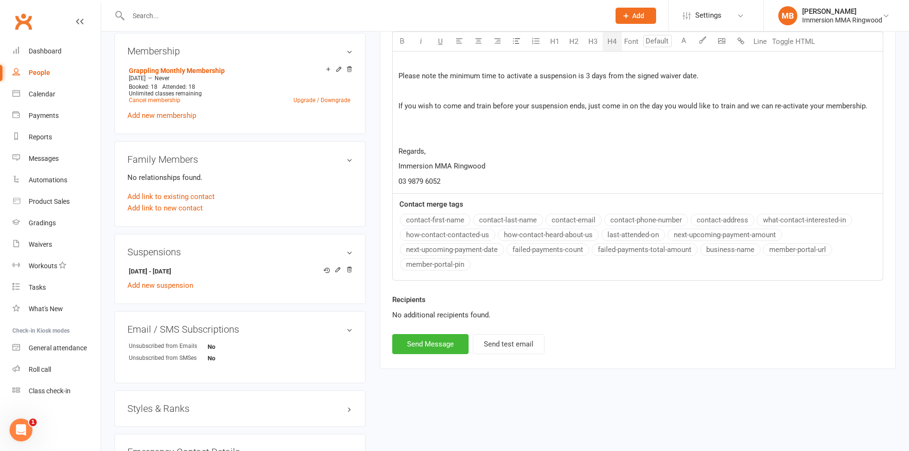
scroll to position [477, 0]
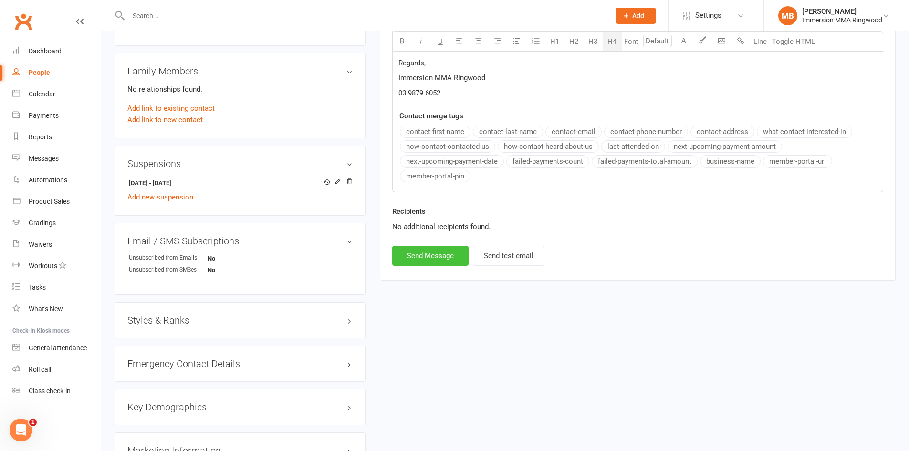
click at [446, 258] on button "Send Message" at bounding box center [430, 256] width 76 height 20
select select
select select "0"
